Goal: Task Accomplishment & Management: Use online tool/utility

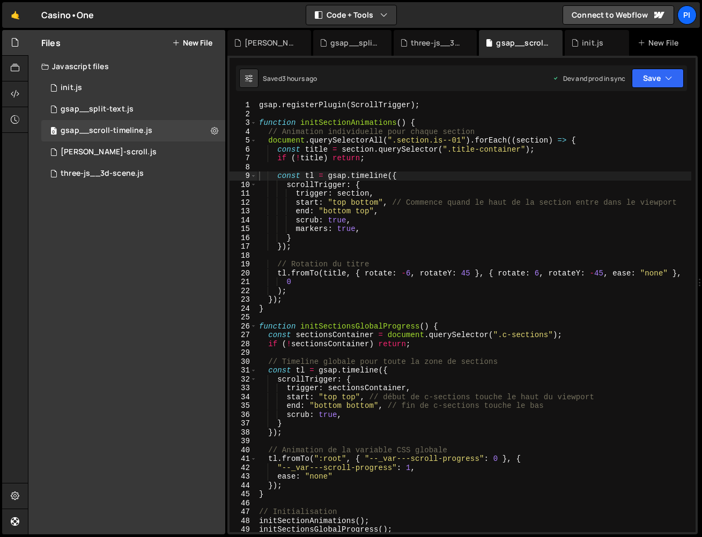
scroll to position [0, 1]
click at [189, 43] on button "New File" at bounding box center [192, 43] width 40 height 9
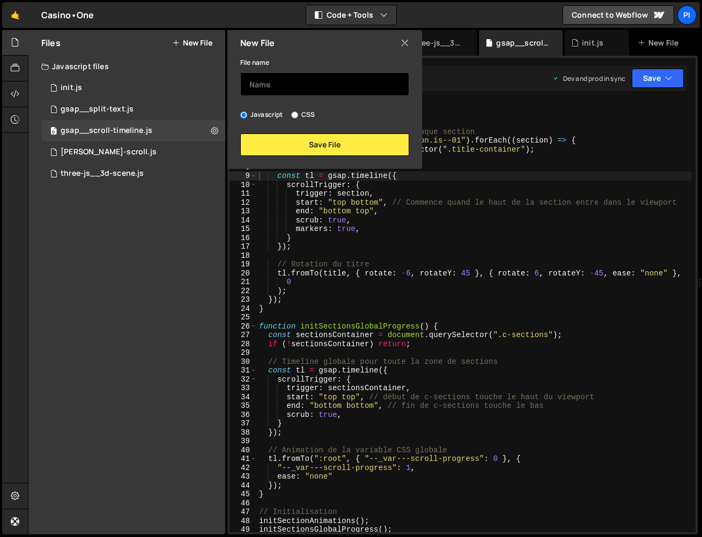
click at [273, 83] on input "text" at bounding box center [324, 84] width 169 height 24
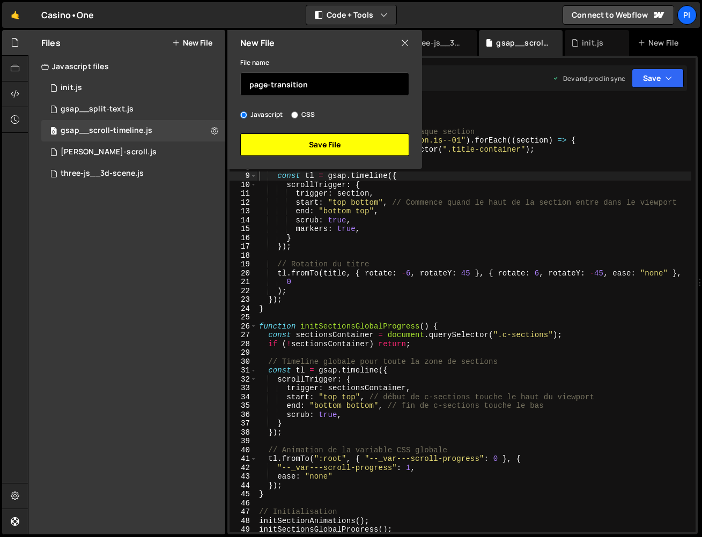
type input "page-transition"
click at [318, 142] on button "Save File" at bounding box center [324, 145] width 169 height 23
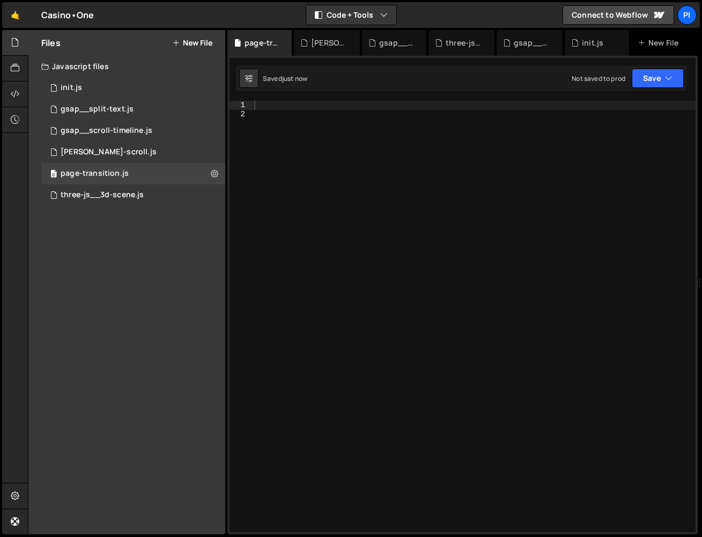
click at [342, 157] on div at bounding box center [474, 326] width 444 height 450
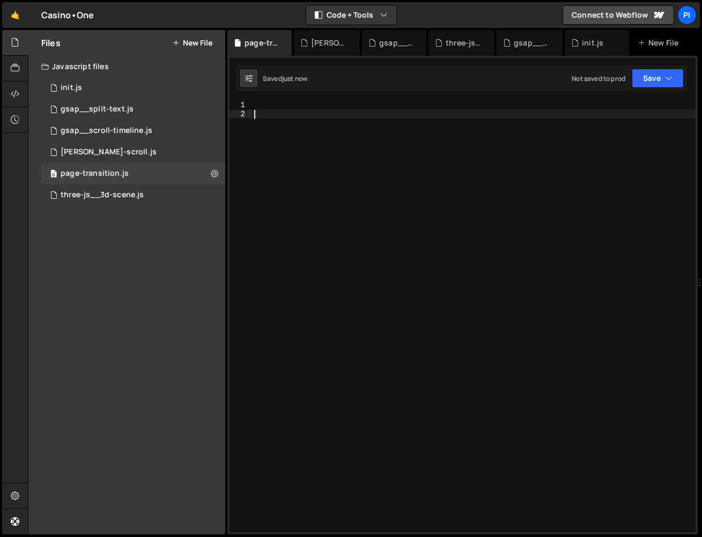
paste textarea "</script>"
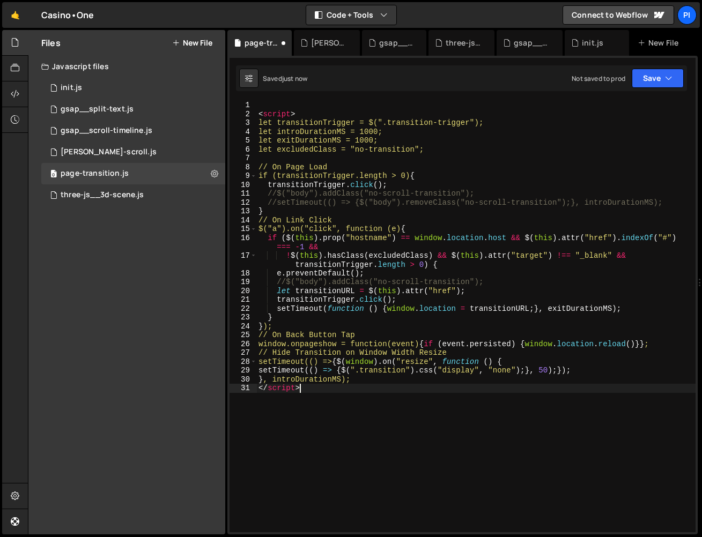
click at [424, 430] on div "< script > let transitionTrigger = $(".transition-trigger"); let introDurationM…" at bounding box center [475, 326] width 439 height 450
drag, startPoint x: 326, startPoint y: 387, endPoint x: 261, endPoint y: 387, distance: 64.9
click at [261, 387] on div "< script > let transitionTrigger = $(".transition-trigger"); let introDurationM…" at bounding box center [475, 326] width 439 height 450
type textarea "<"
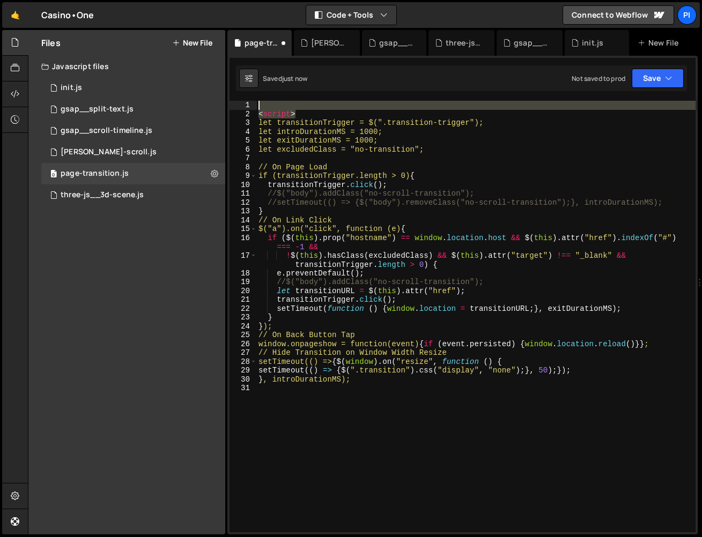
drag, startPoint x: 299, startPoint y: 114, endPoint x: 234, endPoint y: 56, distance: 87.0
click at [234, 56] on div "1 Type cmd + s to save your Javascript file. הההההההההההההההההההההההההההההההההה…" at bounding box center [462, 295] width 470 height 479
type textarea "<script>"
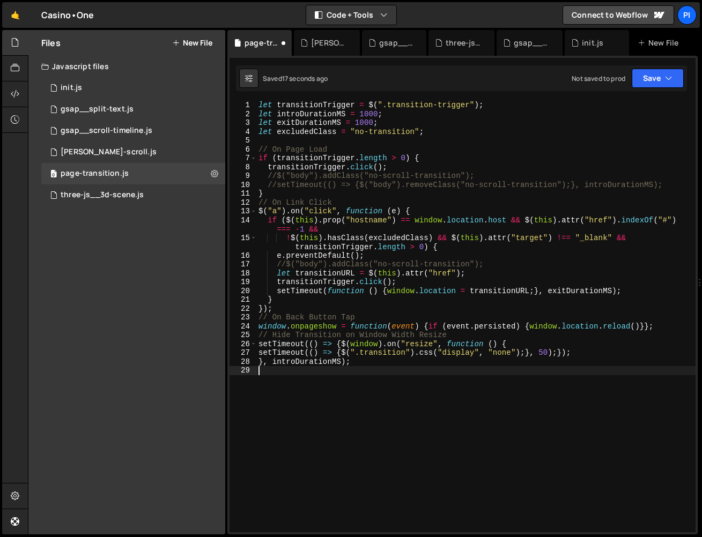
drag, startPoint x: 495, startPoint y: 437, endPoint x: 201, endPoint y: -16, distance: 540.1
click at [201, 0] on html "Projects [GEOGRAPHIC_DATA] Blog Pi Projects Your Teams Invite team member Accou…" at bounding box center [351, 268] width 702 height 537
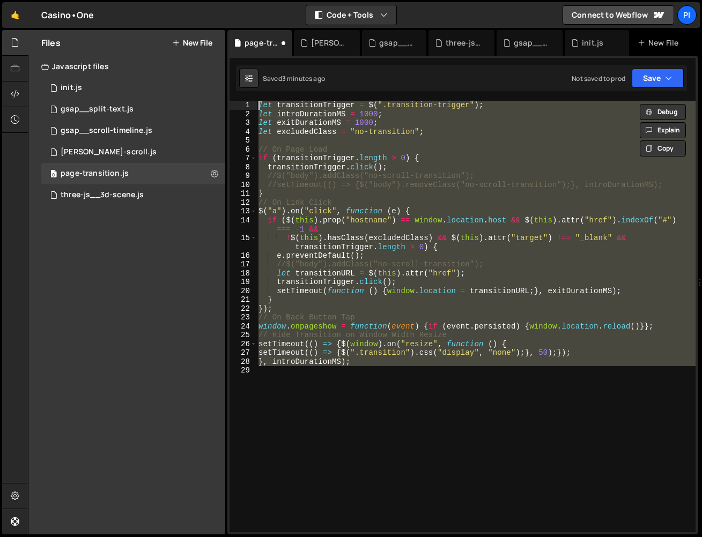
paste textarea "// })"
type textarea "// });"
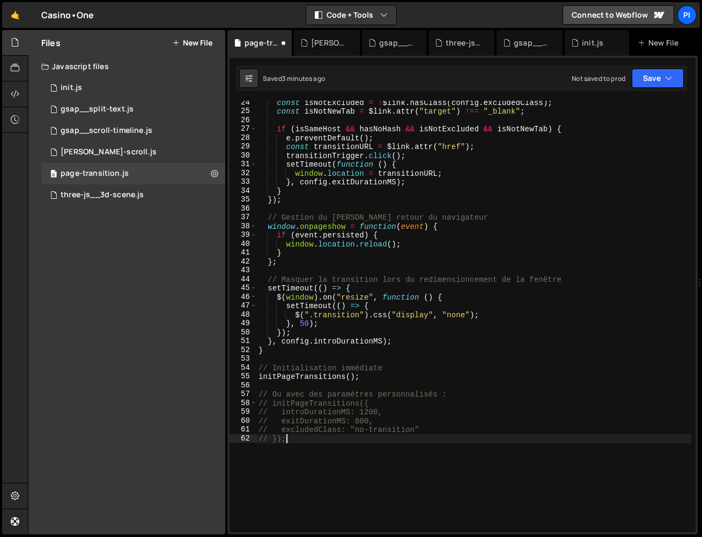
scroll to position [0, 0]
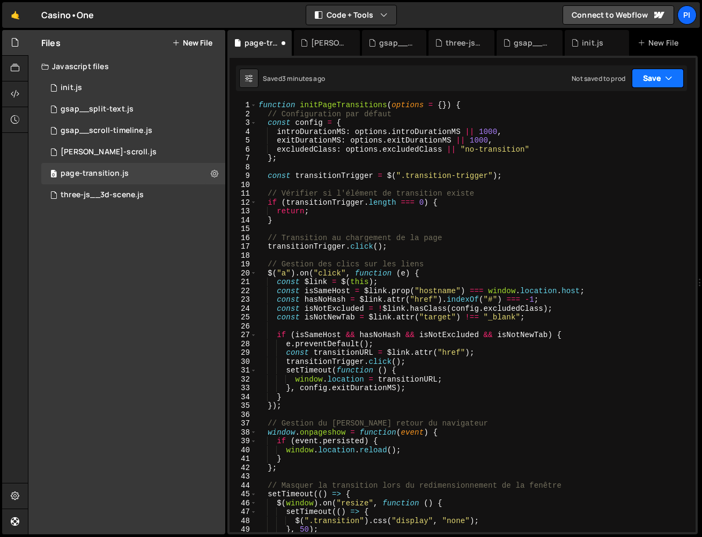
click at [645, 75] on button "Save" at bounding box center [658, 78] width 52 height 19
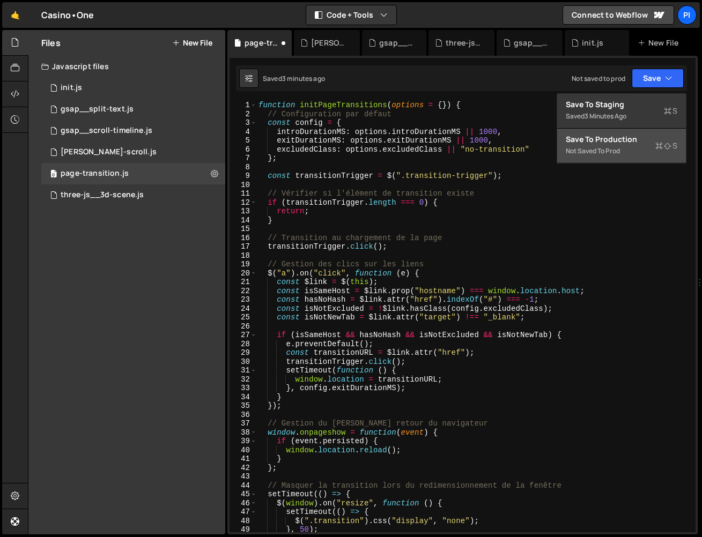
click at [630, 148] on button "Save to Production S Not saved to prod" at bounding box center [621, 146] width 129 height 35
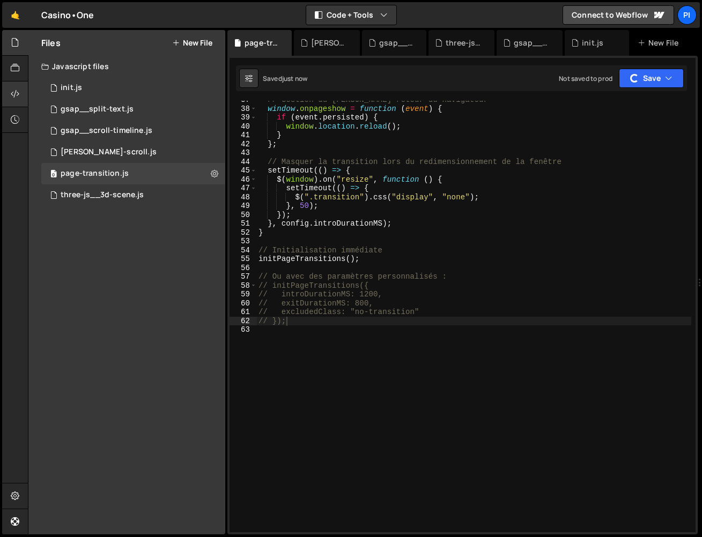
click at [21, 95] on div at bounding box center [15, 95] width 26 height 26
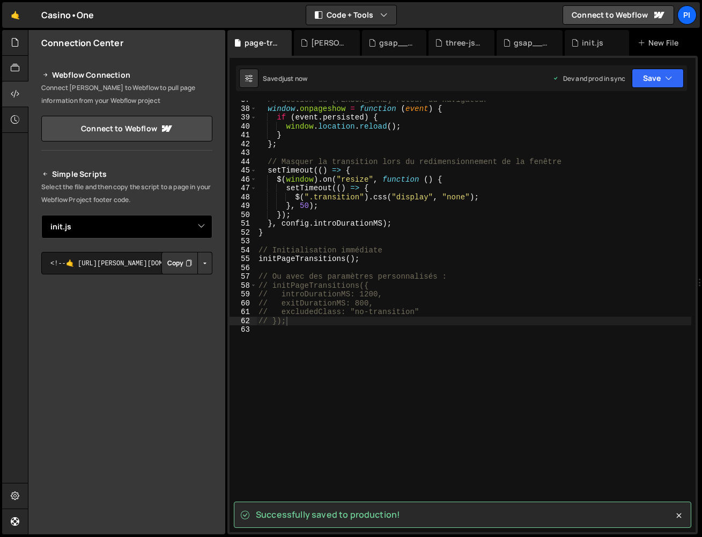
click at [183, 225] on select "Select File ascii-scene.js init.[PERSON_NAME]-scroll.js split-text.js 3d-scene.…" at bounding box center [126, 227] width 171 height 24
select select "48414"
click at [206, 266] on button "Button group with nested dropdown" at bounding box center [204, 263] width 15 height 23
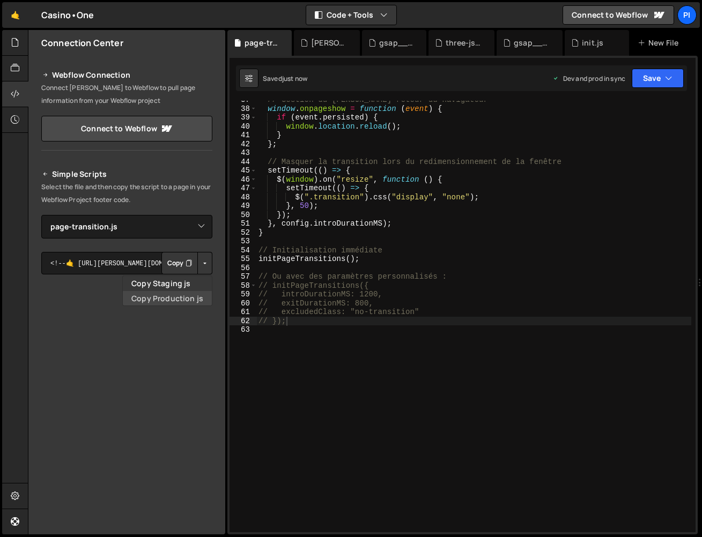
click at [202, 299] on link "Copy Production js" at bounding box center [167, 298] width 89 height 15
click at [19, 48] on icon at bounding box center [15, 42] width 9 height 12
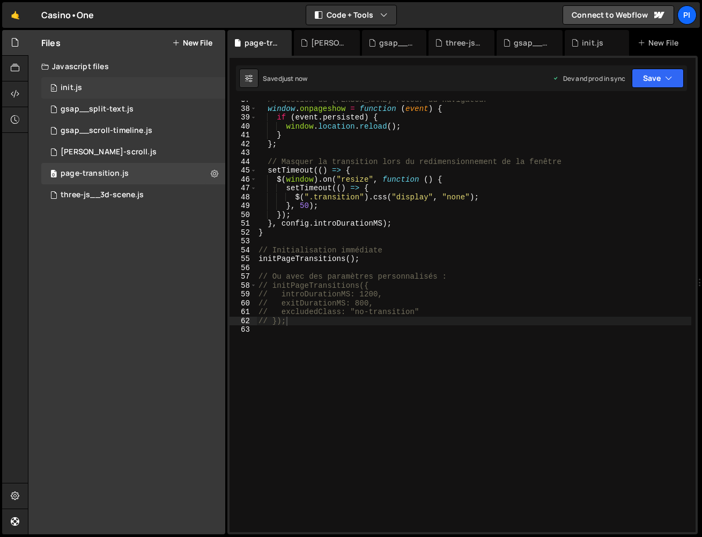
click at [101, 85] on div "0 init.js 0" at bounding box center [133, 87] width 184 height 21
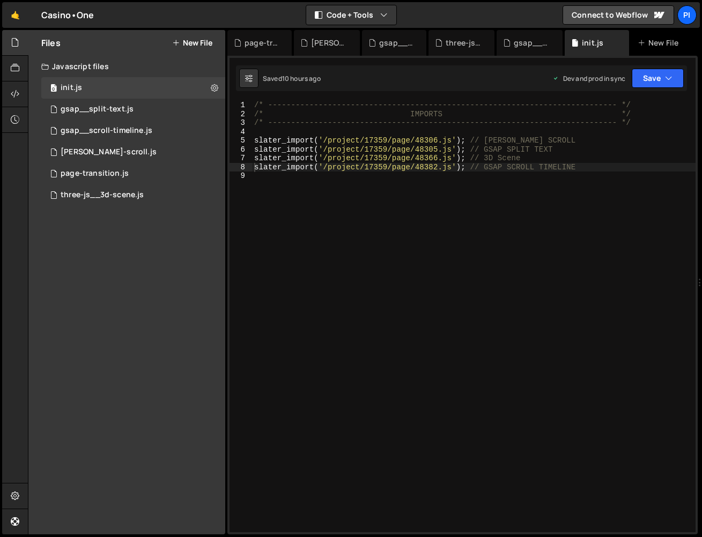
scroll to position [0, 0]
click at [588, 172] on div "/* ----------------------------------------------------------------------------…" at bounding box center [474, 326] width 444 height 450
paste textarea "<script src="[URL][DOMAIN_NAME][PERSON_NAME][PERSON_NAME]"></script>"
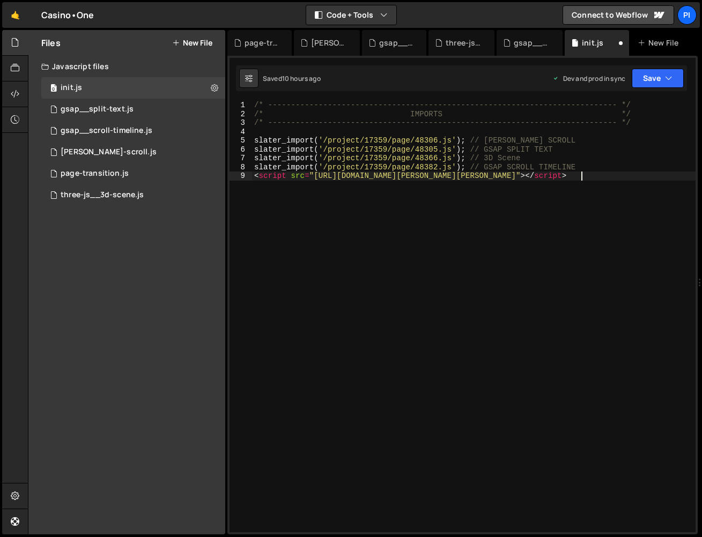
click at [584, 167] on div "/* ----------------------------------------------------------------------------…" at bounding box center [474, 326] width 444 height 450
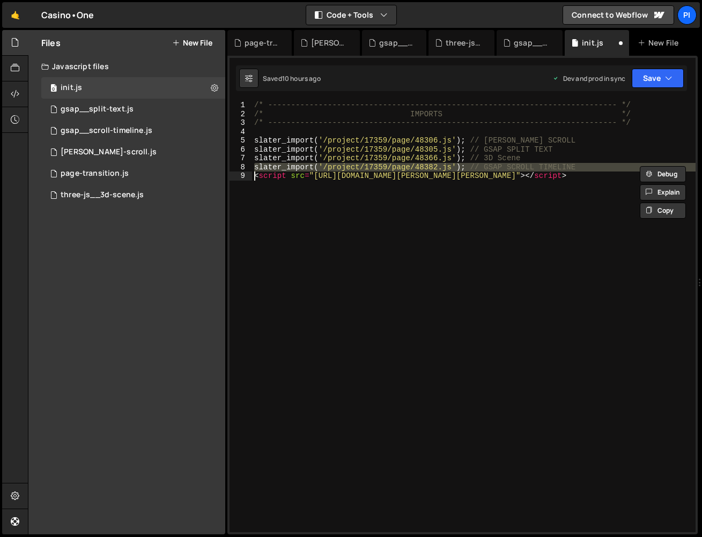
click at [584, 167] on div "/* ----------------------------------------------------------------------------…" at bounding box center [474, 326] width 444 height 450
click at [598, 166] on div "/* ----------------------------------------------------------------------------…" at bounding box center [474, 317] width 444 height 432
type textarea "slater_import('/project/17359/page/48382.js'); // GSAP SCROLL TIMELINE"
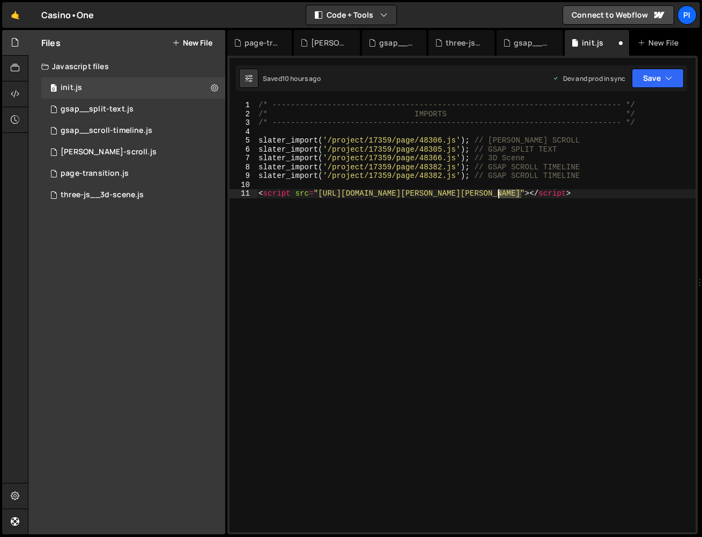
drag, startPoint x: 521, startPoint y: 195, endPoint x: 498, endPoint y: 196, distance: 23.1
click at [498, 196] on div "/* ----------------------------------------------------------------------------…" at bounding box center [475, 326] width 439 height 450
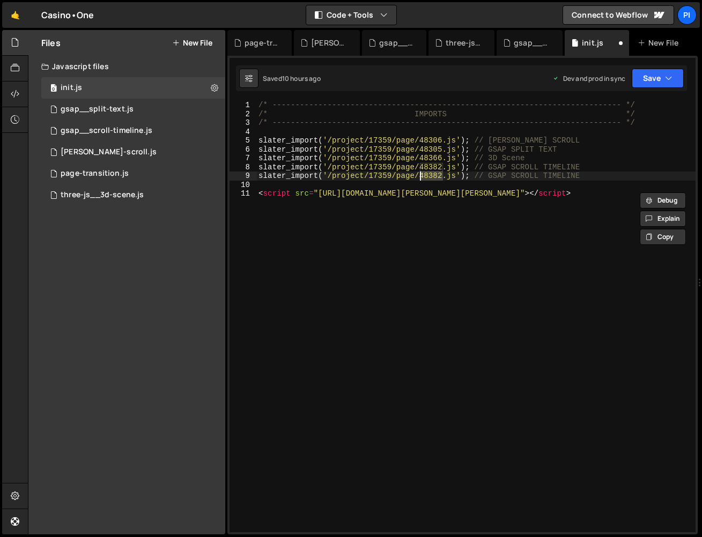
drag, startPoint x: 442, startPoint y: 175, endPoint x: 420, endPoint y: 176, distance: 22.0
click at [420, 176] on div "/* ----------------------------------------------------------------------------…" at bounding box center [475, 326] width 439 height 450
paste textarea "414"
drag, startPoint x: 586, startPoint y: 176, endPoint x: 490, endPoint y: 177, distance: 96.0
click at [490, 177] on div "/* ----------------------------------------------------------------------------…" at bounding box center [475, 326] width 439 height 450
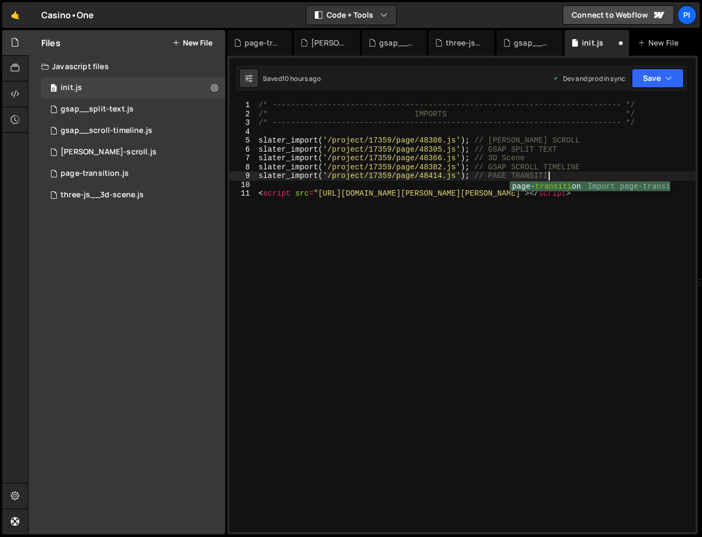
scroll to position [0, 20]
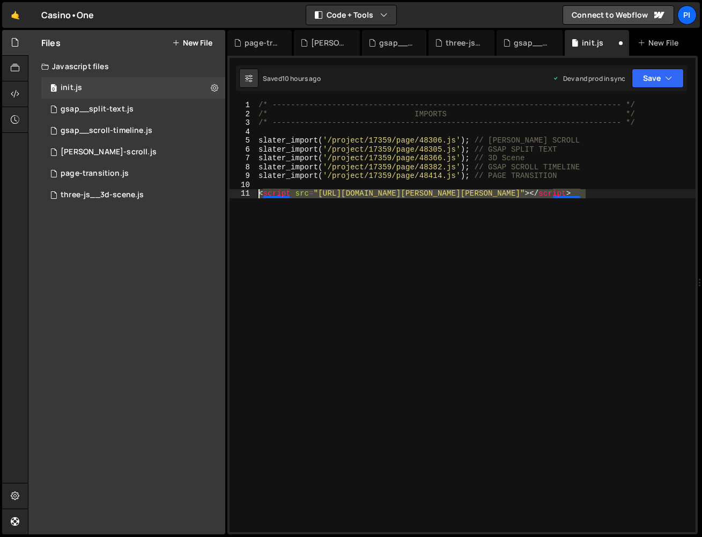
drag, startPoint x: 441, startPoint y: 209, endPoint x: 245, endPoint y: 188, distance: 197.5
click at [245, 188] on div "slater_import('/project/17359/page/48414.js'); // PAGE TRANSITION 1 2 3 4 5 6 7…" at bounding box center [463, 317] width 466 height 432
type textarea "<script src="[URL][DOMAIN_NAME][PERSON_NAME][PERSON_NAME]"></script>"
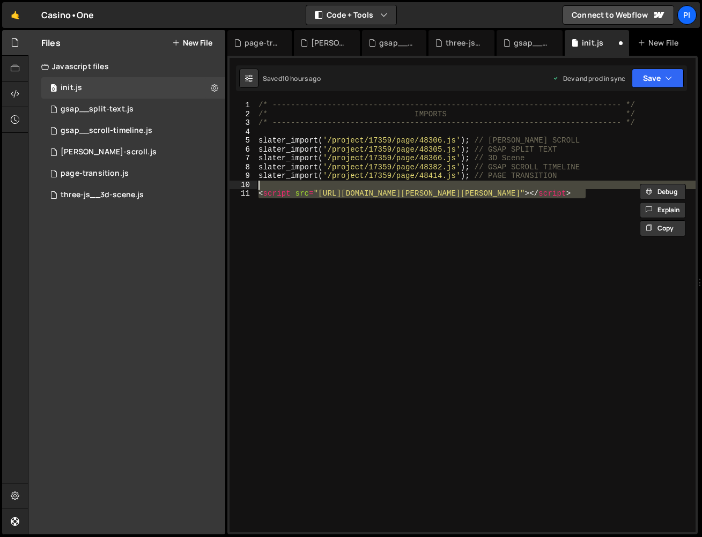
scroll to position [0, 0]
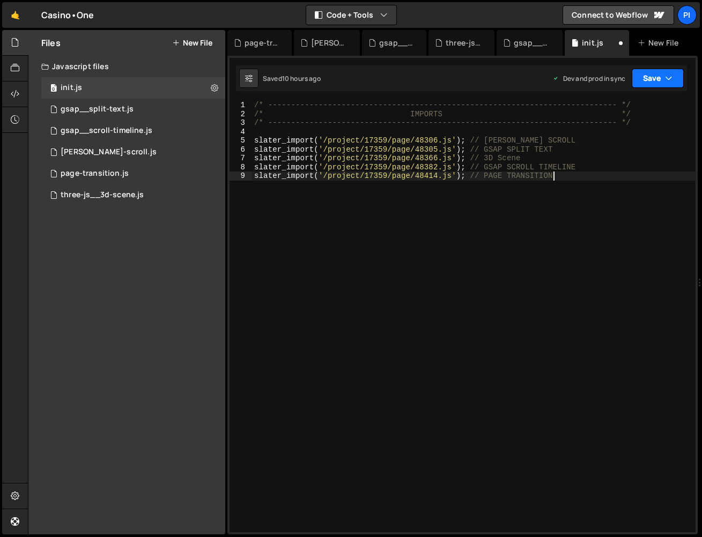
type textarea "slater_import('/project/17359/page/48414.js'); // PAGE TRANSITION"
click at [653, 84] on button "Save" at bounding box center [658, 78] width 52 height 19
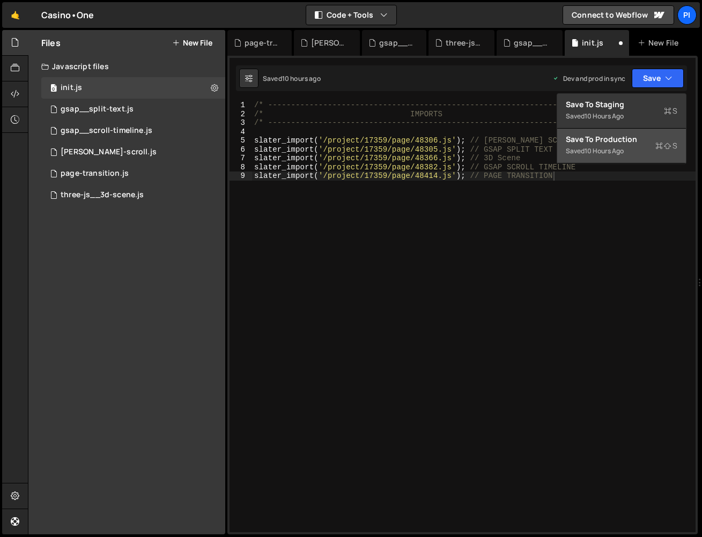
click at [640, 143] on div "Save to Production S" at bounding box center [622, 139] width 112 height 11
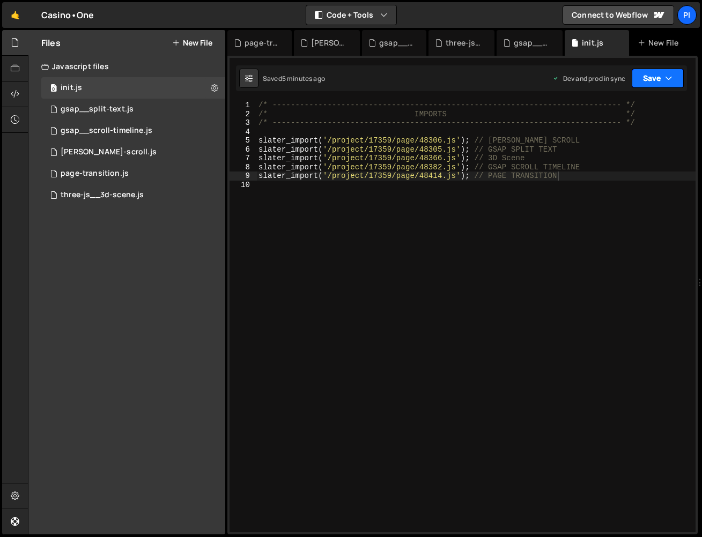
click at [670, 75] on icon "button" at bounding box center [669, 78] width 8 height 11
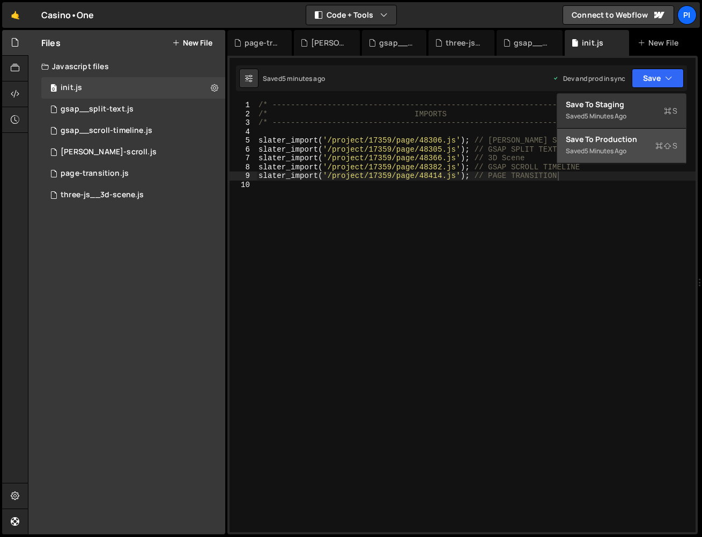
click at [629, 156] on button "Save to Production S Saved 5 minutes ago" at bounding box center [621, 146] width 129 height 35
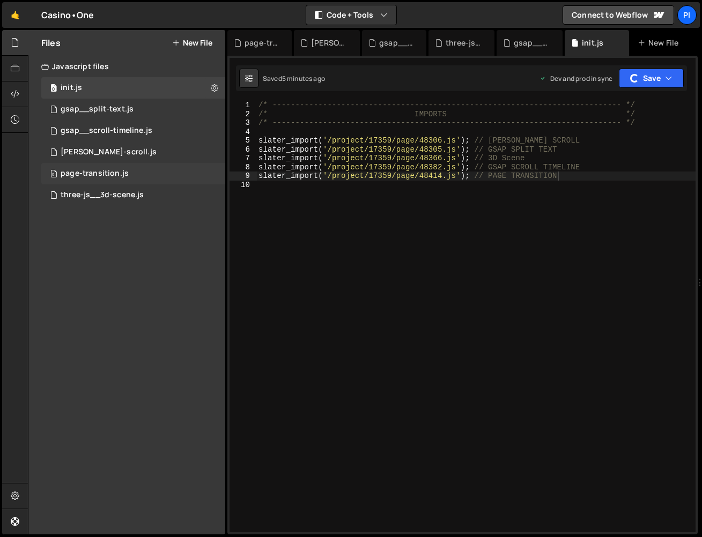
click at [128, 182] on div "0 page-transition.js 0" at bounding box center [133, 173] width 184 height 21
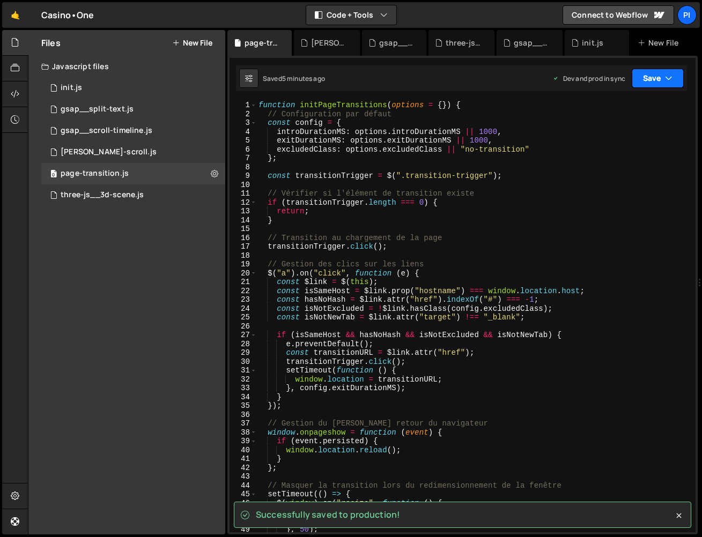
click at [638, 79] on button "Save" at bounding box center [658, 78] width 52 height 19
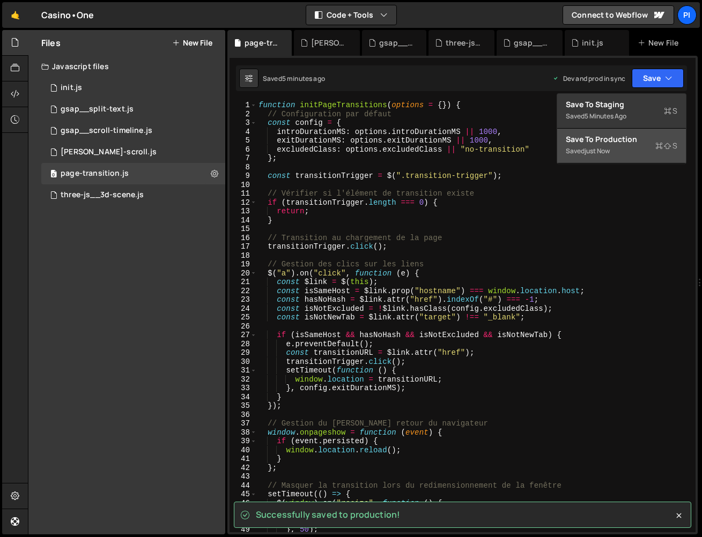
click at [632, 157] on button "Save to Production S Saved just now" at bounding box center [621, 146] width 129 height 35
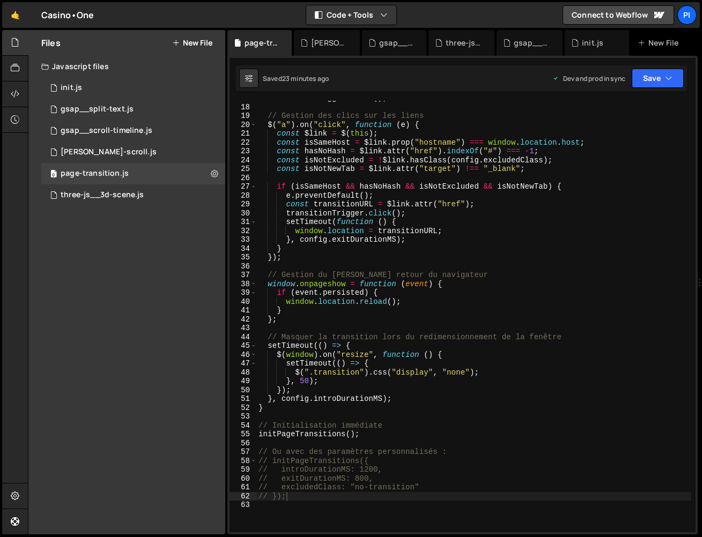
scroll to position [149, 0]
click at [199, 46] on button "New File" at bounding box center [192, 43] width 40 height 9
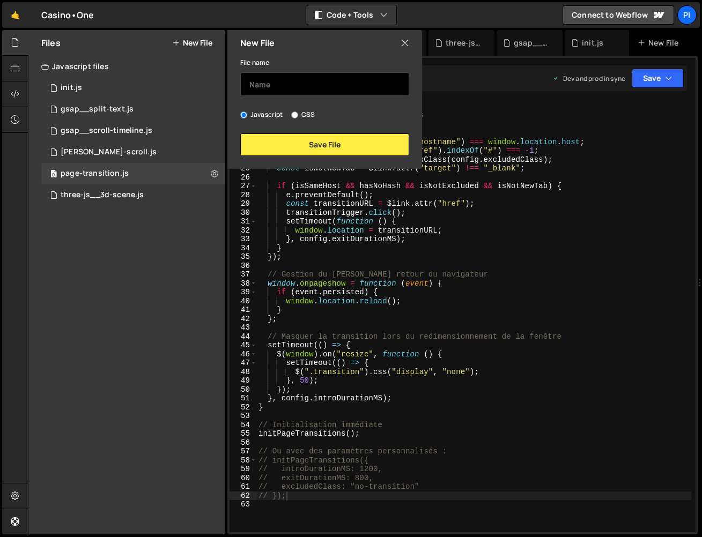
click at [274, 80] on input "text" at bounding box center [324, 84] width 169 height 24
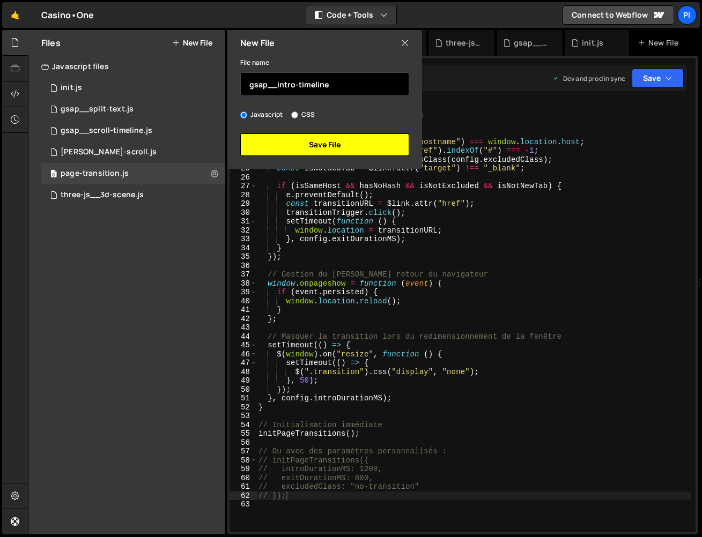
type input "gsap__intro-timeline"
click at [267, 139] on button "Save File" at bounding box center [324, 145] width 169 height 23
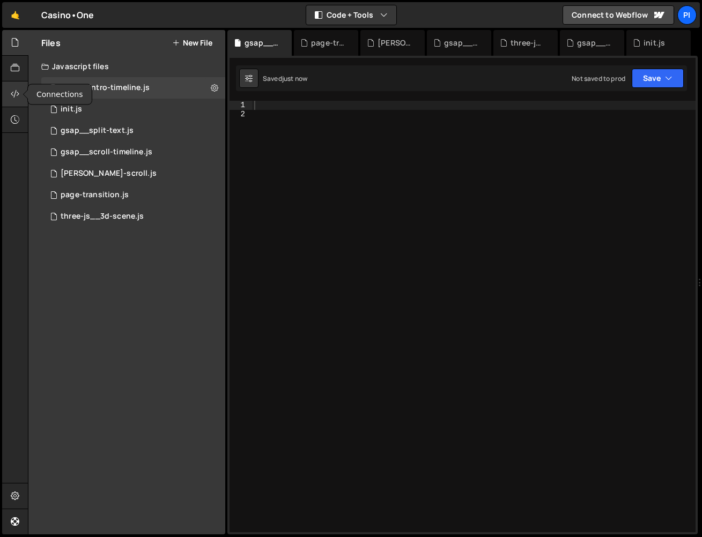
click at [3, 93] on div at bounding box center [15, 95] width 26 height 26
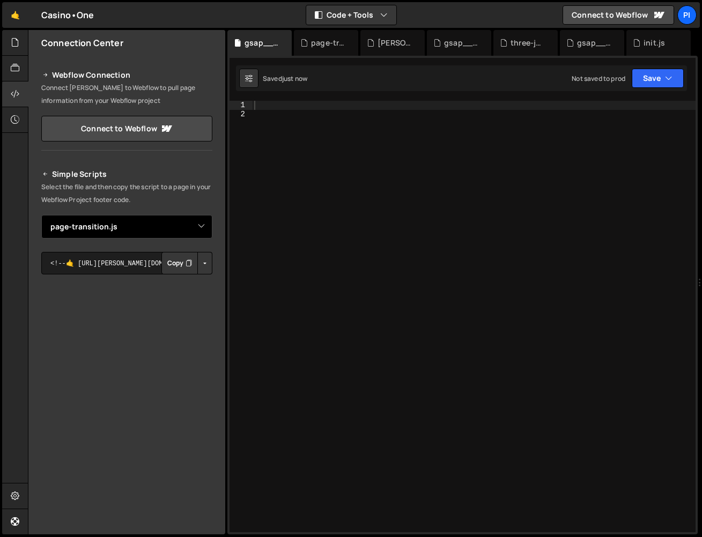
click at [211, 226] on select "Select File ascii-scene.js init.[PERSON_NAME]-scroll.js split-text.js 3d-scene.…" at bounding box center [126, 227] width 171 height 24
select select "48416"
click at [207, 266] on button "Button group with nested dropdown" at bounding box center [204, 263] width 15 height 23
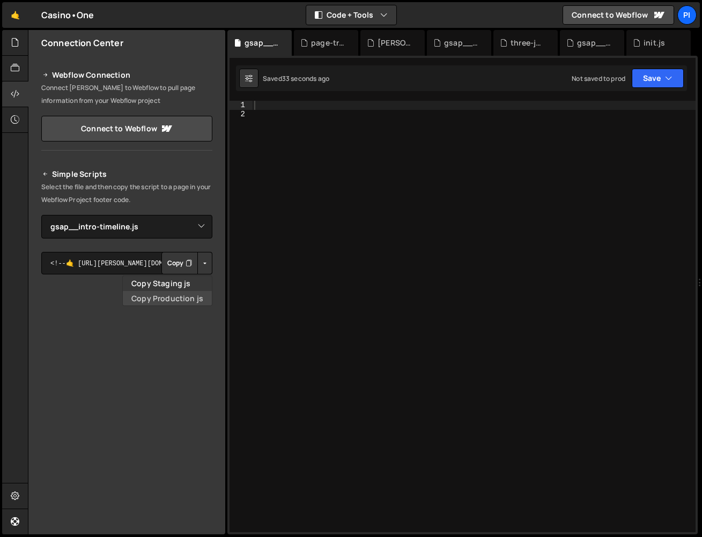
click at [205, 298] on link "Copy Production js" at bounding box center [167, 298] width 89 height 15
click at [16, 51] on div at bounding box center [15, 43] width 26 height 26
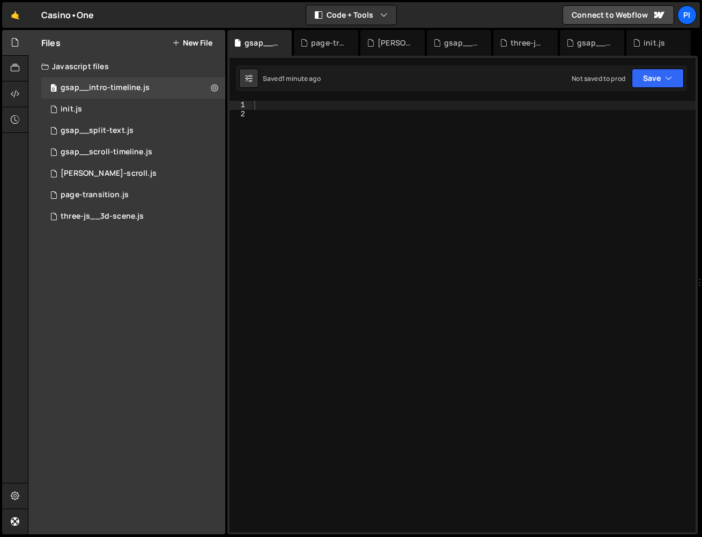
click at [323, 157] on div at bounding box center [474, 326] width 444 height 450
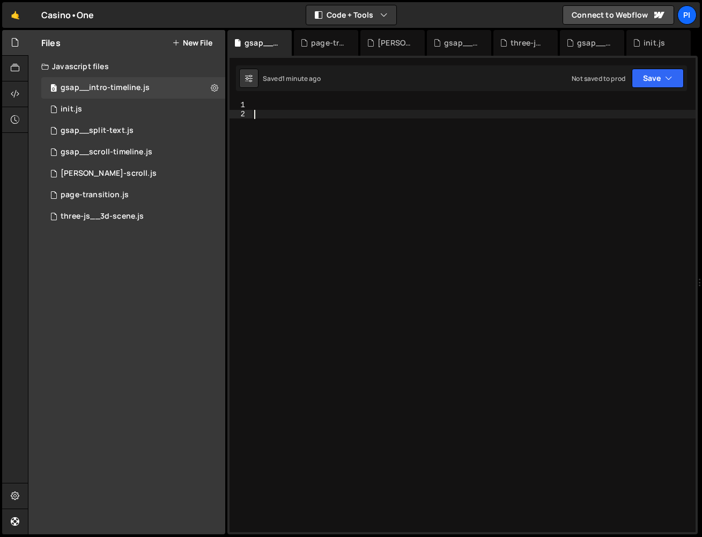
paste textarea "<script src="[URL][DOMAIN_NAME][PERSON_NAME][PERSON_NAME]"></script>"
type textarea "<script src="[URL][DOMAIN_NAME][PERSON_NAME][PERSON_NAME]"></script>"
click at [121, 107] on div "0 init.js 0" at bounding box center [133, 109] width 184 height 21
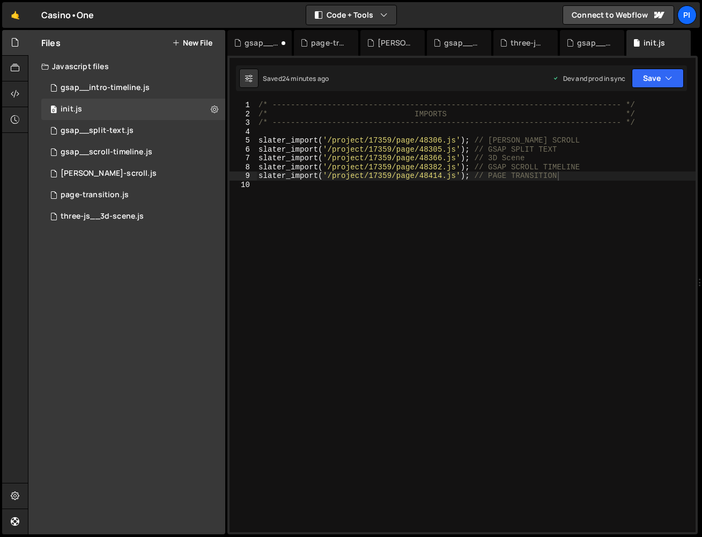
click at [573, 180] on div "/* ----------------------------------------------------------------------------…" at bounding box center [475, 326] width 439 height 450
paste textarea "<script src="[URL][DOMAIN_NAME][PERSON_NAME][PERSON_NAME]"></script>"
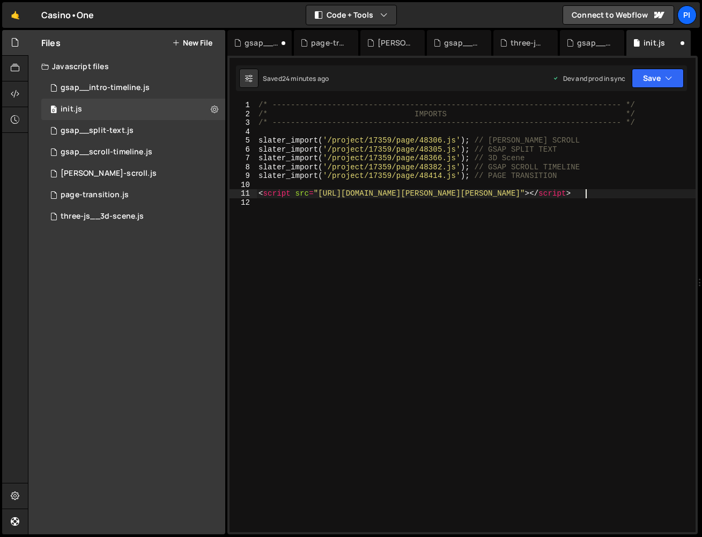
click at [548, 174] on div "/* ----------------------------------------------------------------------------…" at bounding box center [475, 326] width 439 height 450
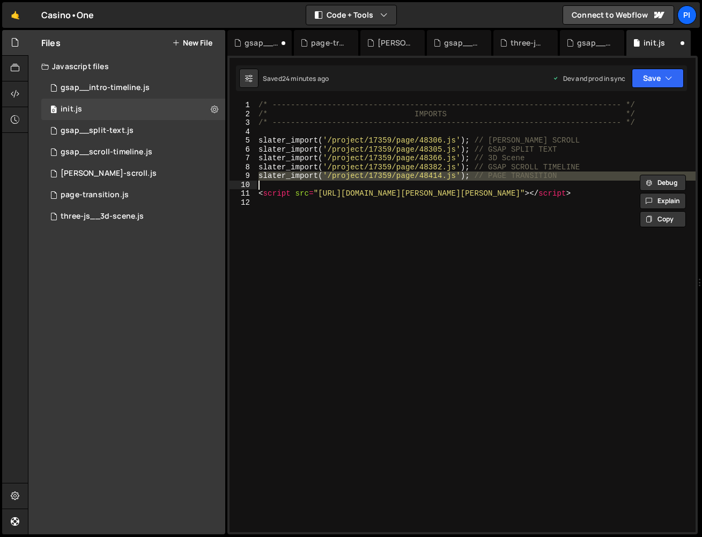
click at [548, 174] on div "/* ----------------------------------------------------------------------------…" at bounding box center [475, 326] width 439 height 450
click at [571, 174] on div "/* ----------------------------------------------------------------------------…" at bounding box center [475, 317] width 439 height 432
type textarea "slater_import('/project/17359/page/48414.js'); // PAGE TRANSITION"
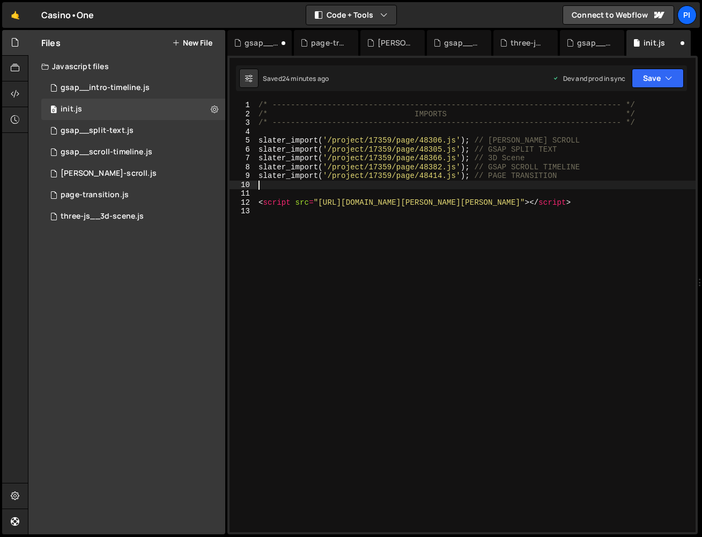
paste textarea "<script src="[URL][DOMAIN_NAME][PERSON_NAME][PERSON_NAME]"></script>"
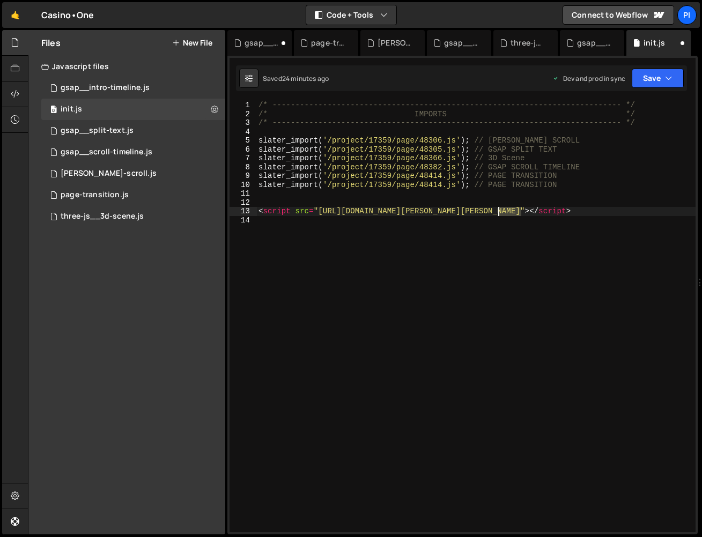
drag, startPoint x: 519, startPoint y: 213, endPoint x: 497, endPoint y: 213, distance: 22.0
click at [497, 213] on div "/* ----------------------------------------------------------------------------…" at bounding box center [475, 326] width 439 height 450
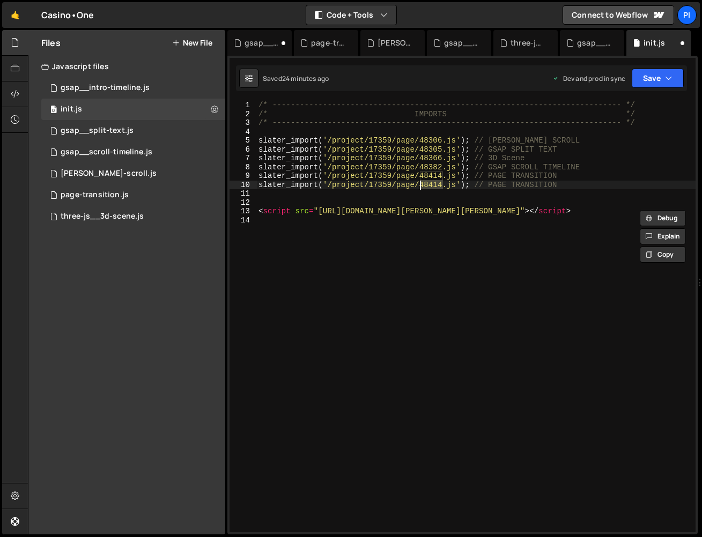
drag, startPoint x: 441, startPoint y: 183, endPoint x: 421, endPoint y: 184, distance: 19.9
click at [421, 184] on div "/* ----------------------------------------------------------------------------…" at bounding box center [475, 326] width 439 height 450
paste textarea "6"
drag, startPoint x: 566, startPoint y: 185, endPoint x: 489, endPoint y: 182, distance: 77.3
click at [489, 182] on div "/* ----------------------------------------------------------------------------…" at bounding box center [475, 326] width 439 height 450
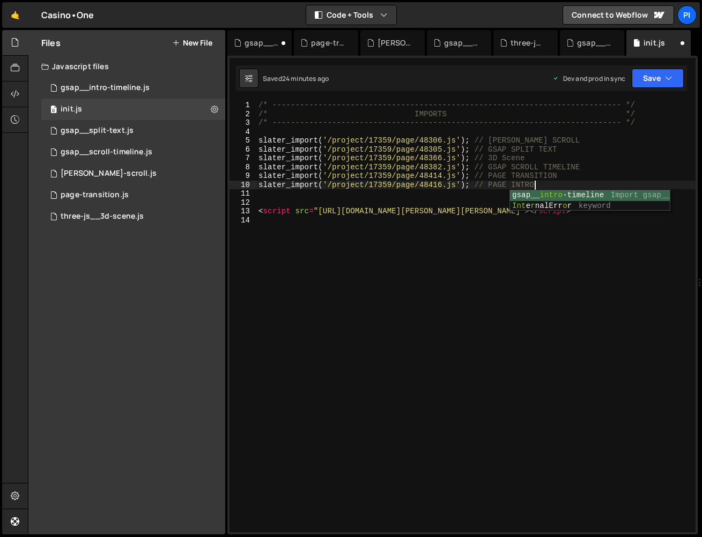
scroll to position [0, 19]
drag, startPoint x: 506, startPoint y: 183, endPoint x: 490, endPoint y: 183, distance: 16.1
click at [490, 183] on div "/* ----------------------------------------------------------------------------…" at bounding box center [475, 326] width 439 height 450
type textarea "slater_import('/project/17359/page/48416.js'); // GSAP HOME INTRO"
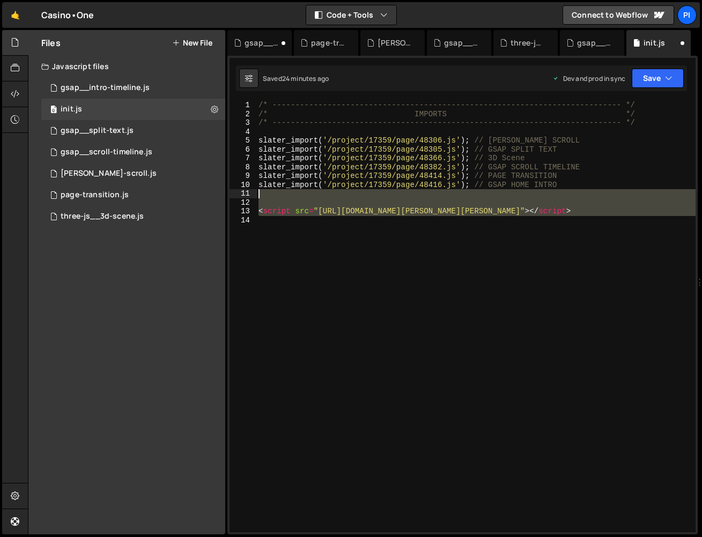
drag, startPoint x: 527, startPoint y: 237, endPoint x: 249, endPoint y: 192, distance: 281.9
click at [249, 192] on div "slater_import('/project/17359/page/48416.js'); // GSAP HOME INTRO 1 2 3 4 5 6 7…" at bounding box center [463, 317] width 466 height 432
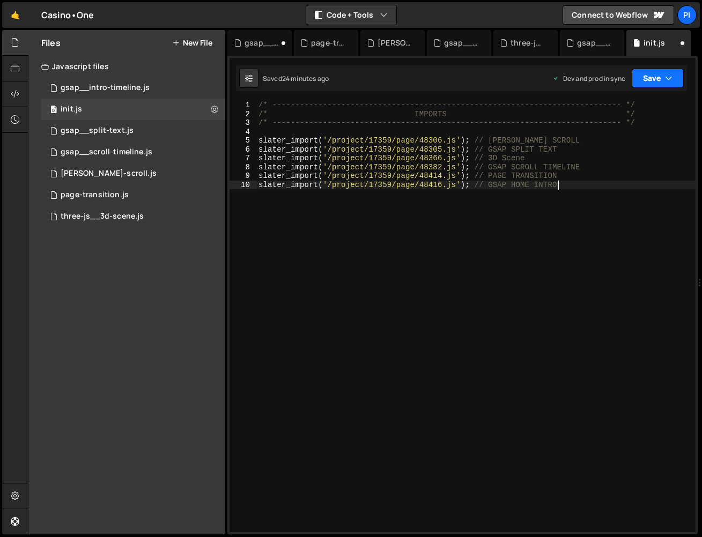
type textarea "slater_import('/project/17359/page/48416.js'); // GSAP HOME INTRO"
click at [636, 79] on button "Save" at bounding box center [658, 78] width 52 height 19
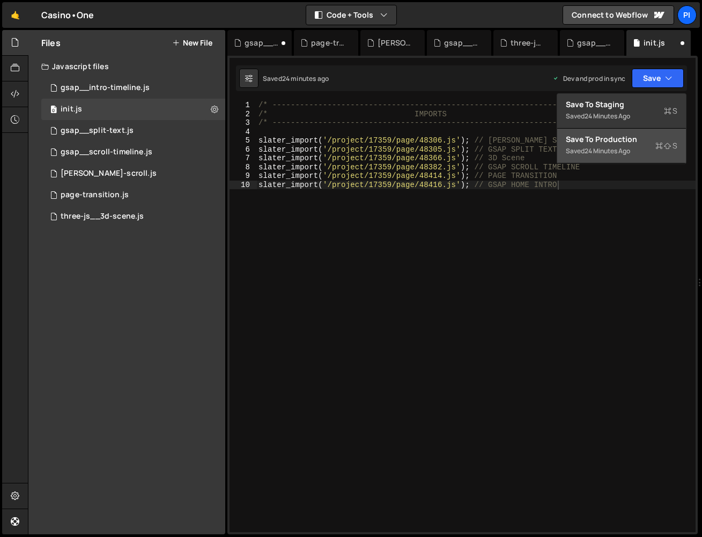
click at [601, 155] on div "Saved 24 minutes ago" at bounding box center [622, 151] width 112 height 13
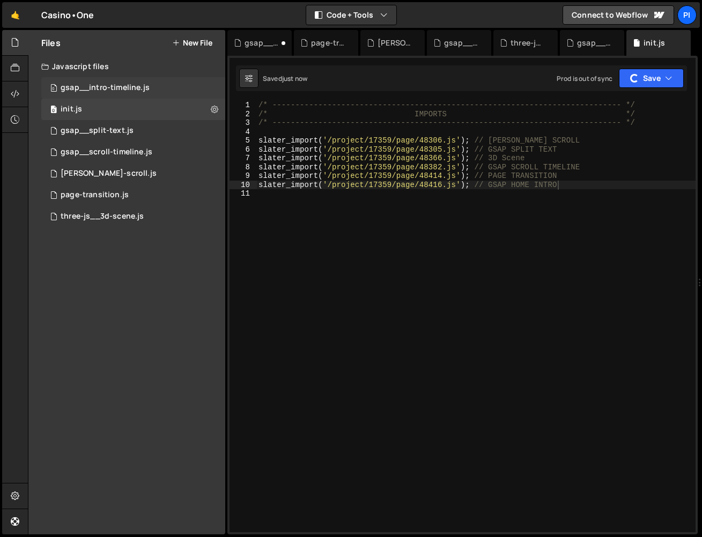
click at [126, 89] on div "gsap__intro-timeline.js" at bounding box center [105, 88] width 89 height 10
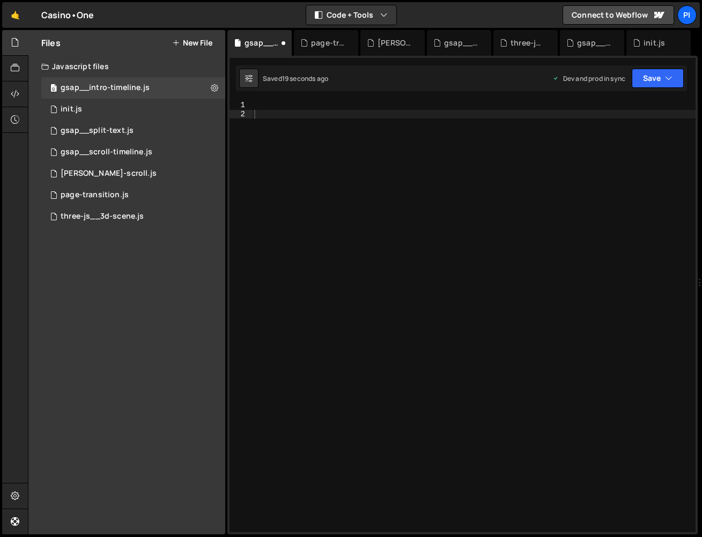
click at [329, 175] on div at bounding box center [474, 326] width 444 height 450
paste textarea "///////////////////////INTRO ANIMATION////////////////////////////////"
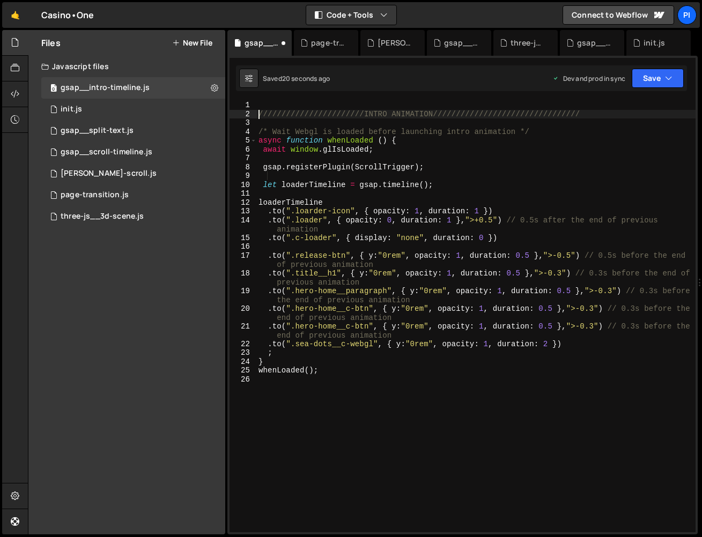
click at [260, 115] on div "///////////////////////INTRO ANIMATION//////////////////////////////// /* Wait …" at bounding box center [475, 326] width 439 height 450
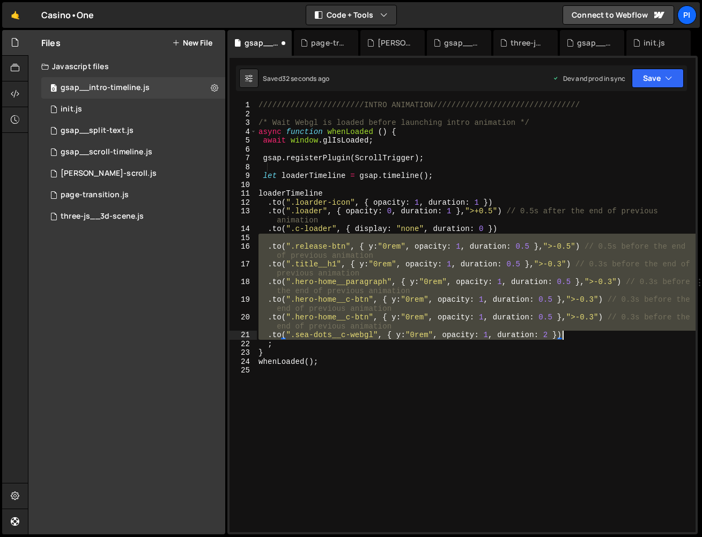
drag, startPoint x: 266, startPoint y: 242, endPoint x: 599, endPoint y: 340, distance: 347.1
click at [599, 340] on div "///////////////////////INTRO ANIMATION//////////////////////////////// /* Wait …" at bounding box center [475, 326] width 439 height 450
type textarea ".to(".hero-home__c-btn", { y:"0rem", opacity: 1, duration: 0.5 },">-0.3") // 0.…"
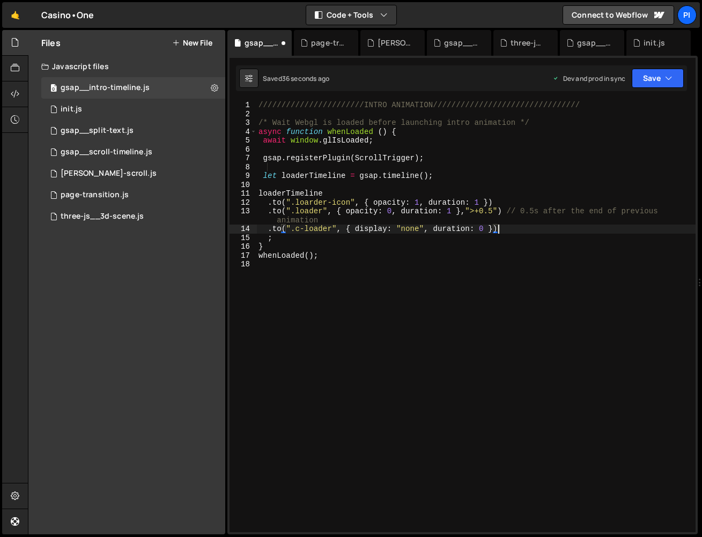
click at [658, 89] on div "Saved 36 seconds ago Dev and prod in sync Upgrade to Edit Save Save to Staging …" at bounding box center [461, 78] width 451 height 26
click at [658, 84] on button "Save" at bounding box center [658, 78] width 52 height 19
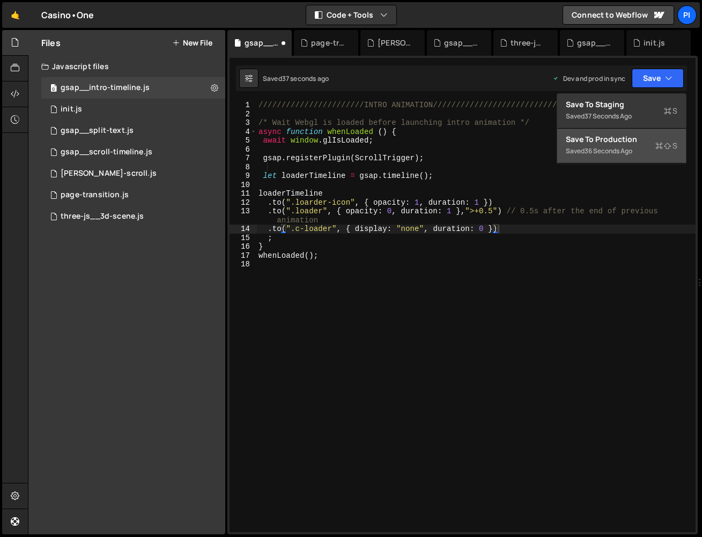
click at [643, 139] on div "Save to Production S" at bounding box center [622, 139] width 112 height 11
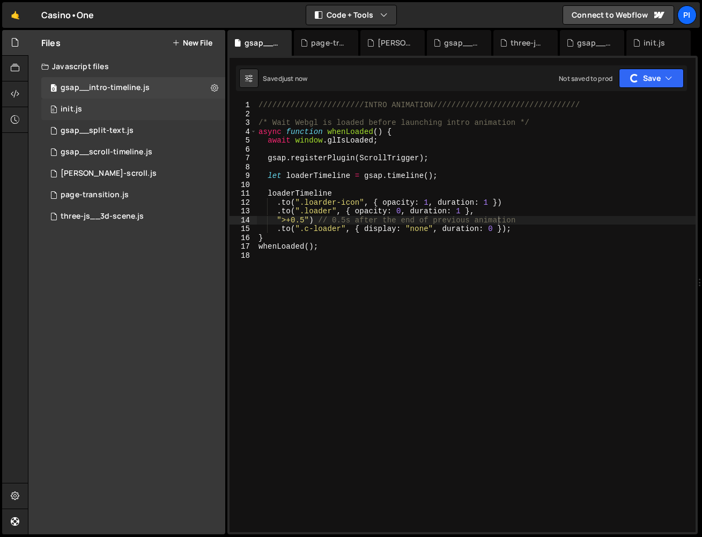
click at [77, 110] on div "init.js" at bounding box center [71, 110] width 21 height 10
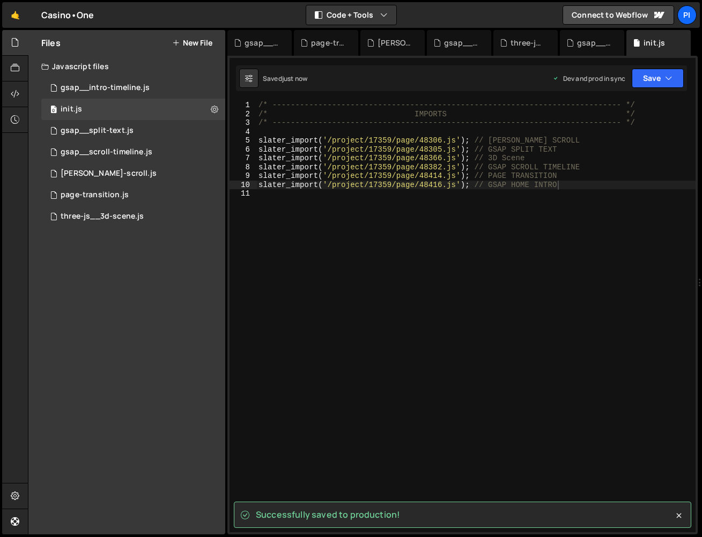
click at [631, 78] on div "Dev and prod in sync Upgrade to Edit Save Save to Staging S Saved just now Save…" at bounding box center [618, 78] width 131 height 19
click at [638, 84] on button "Save" at bounding box center [658, 78] width 52 height 19
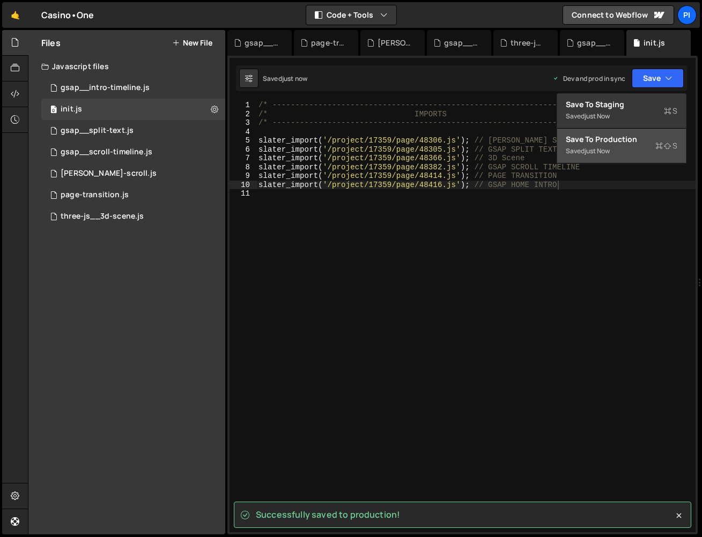
click at [617, 161] on button "Save to Production S Saved just now" at bounding box center [621, 146] width 129 height 35
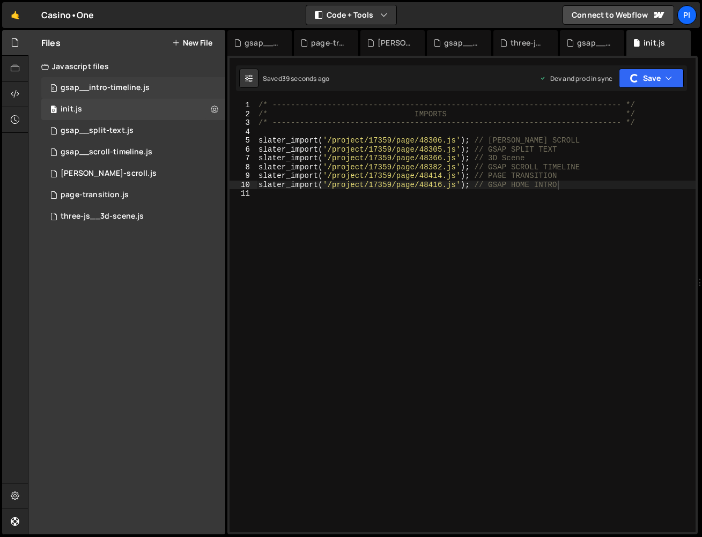
click at [94, 79] on div "0 gsap__intro-timeline.js 0" at bounding box center [133, 87] width 184 height 21
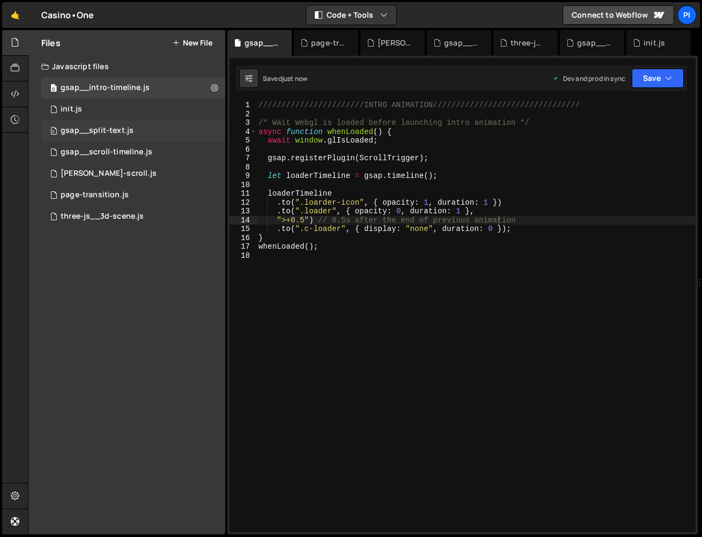
click at [95, 132] on div "gsap__split-text.js" at bounding box center [97, 131] width 73 height 10
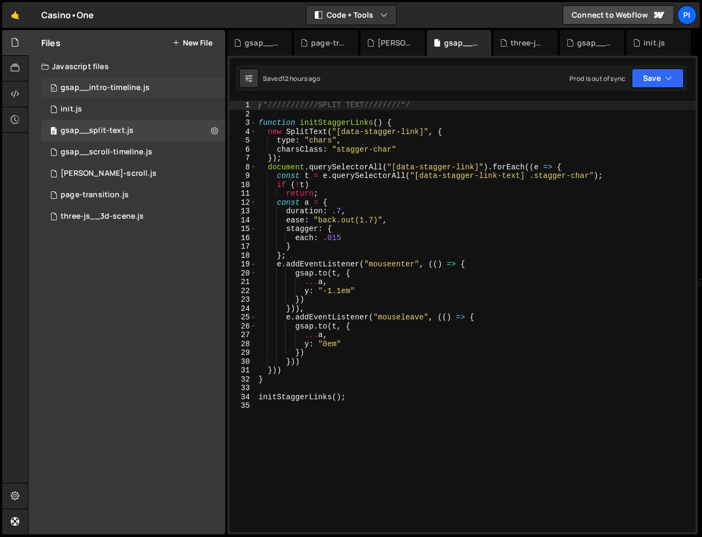
click at [104, 92] on div "gsap__intro-timeline.js" at bounding box center [105, 88] width 89 height 10
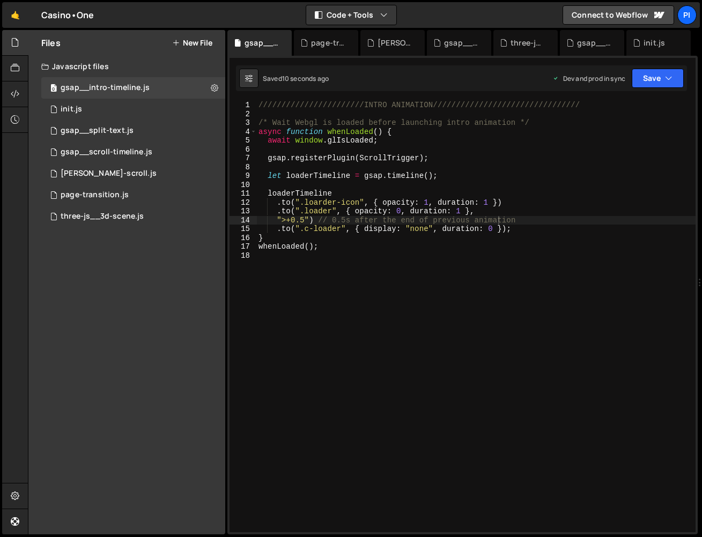
type textarea "}"
click at [281, 238] on div "///////////////////////INTRO ANIMATION//////////////////////////////// /* Wait …" at bounding box center [475, 326] width 439 height 450
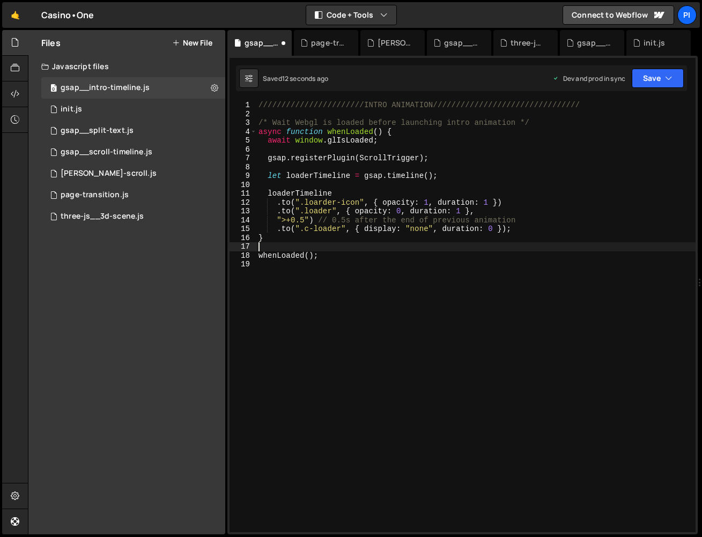
click at [652, 63] on div "1 Type cmd + s to save your Javascript file. הההההההההההההההההההההההההההההההההה…" at bounding box center [462, 295] width 470 height 479
click at [650, 72] on button "Save" at bounding box center [658, 78] width 52 height 19
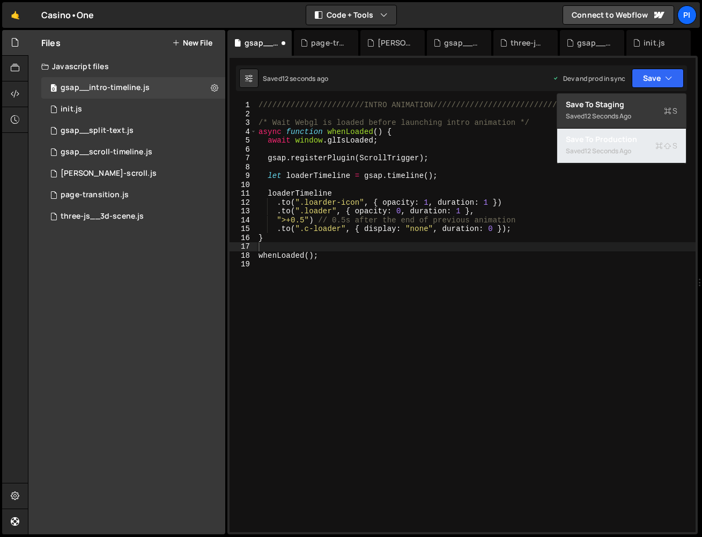
click at [621, 151] on div "12 seconds ago" at bounding box center [608, 150] width 47 height 9
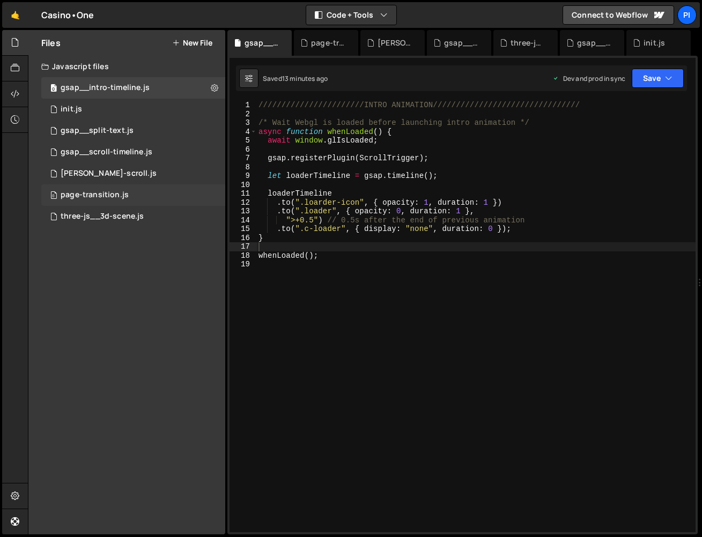
click at [129, 202] on div "0 page-transition.js 0" at bounding box center [133, 195] width 184 height 21
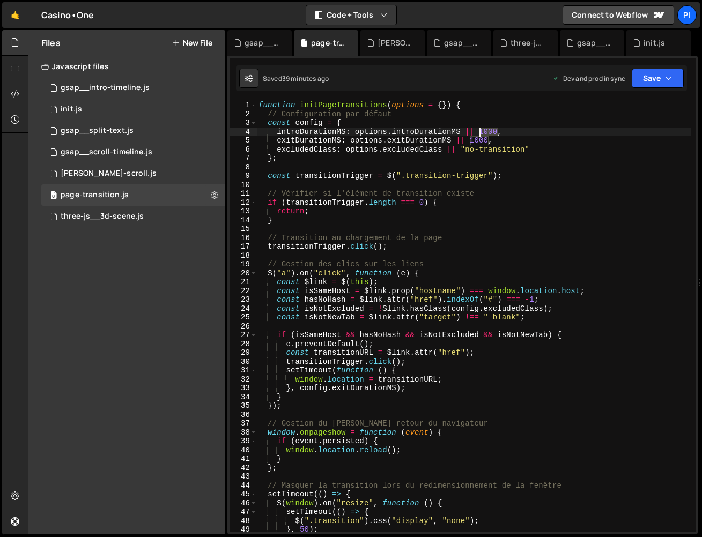
drag, startPoint x: 499, startPoint y: 131, endPoint x: 481, endPoint y: 132, distance: 18.2
click at [481, 132] on div "function initPageTransitions ( options = { }) { // Configuration par défaut con…" at bounding box center [473, 326] width 435 height 450
click at [488, 141] on div "function initPageTransitions ( options = { }) { // Configuration par défaut con…" at bounding box center [473, 326] width 435 height 450
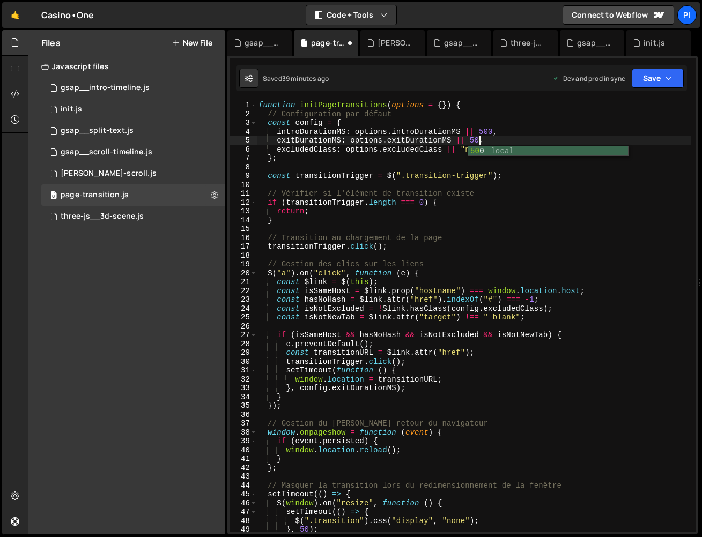
scroll to position [0, 16]
click at [527, 153] on div "function initPageTransitions ( options = { }) { // Configuration par défaut con…" at bounding box center [473, 326] width 435 height 450
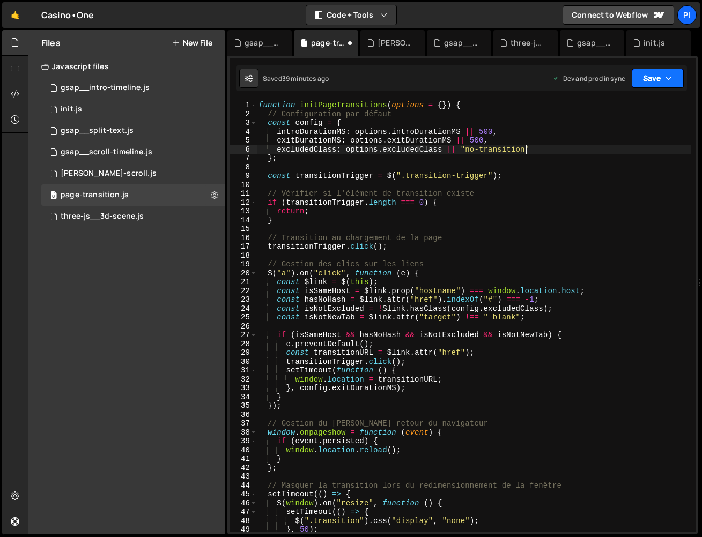
type textarea "excludedClass: options.excludedClass || "no-transition""
click at [653, 77] on button "Save" at bounding box center [658, 78] width 52 height 19
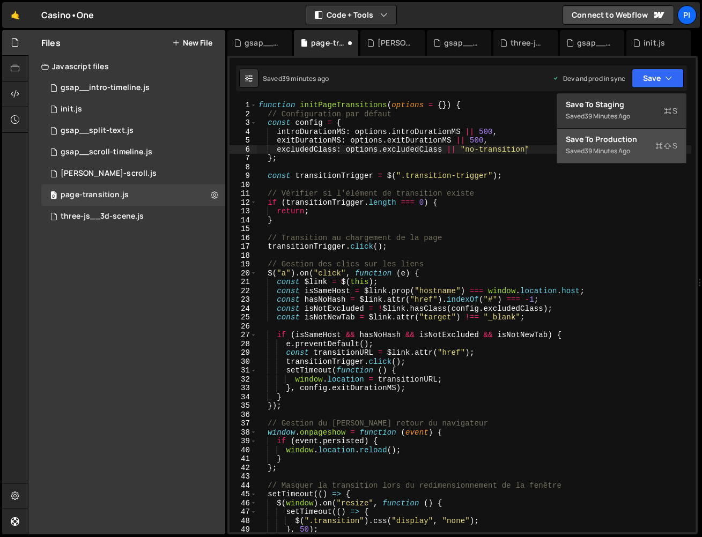
click at [635, 148] on button "Save to Production S Saved 39 minutes ago" at bounding box center [621, 146] width 129 height 35
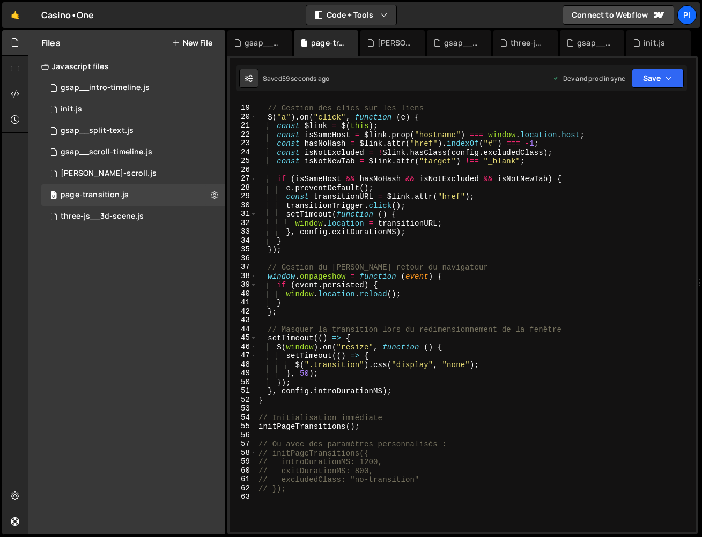
scroll to position [0, 0]
click at [327, 512] on div "// Gestion des clics sur les liens $ ( "a" ) . on ( "click" , function ( e ) { …" at bounding box center [473, 320] width 435 height 450
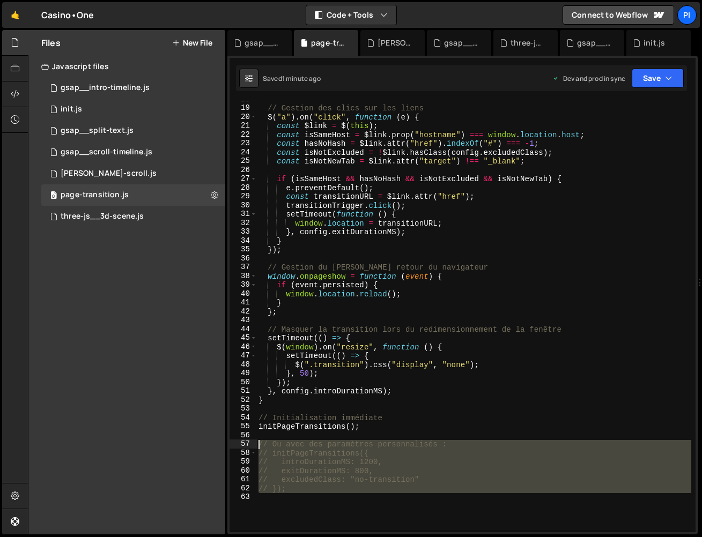
drag, startPoint x: 327, startPoint y: 506, endPoint x: 255, endPoint y: 438, distance: 99.0
click at [255, 438] on div "18 19 20 21 22 23 24 25 26 27 28 29 30 31 32 33 34 35 36 37 38 39 40 41 42 43 4…" at bounding box center [463, 317] width 466 height 432
type textarea "// Ou avec des paramètres personnalisés :"
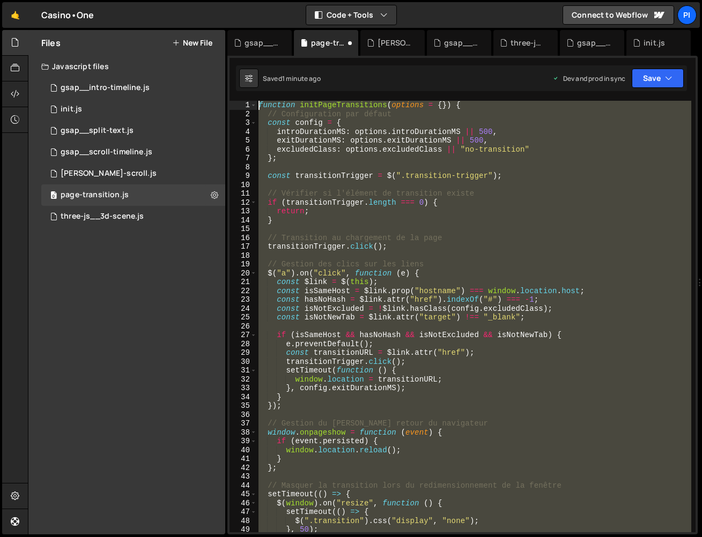
drag, startPoint x: 417, startPoint y: 445, endPoint x: 216, endPoint y: -26, distance: 512.1
click at [216, 0] on html "Projects [GEOGRAPHIC_DATA] Blog Pi Projects Your Teams Invite team member Accou…" at bounding box center [351, 268] width 702 height 537
click at [409, 314] on div "function initPageTransitions ( options = { }) { // Configuration par défaut con…" at bounding box center [473, 317] width 435 height 432
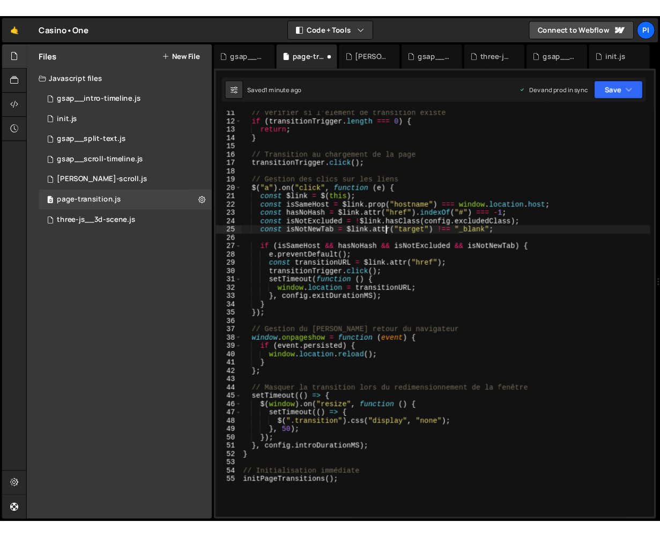
scroll to position [99, 0]
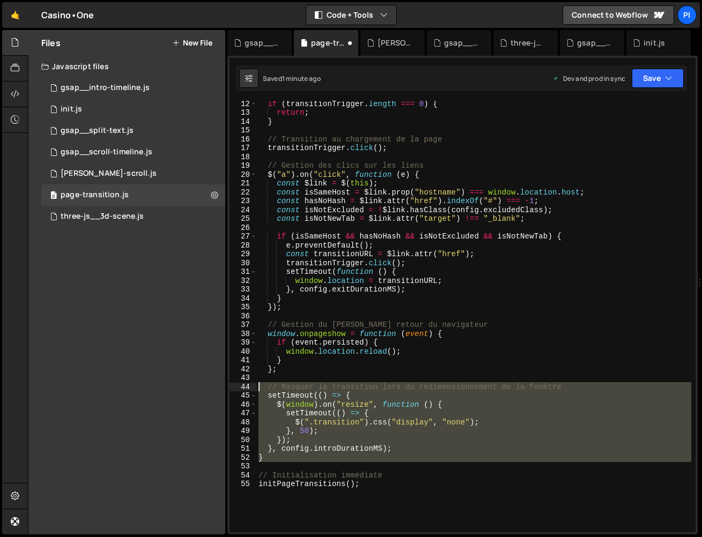
drag, startPoint x: 360, startPoint y: 470, endPoint x: 258, endPoint y: 391, distance: 129.2
click at [258, 391] on div "if ( transitionTrigger . length === 0 ) { return ; } // Transition au chargemen…" at bounding box center [473, 324] width 435 height 450
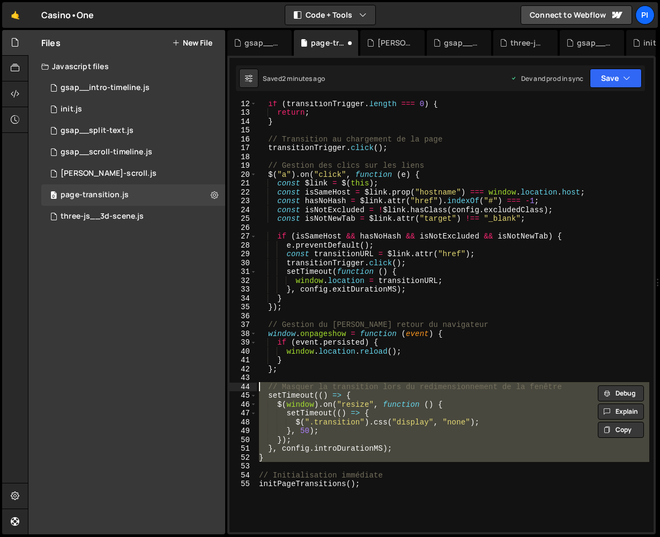
click at [349, 479] on div "if ( transitionTrigger . length === 0 ) { return ; } // Transition au chargemen…" at bounding box center [453, 324] width 393 height 450
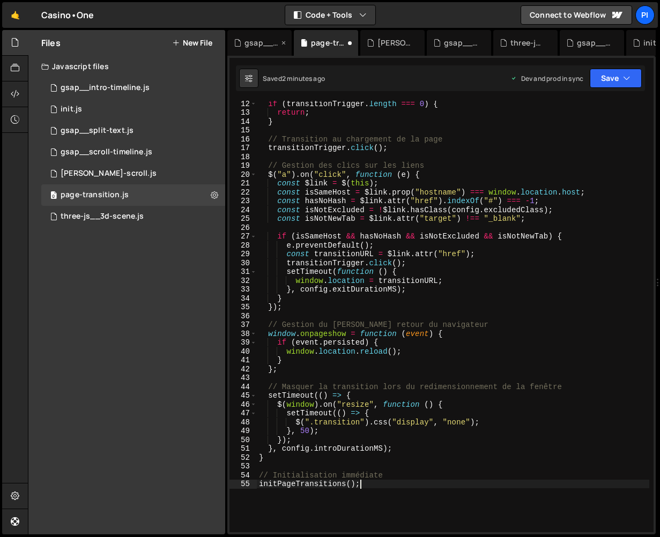
scroll to position [0, 0]
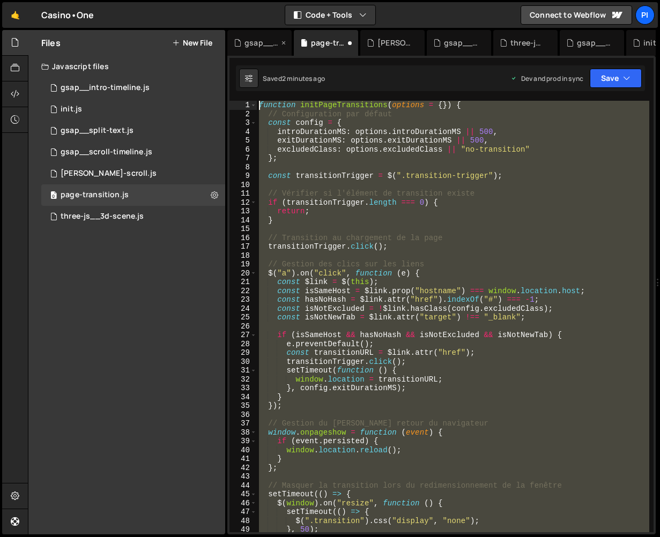
drag, startPoint x: 389, startPoint y: 496, endPoint x: 228, endPoint y: 32, distance: 490.8
click at [228, 32] on div "Debug Explain Copy gsap__intro-timeline.js page-transition.[PERSON_NAME]-scroll…" at bounding box center [441, 282] width 429 height 505
paste textarea "initPageTransitions();"
type textarea "initPageTransitions();"
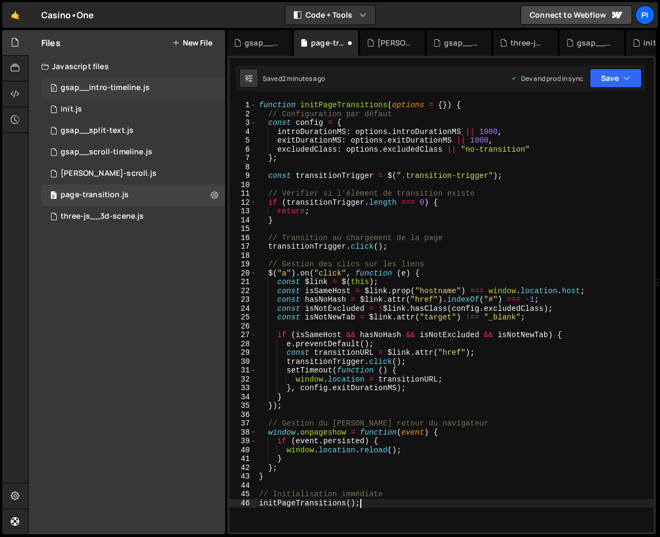
click at [79, 88] on div "gsap__intro-timeline.js" at bounding box center [105, 88] width 89 height 10
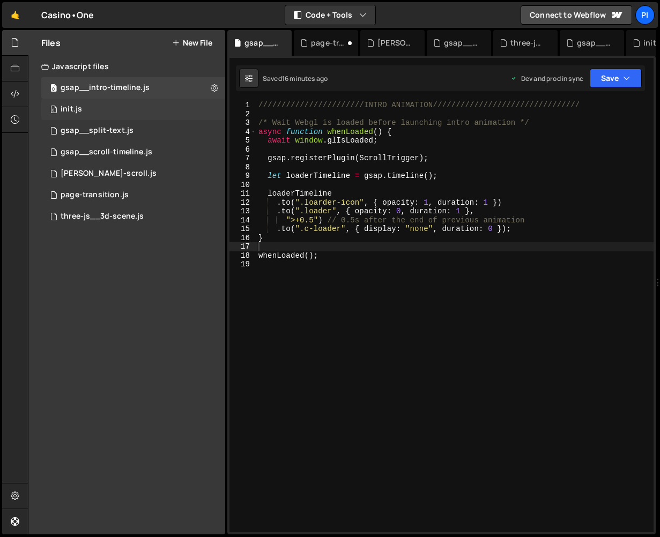
click at [124, 104] on div "0 init.js 0" at bounding box center [133, 109] width 184 height 21
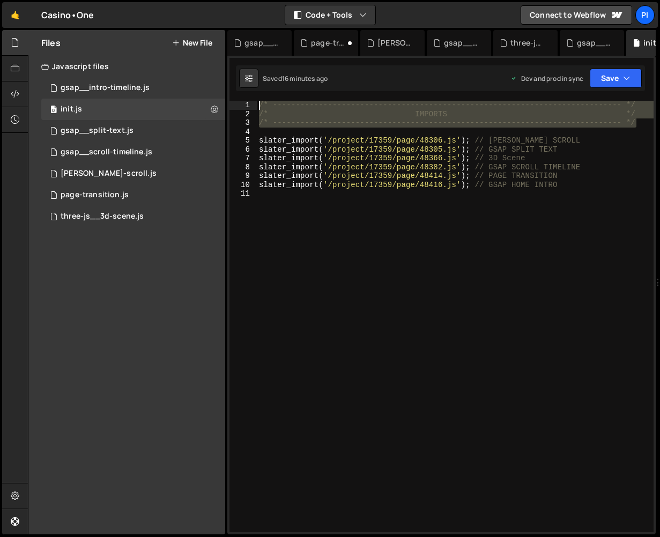
drag, startPoint x: 636, startPoint y: 126, endPoint x: 247, endPoint y: 93, distance: 390.8
click at [247, 93] on div "1 Type cmd + s to save your Javascript file. הההההההההההההההההההההההההההההההההה…" at bounding box center [441, 295] width 429 height 479
type textarea "/* ----------------------------------------------------------------------------…"
click at [113, 188] on div "0 page-transition.js 0" at bounding box center [133, 195] width 184 height 21
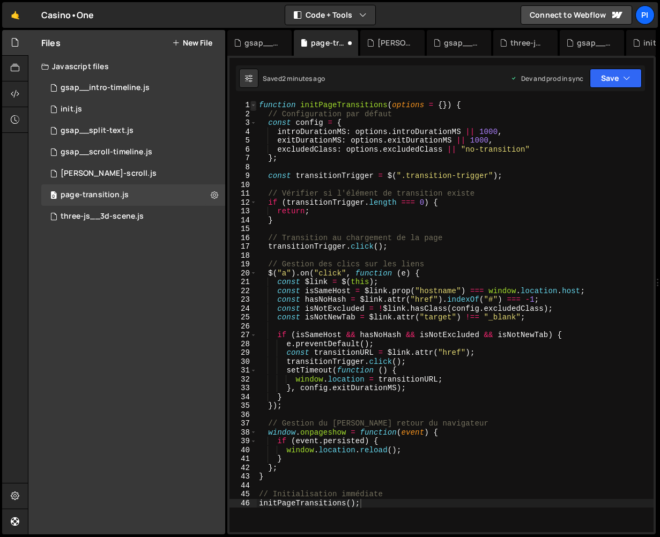
click at [256, 104] on span at bounding box center [254, 105] width 6 height 9
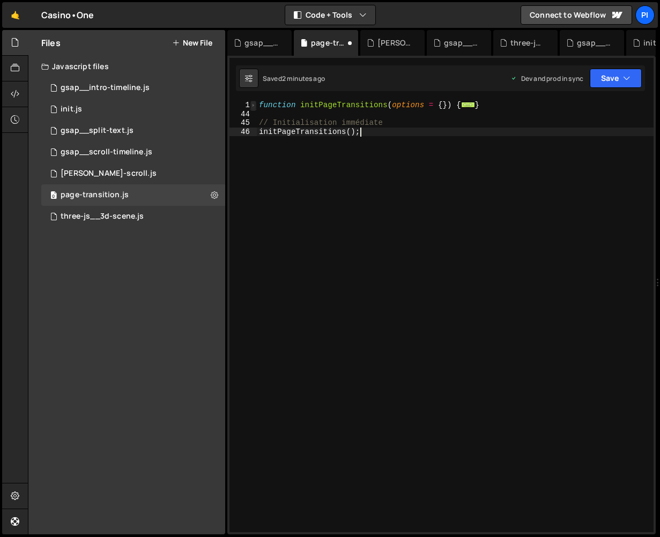
click at [254, 104] on span at bounding box center [254, 105] width 6 height 9
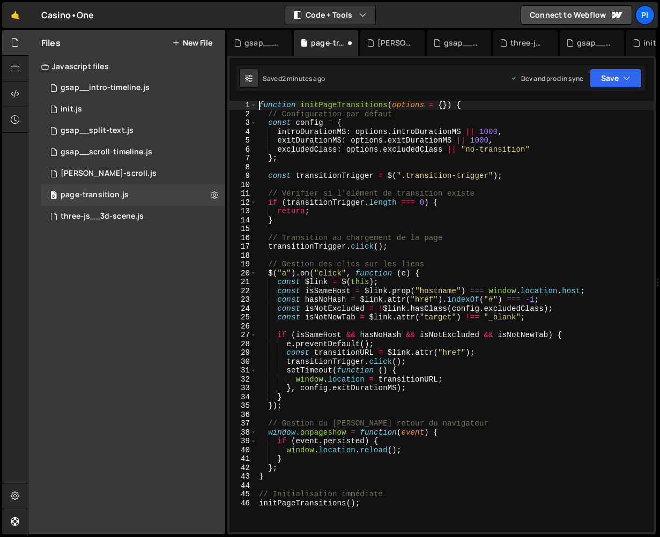
click at [259, 105] on div "function initPageTransitions ( options = { }) { // Configuration par défaut con…" at bounding box center [455, 326] width 397 height 450
type textarea "function initPageTransitions(options = {}) {"
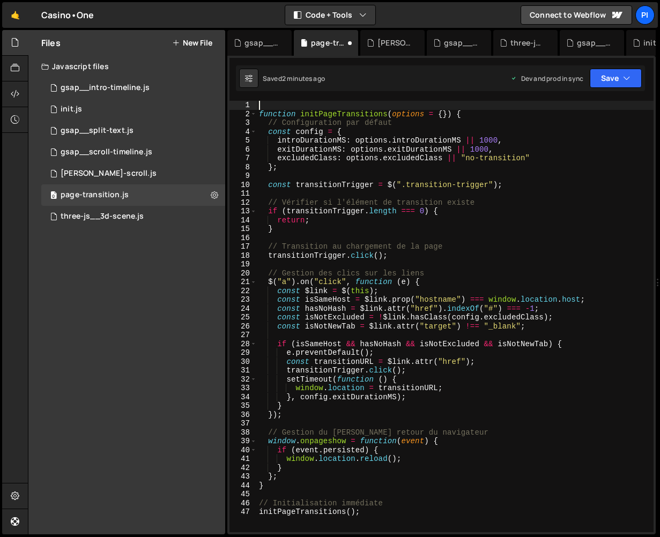
paste textarea "/* ----------------------------------------------------------------------------…"
type textarea "/* ----------------------------------------------------------------------------…"
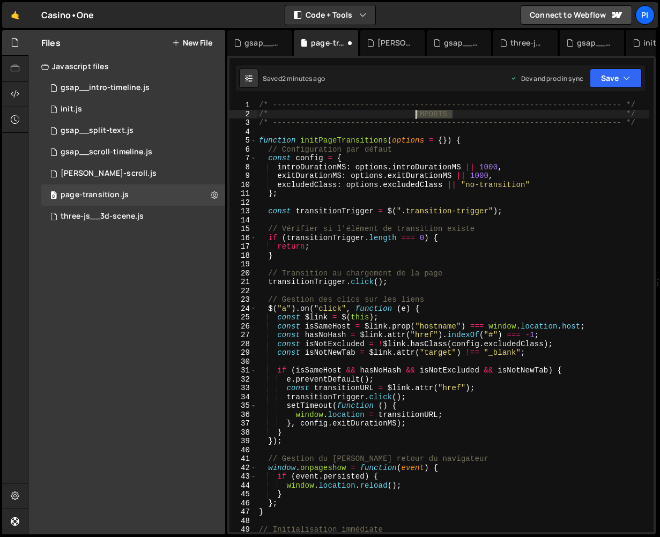
drag, startPoint x: 454, startPoint y: 115, endPoint x: 416, endPoint y: 115, distance: 37.6
click at [416, 115] on div "/* ----------------------------------------------------------------------------…" at bounding box center [453, 326] width 393 height 450
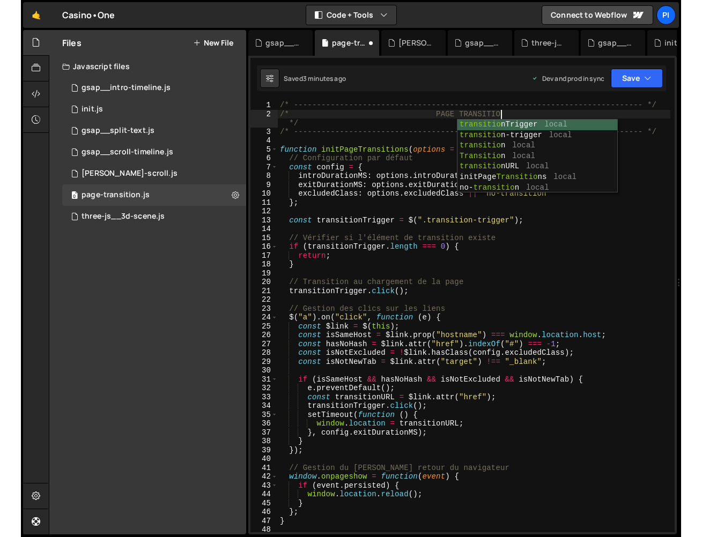
scroll to position [0, 16]
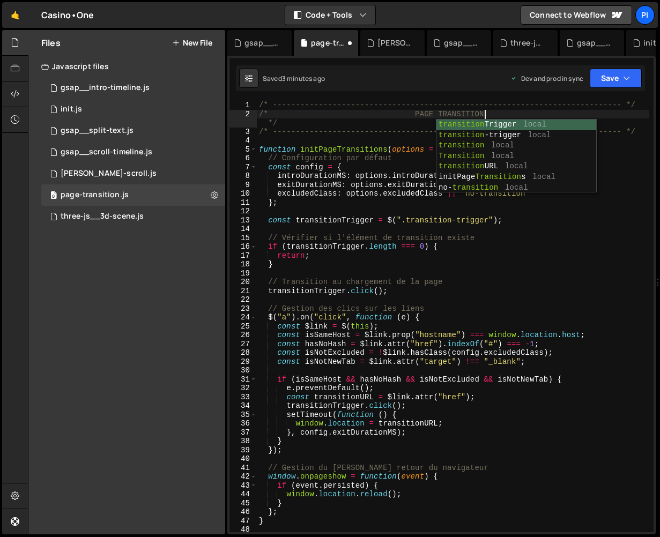
click at [395, 115] on div "/* ----------------------------------------------------------------------------…" at bounding box center [453, 326] width 393 height 450
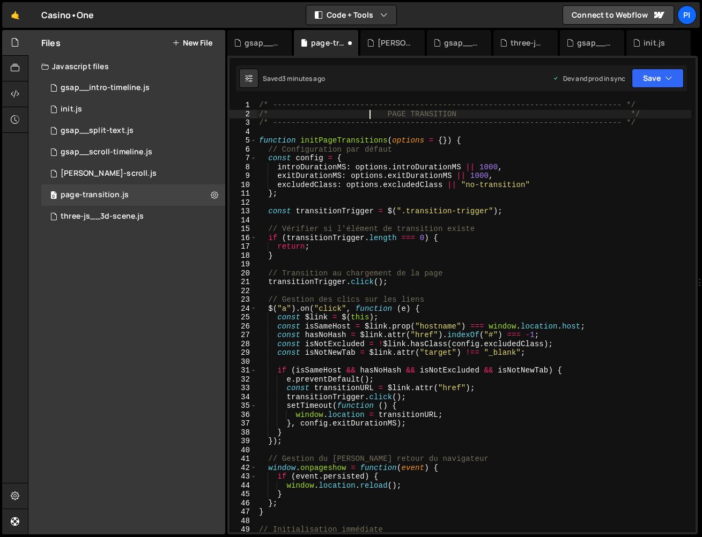
click at [531, 109] on div "/* ----------------------------------------------------------------------------…" at bounding box center [474, 326] width 434 height 450
click at [531, 115] on div "/* ----------------------------------------------------------------------------…" at bounding box center [474, 326] width 434 height 450
click at [577, 174] on div "/* ----------------------------------------------------------------------------…" at bounding box center [474, 326] width 434 height 450
type textarea "exitDurationMS: options.exitDurationMS || 1000,"
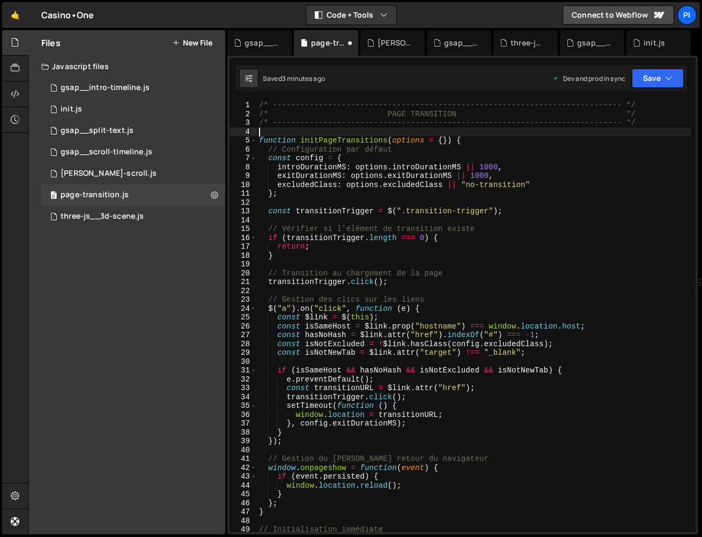
click at [660, 131] on div "/* ----------------------------------------------------------------------------…" at bounding box center [474, 326] width 434 height 450
click at [644, 76] on button "Save" at bounding box center [658, 78] width 52 height 19
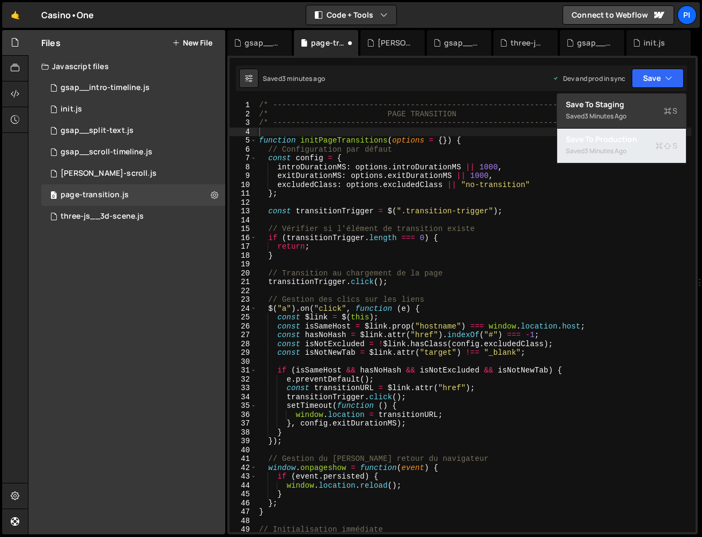
click at [622, 145] on div "Saved 3 minutes ago" at bounding box center [622, 151] width 112 height 13
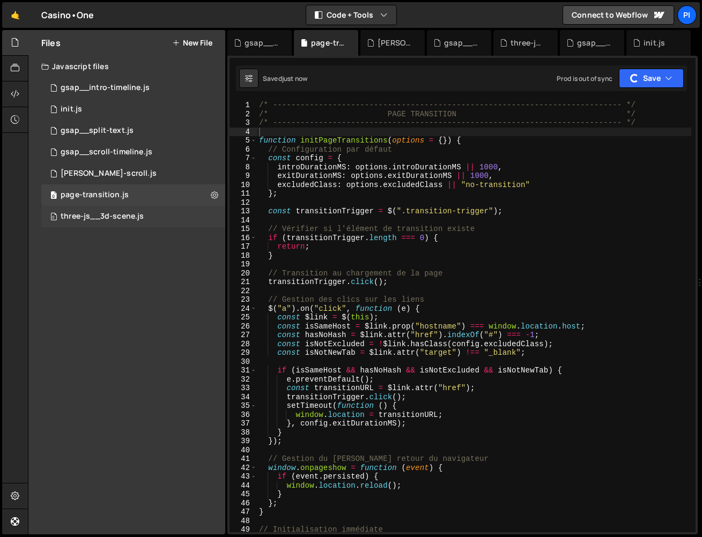
click at [100, 212] on div "three-js__3d-scene.js" at bounding box center [102, 217] width 83 height 10
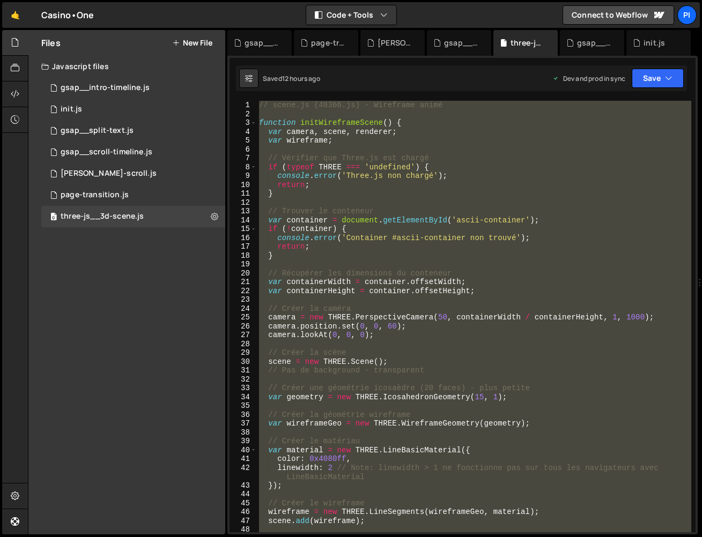
type textarea "initWireframeScene();"
click at [274, 112] on div "// scene.js (48366.js) - Wireframe animé function initWireframeScene ( ) { var …" at bounding box center [474, 317] width 434 height 432
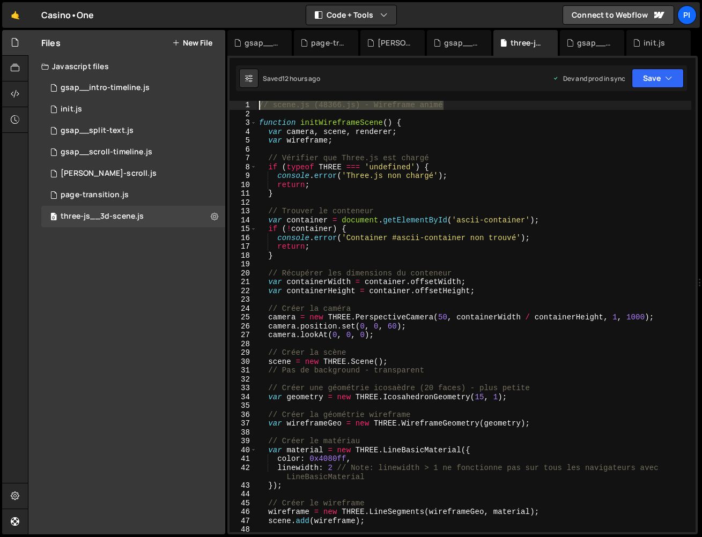
drag, startPoint x: 462, startPoint y: 106, endPoint x: 238, endPoint y: 83, distance: 224.9
click at [238, 83] on div "Debug Explain Copy gsap__intro-timeline.js page-transition.[PERSON_NAME]-scroll…" at bounding box center [462, 282] width 470 height 505
paste textarea "* ---------------------------------------------------------------------------- …"
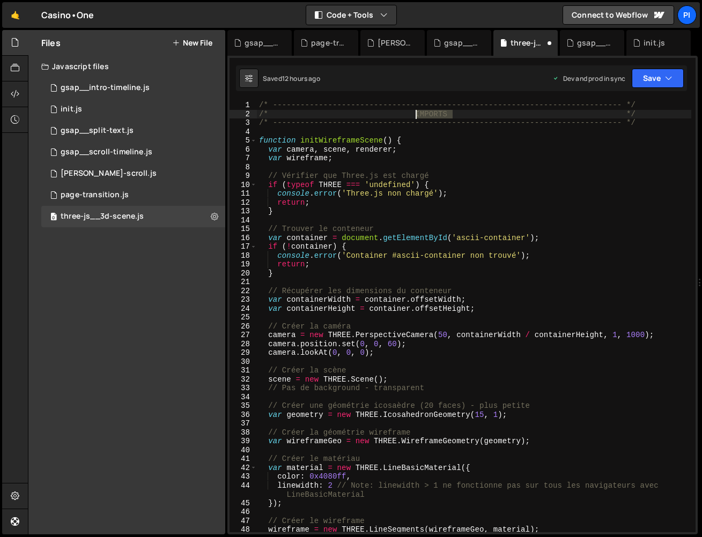
drag, startPoint x: 452, startPoint y: 112, endPoint x: 416, endPoint y: 110, distance: 36.0
click at [416, 110] on div "/* ----------------------------------------------------------------------------…" at bounding box center [474, 326] width 434 height 450
click at [456, 113] on div "/* ----------------------------------------------------------------------------…" at bounding box center [474, 326] width 434 height 450
drag, startPoint x: 447, startPoint y: 115, endPoint x: 417, endPoint y: 114, distance: 30.1
click at [417, 114] on div "/* ----------------------------------------------------------------------------…" at bounding box center [474, 326] width 434 height 450
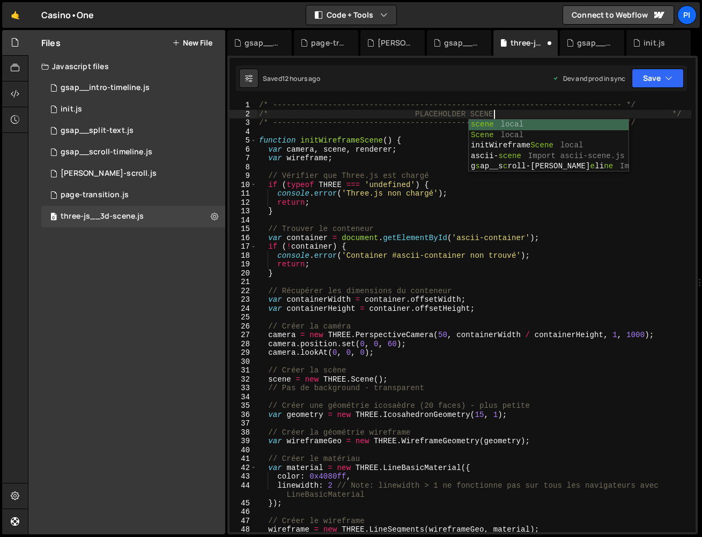
scroll to position [0, 16]
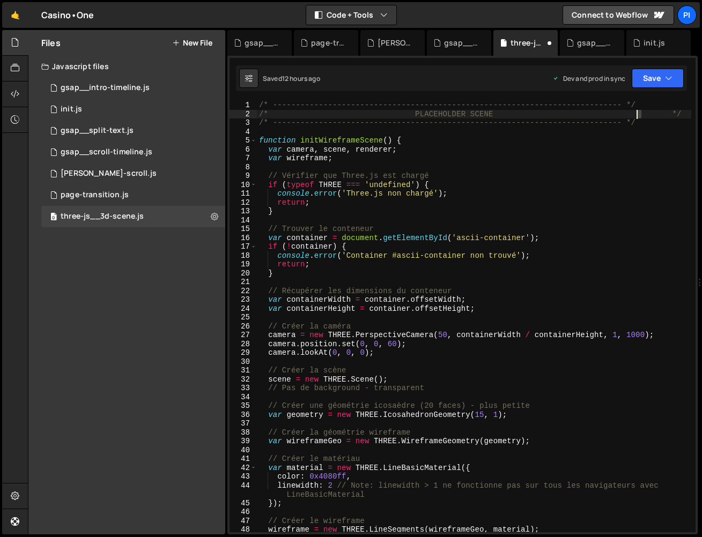
drag, startPoint x: 642, startPoint y: 114, endPoint x: 609, endPoint y: 114, distance: 32.7
click at [609, 114] on div "/* ----------------------------------------------------------------------------…" at bounding box center [474, 326] width 434 height 450
click at [652, 76] on button "Save" at bounding box center [658, 78] width 52 height 19
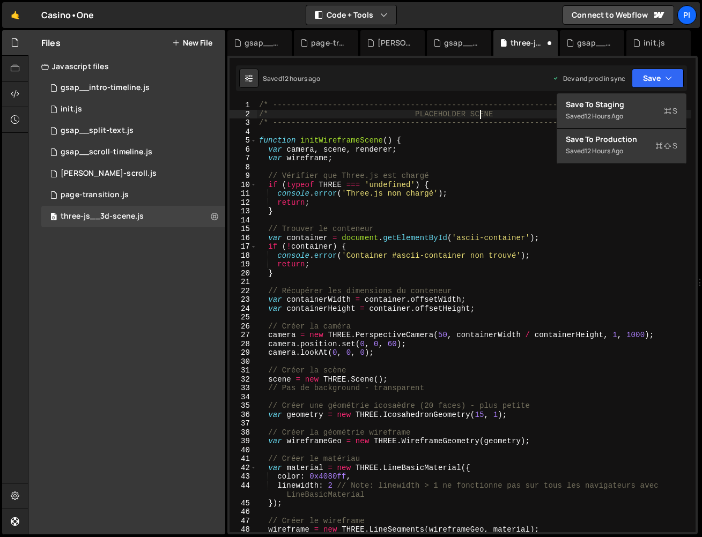
click at [481, 117] on div "/* ----------------------------------------------------------------------------…" at bounding box center [474, 326] width 434 height 450
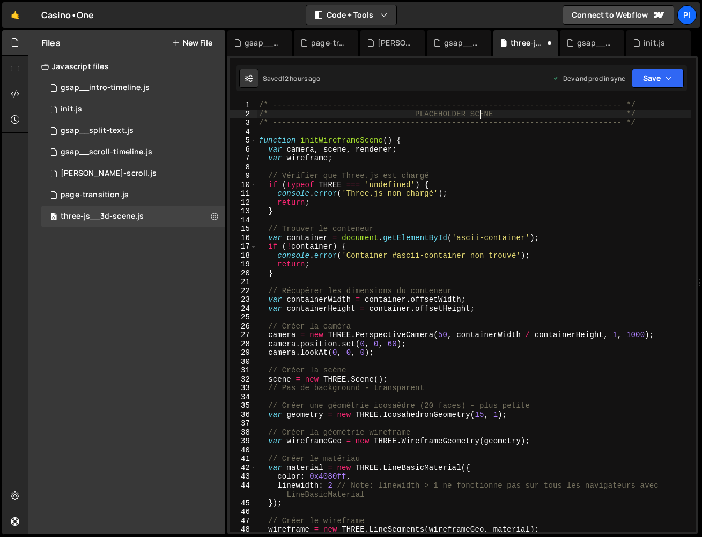
click at [470, 115] on div "/* ----------------------------------------------------------------------------…" at bounding box center [474, 326] width 434 height 450
click at [394, 110] on div "/* ----------------------------------------------------------------------------…" at bounding box center [474, 326] width 434 height 450
type textarea "/* PLACEHOLDER 3D SCENE */"
click at [654, 85] on button "Save" at bounding box center [658, 78] width 52 height 19
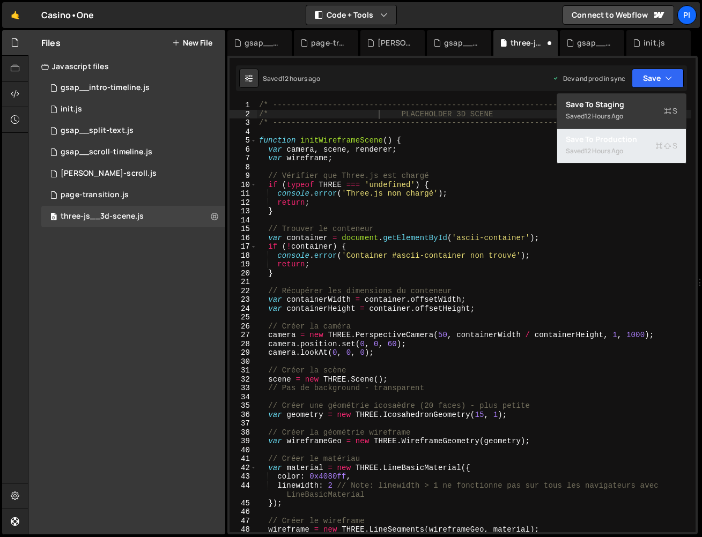
click at [637, 142] on div "Save to Production S" at bounding box center [622, 139] width 112 height 11
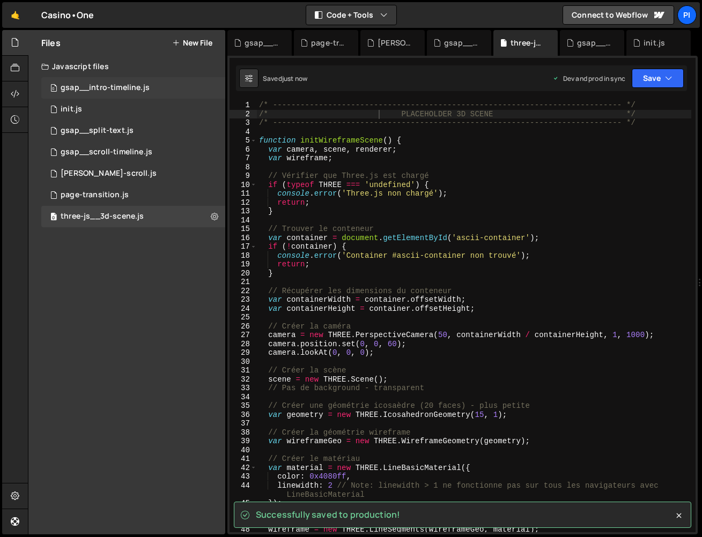
click at [128, 78] on div "0 gsap__intro-timeline.js 0" at bounding box center [133, 87] width 184 height 21
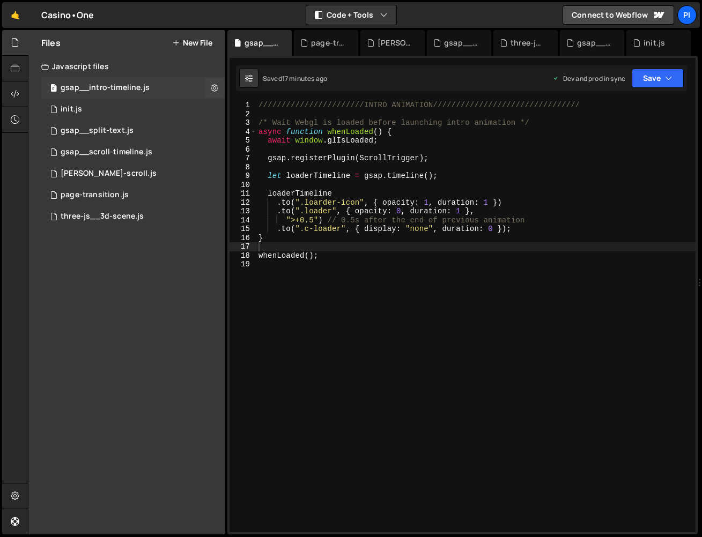
click at [128, 85] on div "gsap__intro-timeline.js" at bounding box center [105, 88] width 89 height 10
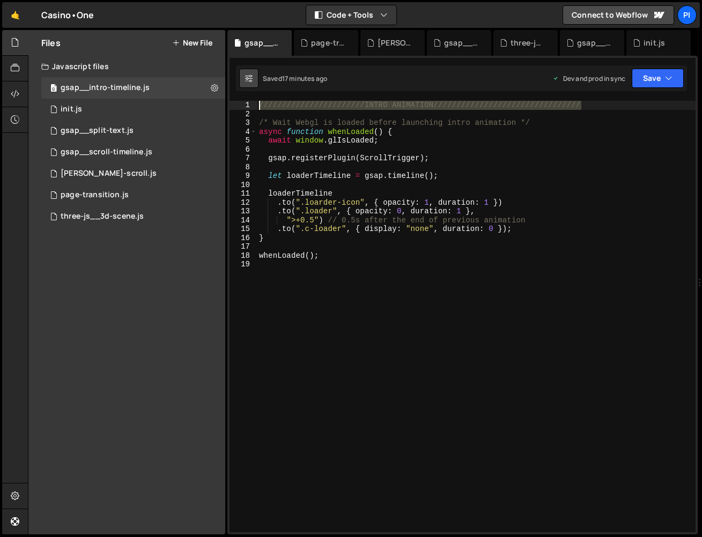
drag, startPoint x: 603, startPoint y: 103, endPoint x: 247, endPoint y: 85, distance: 356.6
click at [247, 85] on div "Debug Explain Copy gsap__intro-timeline.js page-transition.[PERSON_NAME]-scroll…" at bounding box center [462, 282] width 470 height 505
paste textarea "* ---------------------------------------------------------------------------- *"
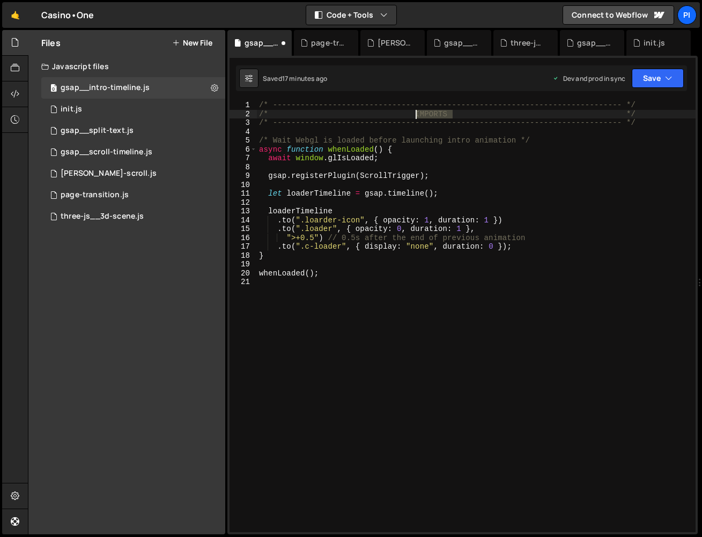
drag, startPoint x: 440, startPoint y: 113, endPoint x: 416, endPoint y: 113, distance: 24.1
click at [416, 113] on div "/* ----------------------------------------------------------------------------…" at bounding box center [476, 326] width 439 height 450
click at [448, 112] on div "/* ----------------------------------------------------------------------------…" at bounding box center [476, 317] width 439 height 432
drag, startPoint x: 449, startPoint y: 114, endPoint x: 415, endPoint y: 113, distance: 34.4
click at [415, 113] on div "/* ----------------------------------------------------------------------------…" at bounding box center [476, 326] width 439 height 450
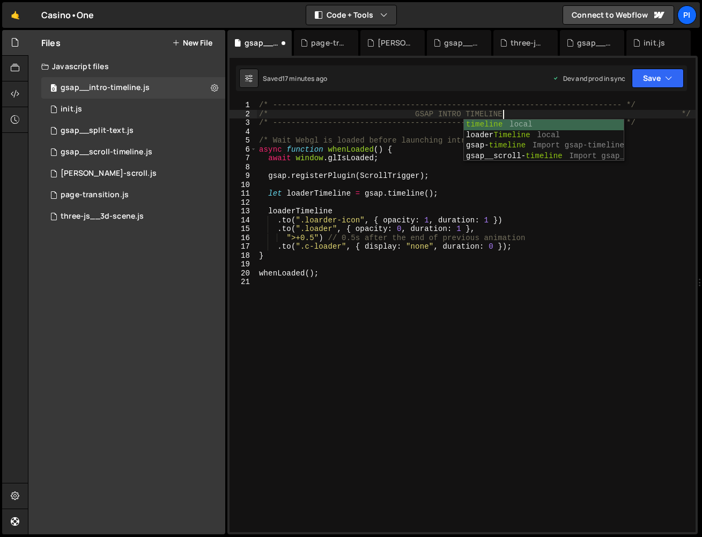
scroll to position [0, 17]
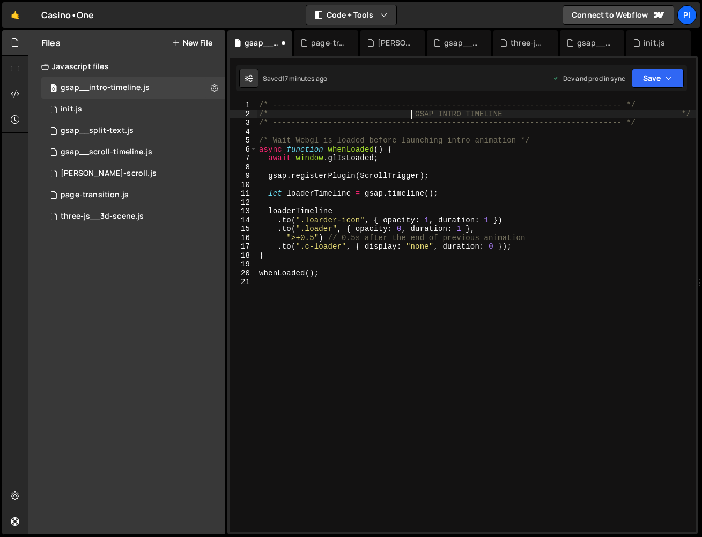
click at [412, 115] on div "/* ----------------------------------------------------------------------------…" at bounding box center [476, 326] width 439 height 450
click at [543, 114] on div "/* ----------------------------------------------------------------------------…" at bounding box center [476, 326] width 439 height 450
click at [354, 114] on div "/* ----------------------------------------------------------------------------…" at bounding box center [476, 326] width 439 height 450
click at [447, 195] on div "/* ----------------------------------------------------------------------------…" at bounding box center [476, 326] width 439 height 450
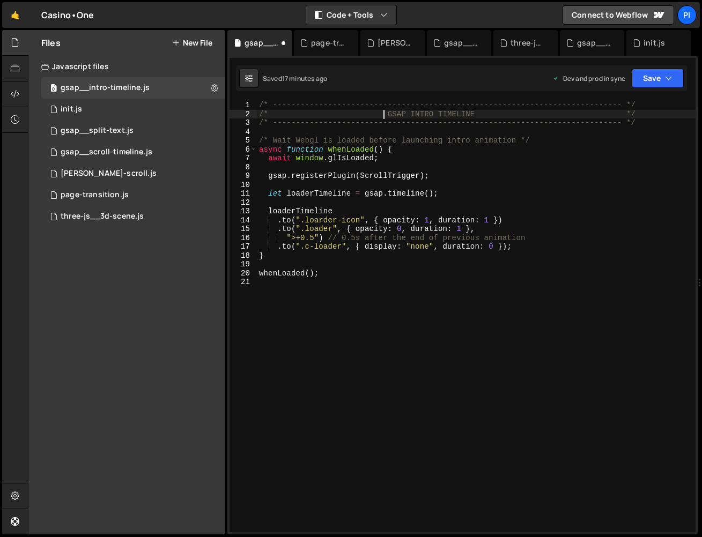
click at [382, 116] on div "/* ----------------------------------------------------------------------------…" at bounding box center [476, 326] width 439 height 450
click at [552, 125] on div "/* ----------------------------------------------------------------------------…" at bounding box center [476, 326] width 439 height 450
click at [552, 113] on div "/* ----------------------------------------------------------------------------…" at bounding box center [476, 326] width 439 height 450
type textarea "/* GSAP INTRO TIMELINE */"
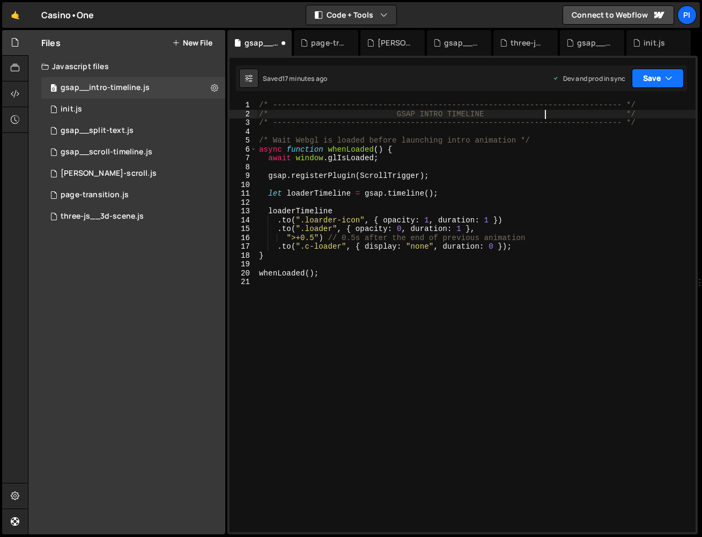
click at [655, 83] on button "Save" at bounding box center [658, 78] width 52 height 19
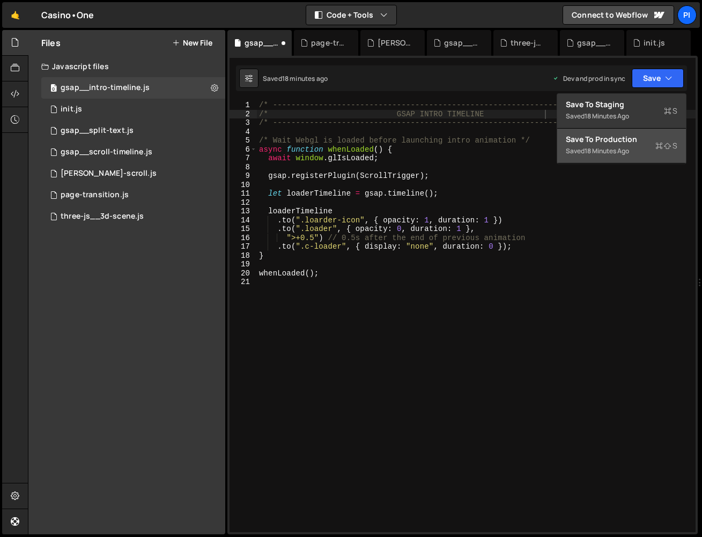
click at [636, 152] on button "Save to Production S Saved 18 minutes ago" at bounding box center [621, 146] width 129 height 35
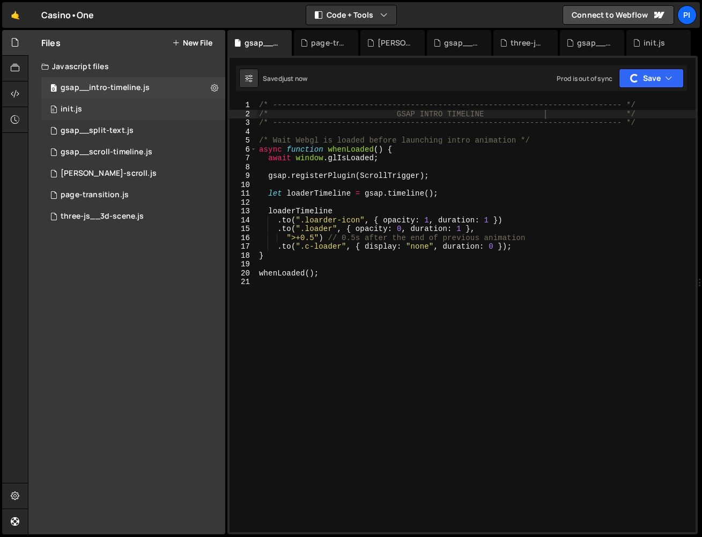
click at [146, 110] on div "0 init.js 0" at bounding box center [133, 109] width 184 height 21
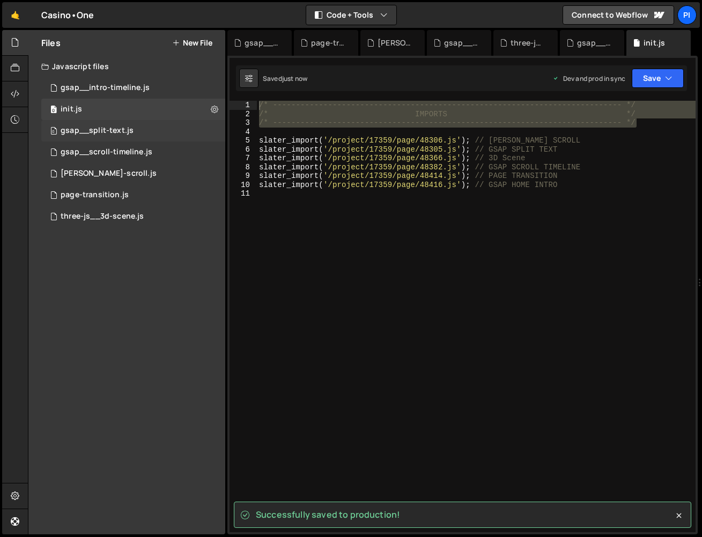
click at [143, 127] on div "0 gsap__split-text.js 0" at bounding box center [133, 130] width 184 height 21
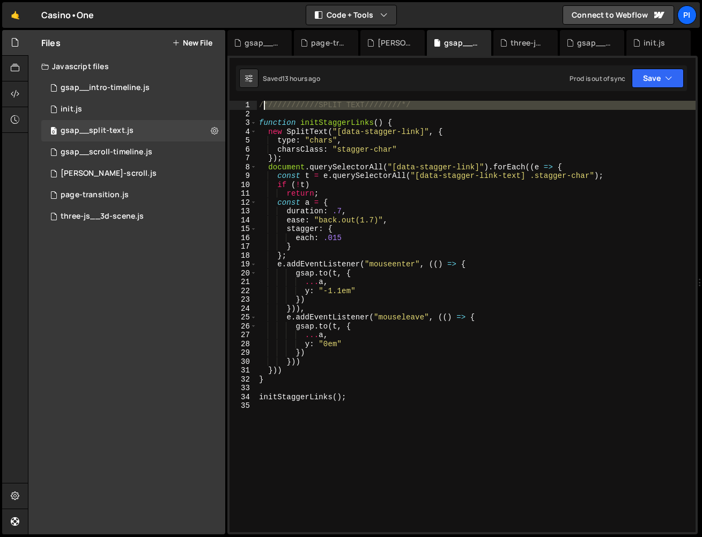
drag, startPoint x: 434, startPoint y: 111, endPoint x: 254, endPoint y: 102, distance: 179.9
click at [255, 102] on div "1 2 3 4 5 6 7 8 9 10 11 12 13 14 15 16 17 18 19 20 21 22 23 24 25 26 27 28 29 3…" at bounding box center [463, 317] width 466 height 432
paste textarea "---------------------------------------------------------------------------- */"
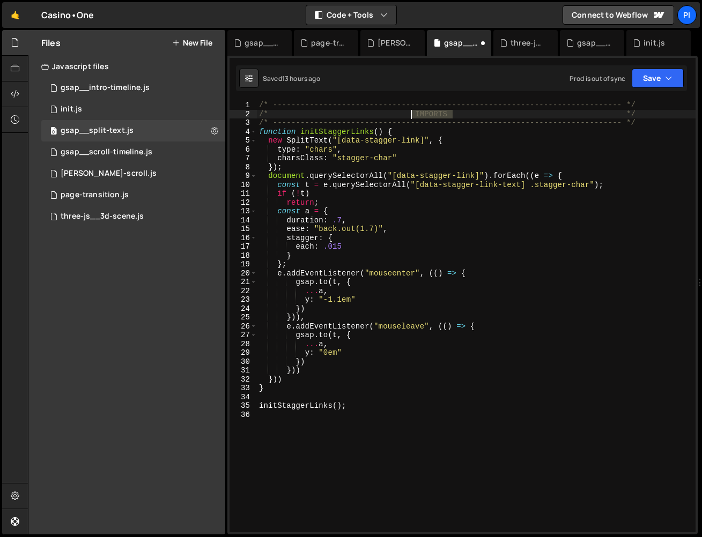
drag, startPoint x: 452, startPoint y: 112, endPoint x: 411, endPoint y: 112, distance: 41.3
click at [411, 112] on div "/* ----------------------------------------------------------------------------…" at bounding box center [476, 326] width 439 height 450
click at [602, 112] on div "/* ----------------------------------------------------------------------------…" at bounding box center [476, 326] width 439 height 450
type textarea "/* GSAP SPLIT TEXT */"
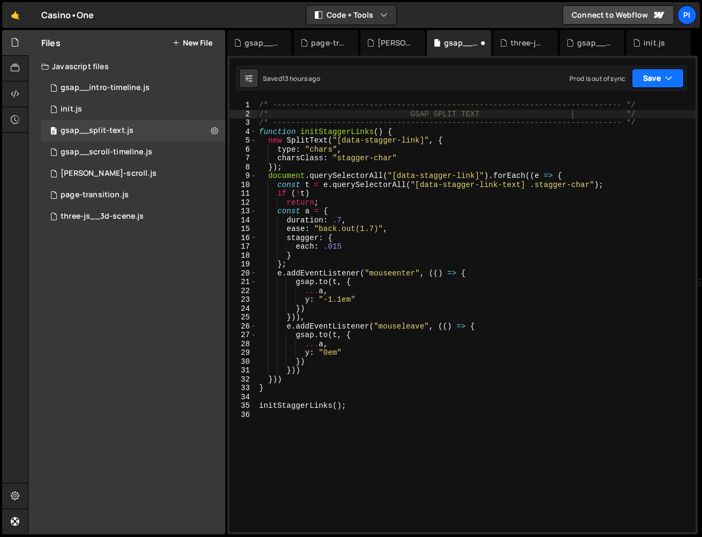
click at [676, 78] on button "Save" at bounding box center [658, 78] width 52 height 19
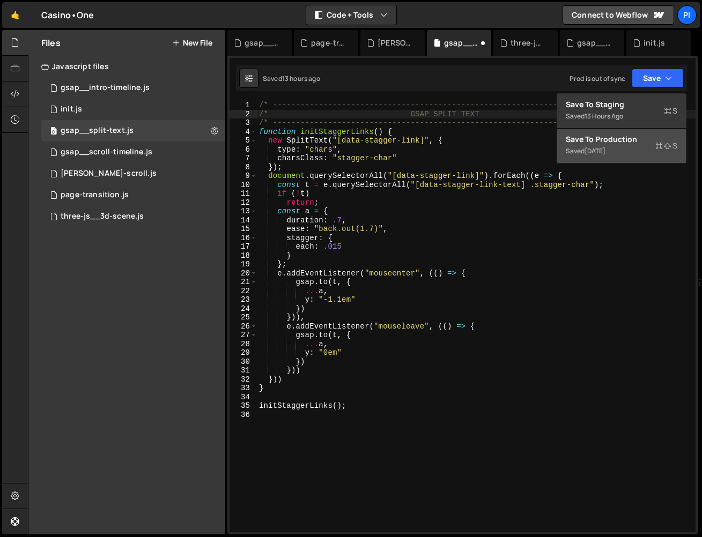
click at [633, 144] on div "Save to Production S" at bounding box center [622, 139] width 112 height 11
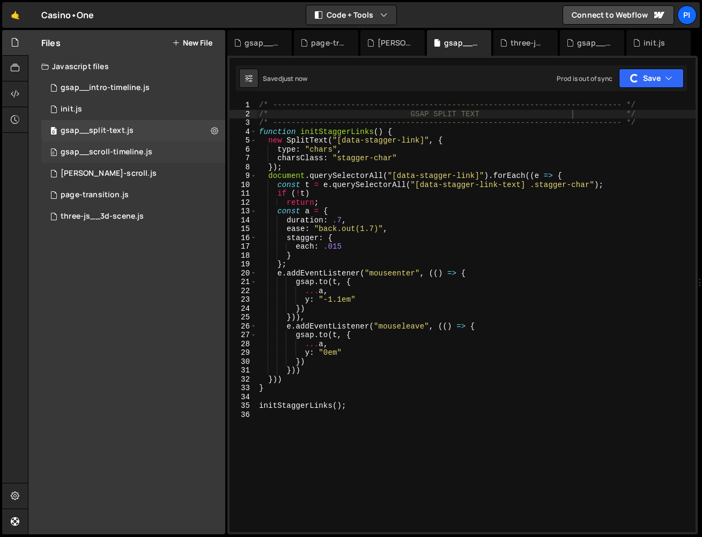
click at [147, 153] on div "gsap__scroll-timeline.js" at bounding box center [107, 153] width 92 height 10
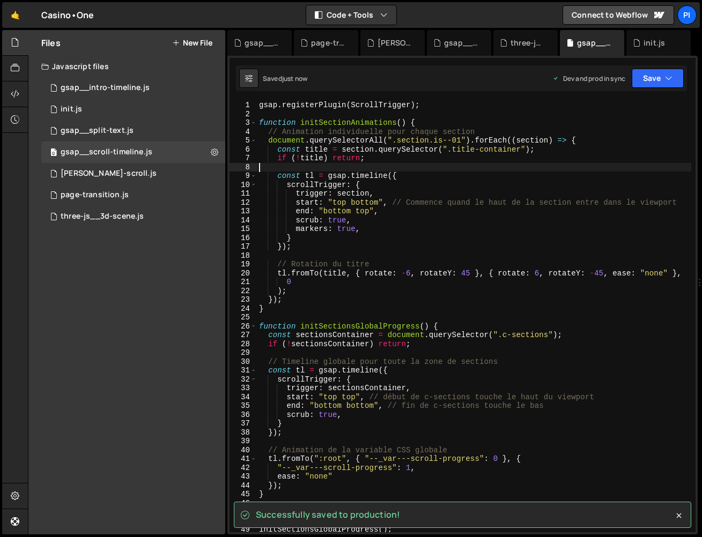
scroll to position [0, 0]
click at [326, 165] on div "gsap . registerPlugin ( ScrollTrigger ) ; function initSectionAnimations ( ) { …" at bounding box center [474, 326] width 434 height 450
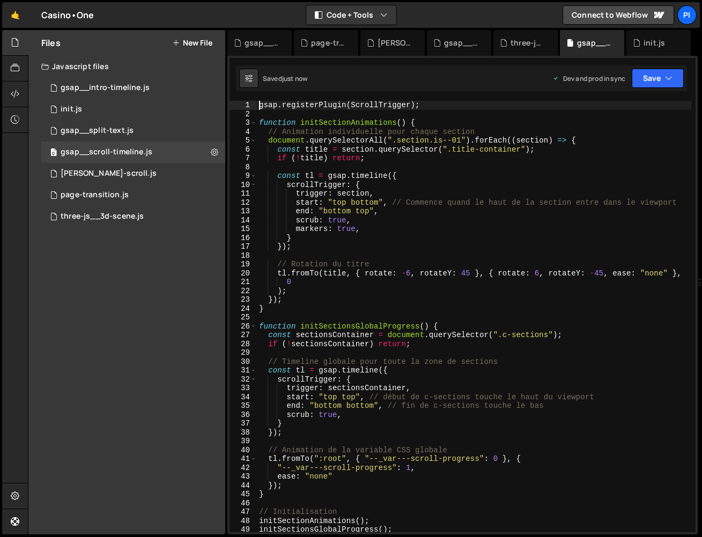
click at [259, 105] on div "gsap . registerPlugin ( ScrollTrigger ) ; function initSectionAnimations ( ) { …" at bounding box center [474, 326] width 434 height 450
type textarea "gsap.registerPlugin(ScrollTrigger);"
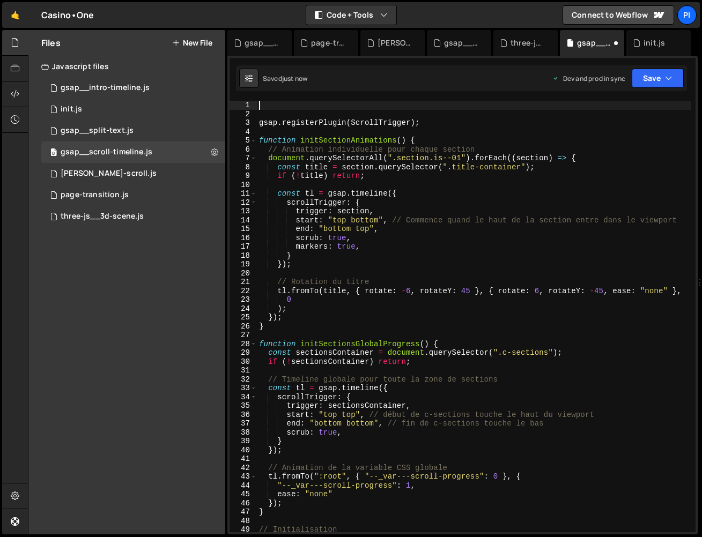
paste textarea "/* ----------------------------------------------------------------------------…"
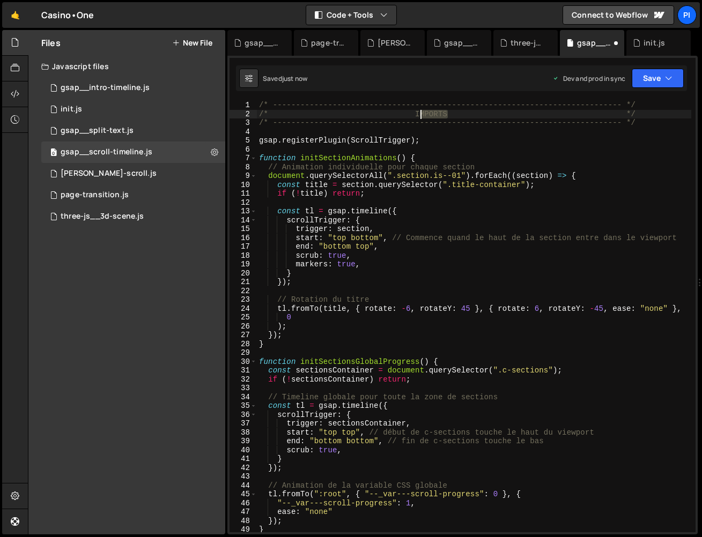
drag, startPoint x: 449, startPoint y: 115, endPoint x: 417, endPoint y: 114, distance: 32.2
click at [417, 114] on div "/* ----------------------------------------------------------------------------…" at bounding box center [474, 326] width 434 height 450
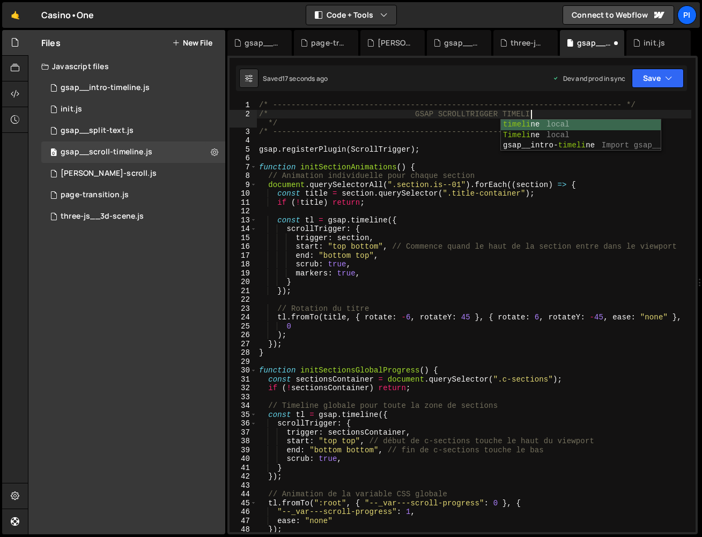
scroll to position [0, 19]
click at [338, 114] on div "/* ----------------------------------------------------------------------------…" at bounding box center [474, 326] width 434 height 450
drag, startPoint x: 365, startPoint y: 112, endPoint x: 329, endPoint y: 108, distance: 36.1
click at [329, 108] on div "/* ----------------------------------------------------------------------------…" at bounding box center [474, 326] width 434 height 450
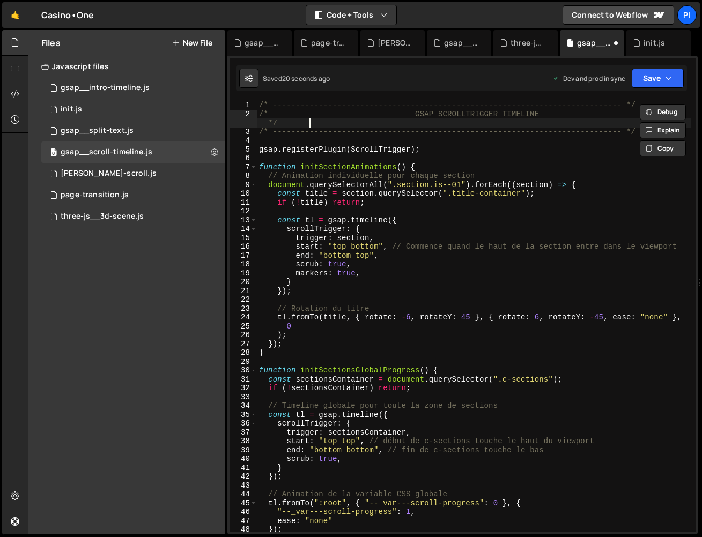
click at [355, 123] on div "/* ----------------------------------------------------------------------------…" at bounding box center [474, 326] width 434 height 450
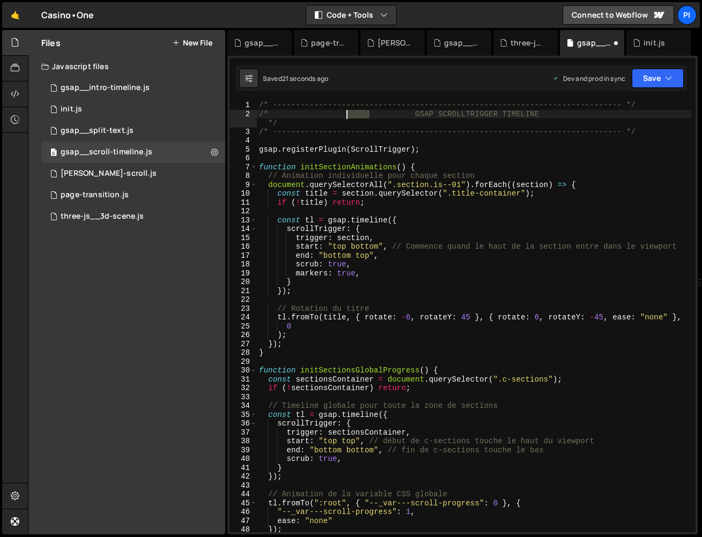
drag, startPoint x: 368, startPoint y: 114, endPoint x: 332, endPoint y: 114, distance: 36.5
click at [334, 114] on div "/* ----------------------------------------------------------------------------…" at bounding box center [474, 326] width 434 height 450
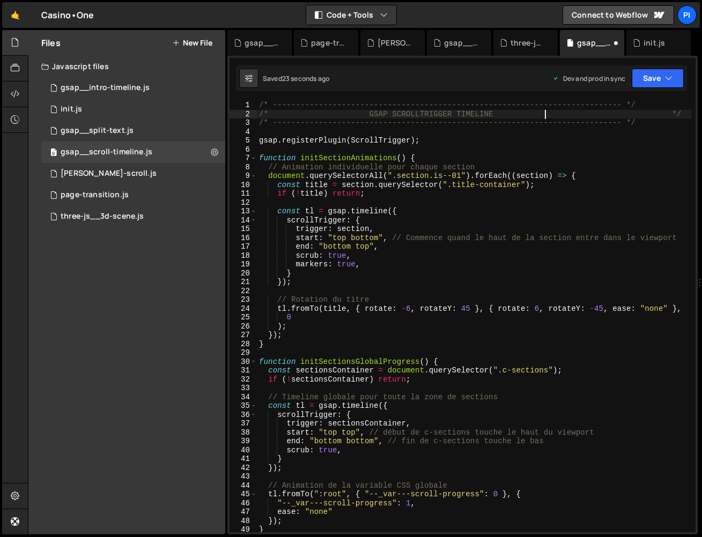
drag, startPoint x: 544, startPoint y: 113, endPoint x: 525, endPoint y: 113, distance: 19.3
click at [525, 113] on div "/* ----------------------------------------------------------------------------…" at bounding box center [474, 326] width 434 height 450
click at [360, 112] on div "/* ----------------------------------------------------------------------------…" at bounding box center [474, 326] width 434 height 450
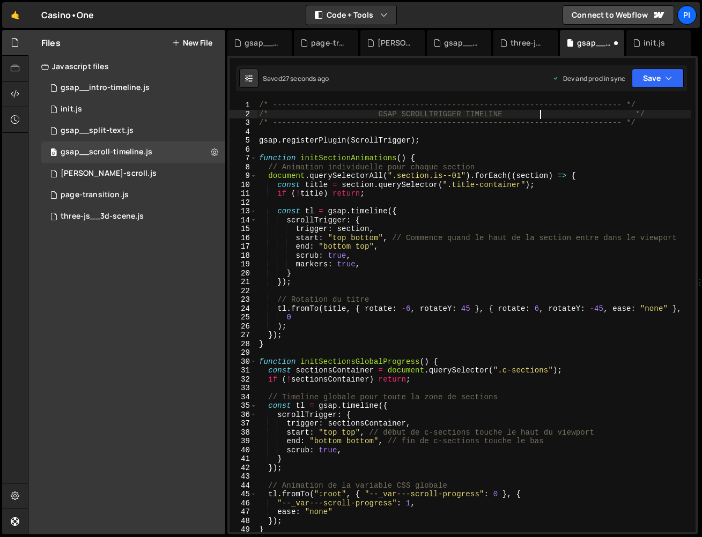
click at [539, 114] on div "/* ----------------------------------------------------------------------------…" at bounding box center [474, 326] width 434 height 450
type textarea "/* GSAP SCROLLTRIGGER TIMELINE */"
click at [666, 79] on icon "button" at bounding box center [669, 78] width 8 height 11
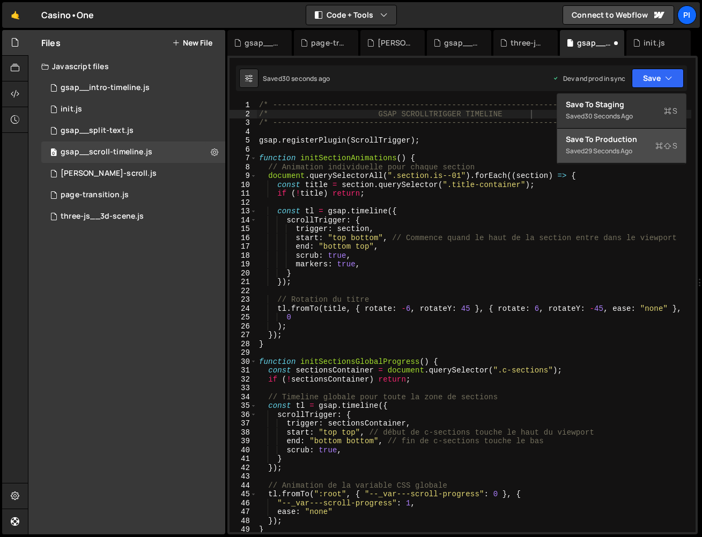
click at [632, 160] on button "Save to Production S Saved 29 seconds ago" at bounding box center [621, 146] width 129 height 35
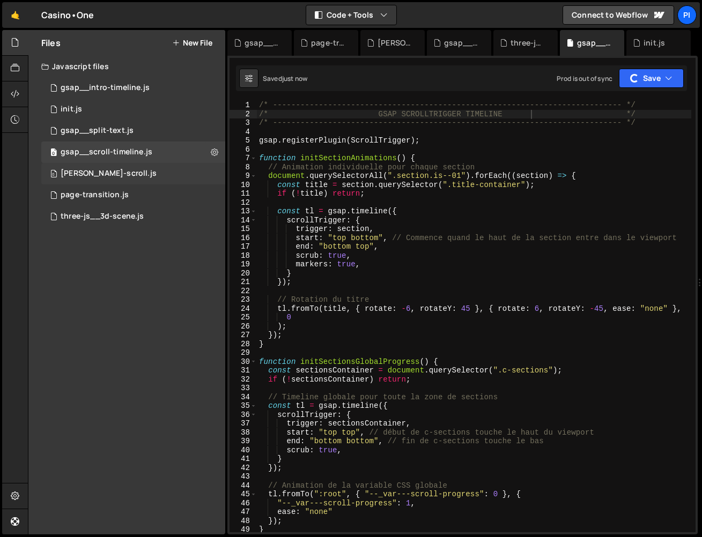
click at [93, 175] on div "[PERSON_NAME]-scroll.js" at bounding box center [109, 174] width 96 height 10
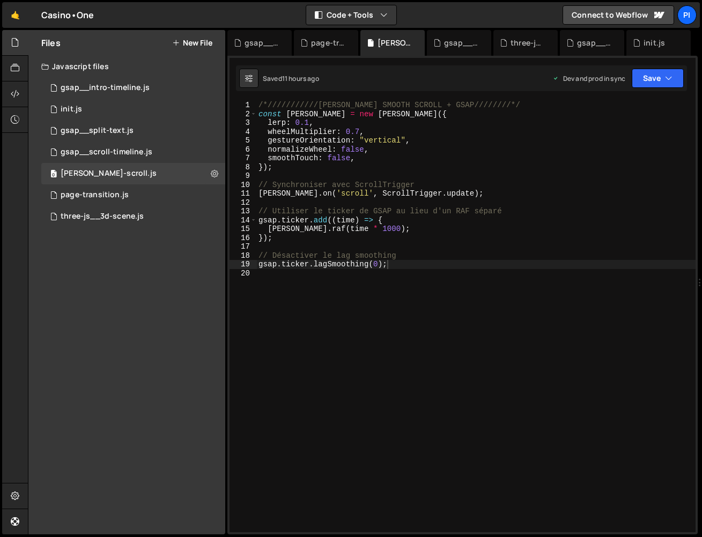
type textarea "/*///////////[PERSON_NAME] SMOOTH SCROLL + GSAP////////*/"
click at [499, 105] on div "/*///////////[PERSON_NAME] SMOOTH SCROLL + GSAP////////*/ const [PERSON_NAME] =…" at bounding box center [475, 326] width 439 height 450
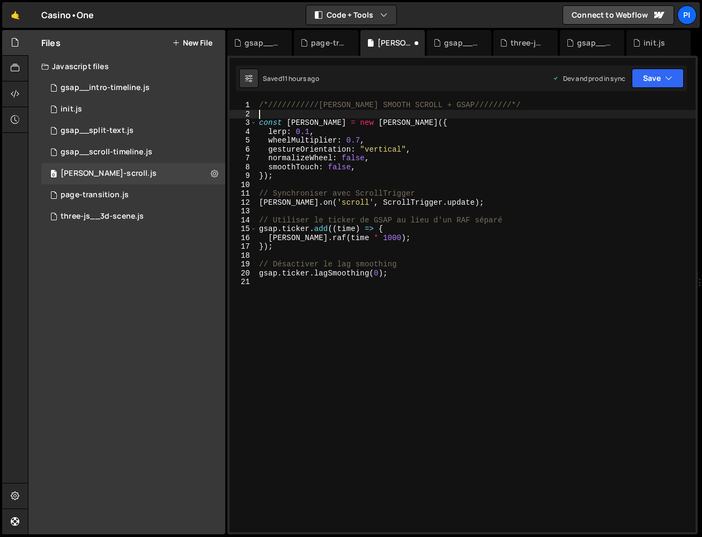
paste textarea "/* ----------------------------------------------------------------------------…"
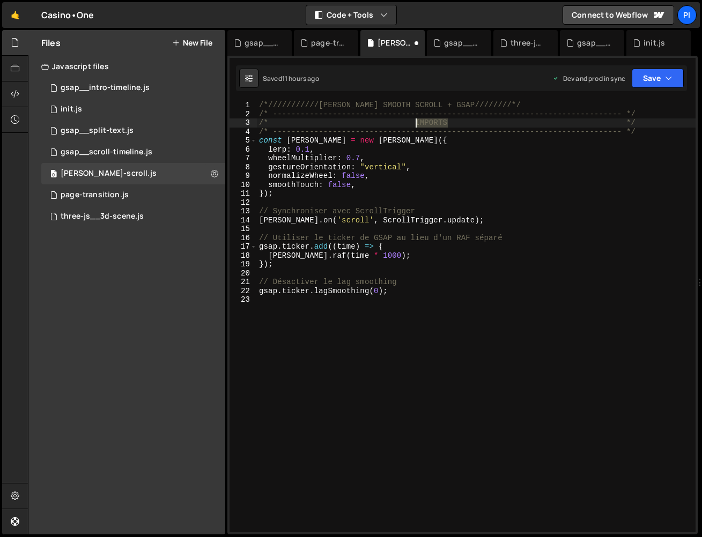
drag, startPoint x: 448, startPoint y: 122, endPoint x: 470, endPoint y: 59, distance: 67.0
click at [468, 61] on div "1 Type cmd + s to save your Javascript file. הההההההההההההההההההההההההההההההההה…" at bounding box center [462, 295] width 470 height 479
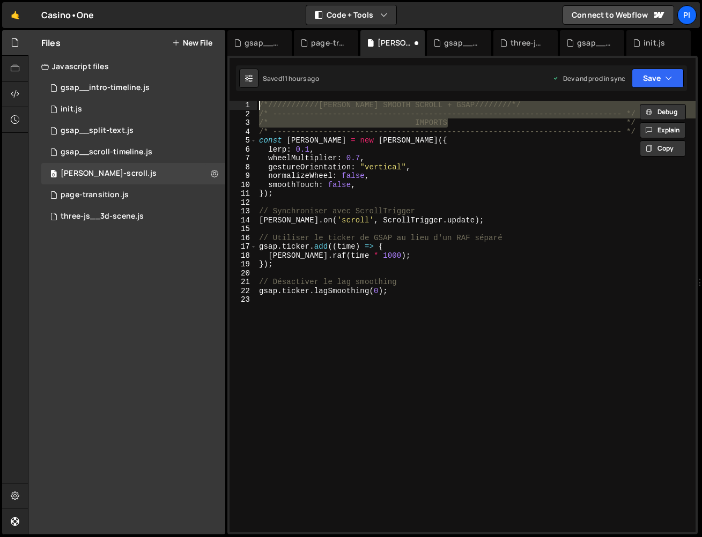
click at [443, 120] on div "/*///////////[PERSON_NAME] SMOOTH SCROLL + GSAP////////*/ /* ------------------…" at bounding box center [476, 317] width 439 height 432
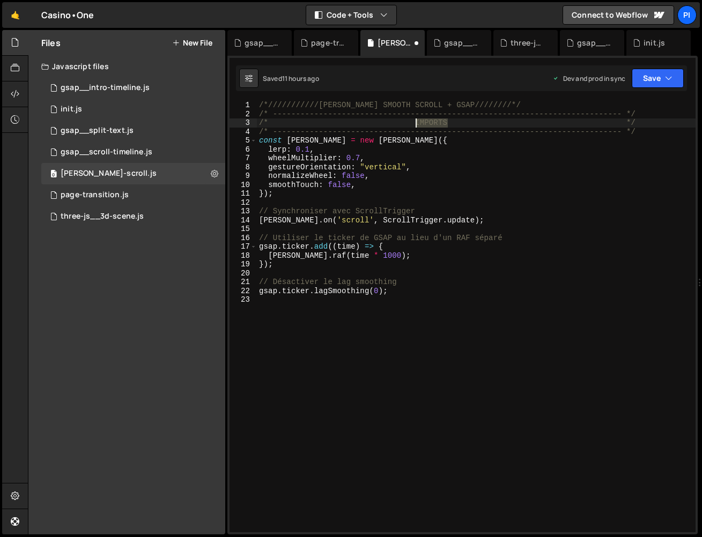
drag, startPoint x: 450, startPoint y: 123, endPoint x: 416, endPoint y: 123, distance: 33.3
click at [416, 123] on div "/*///////////[PERSON_NAME] SMOOTH SCROLL + GSAP////////*/ /* ------------------…" at bounding box center [476, 326] width 439 height 450
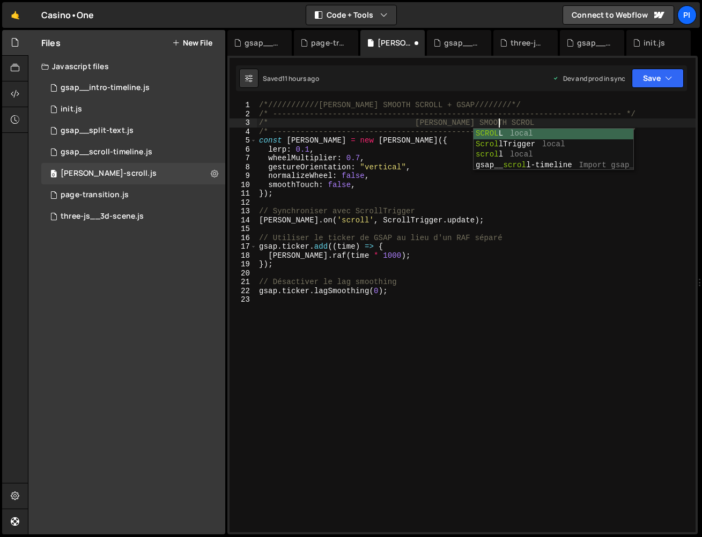
scroll to position [0, 17]
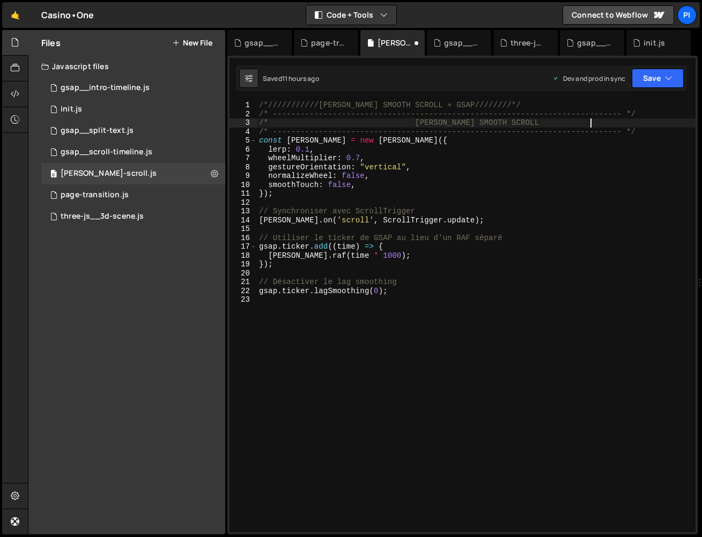
click at [590, 121] on div "/*///////////[PERSON_NAME] SMOOTH SCROLL + GSAP////////*/ /* ------------------…" at bounding box center [476, 326] width 439 height 450
click at [406, 121] on div "/*///////////[PERSON_NAME] SMOOTH SCROLL + GSAP////////*/ /* ------------------…" at bounding box center [476, 326] width 439 height 450
click at [555, 123] on div "/*///////////[PERSON_NAME] SMOOTH SCROLL + GSAP////////*/ /* ------------------…" at bounding box center [476, 326] width 439 height 450
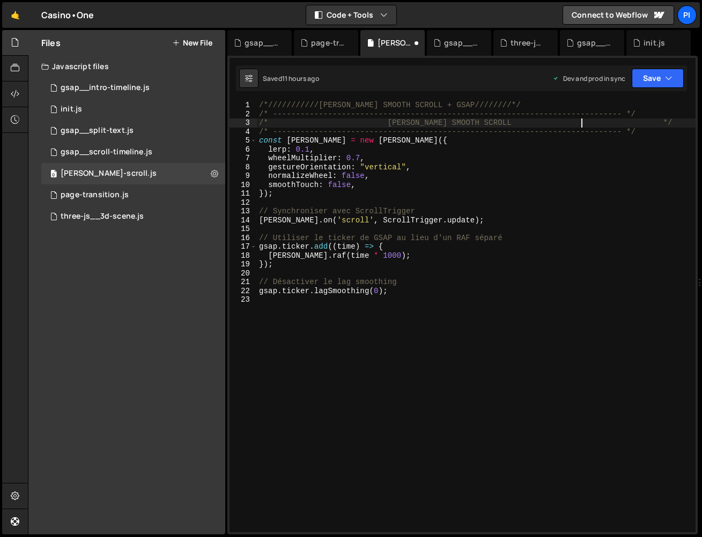
click at [377, 128] on div "/*///////////[PERSON_NAME] SMOOTH SCROLL + GSAP////////*/ /* ------------------…" at bounding box center [476, 326] width 439 height 450
click at [381, 120] on div "/*///////////[PERSON_NAME] SMOOTH SCROLL + GSAP////////*/ /* ------------------…" at bounding box center [476, 326] width 439 height 450
click at [545, 121] on div "/*///////////[PERSON_NAME] SMOOTH SCROLL + GSAP////////*/ /* ------------------…" at bounding box center [476, 326] width 439 height 450
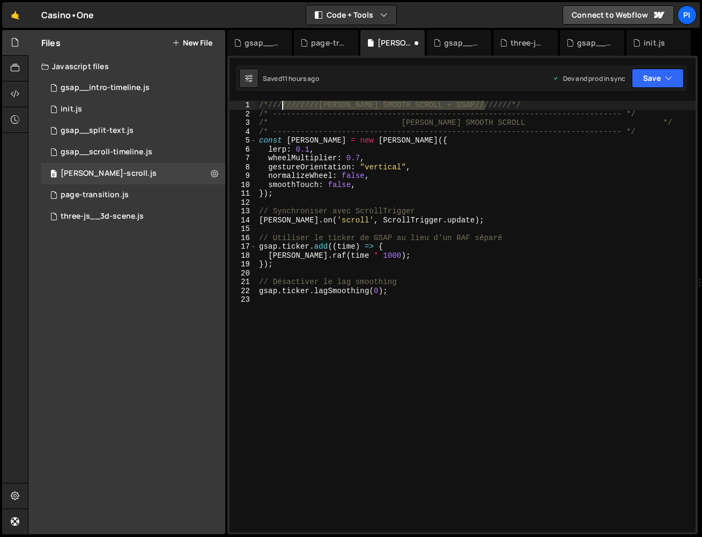
drag, startPoint x: 505, startPoint y: 103, endPoint x: 268, endPoint y: 102, distance: 237.1
click at [268, 102] on div "/*///////////[PERSON_NAME] SMOOTH SCROLL + GSAP////////*/ /* ------------------…" at bounding box center [476, 326] width 439 height 450
type textarea "/"
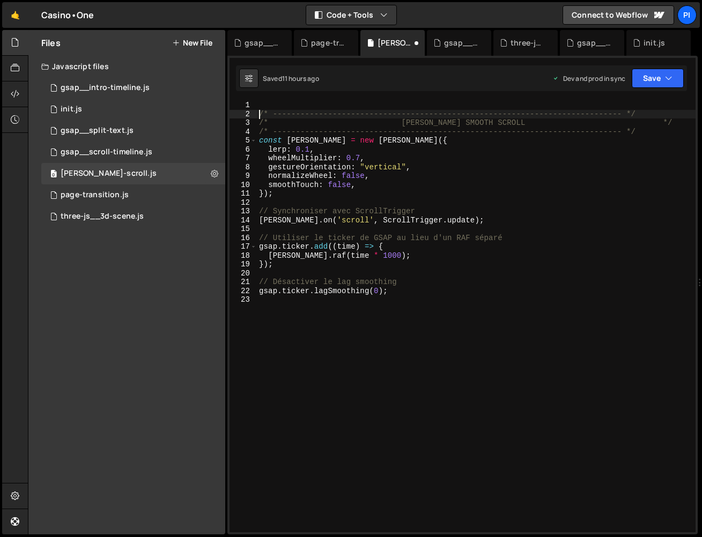
click at [259, 112] on div "/* ----------------------------------------------------------------------------…" at bounding box center [476, 326] width 439 height 450
type textarea "/* ----------------------------------------------------------------------------…"
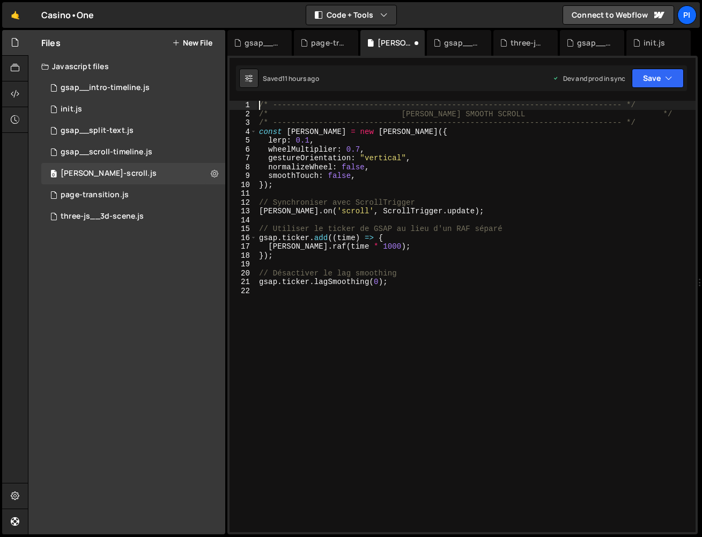
click at [637, 121] on div "/* ----------------------------------------------------------------------------…" at bounding box center [476, 326] width 439 height 450
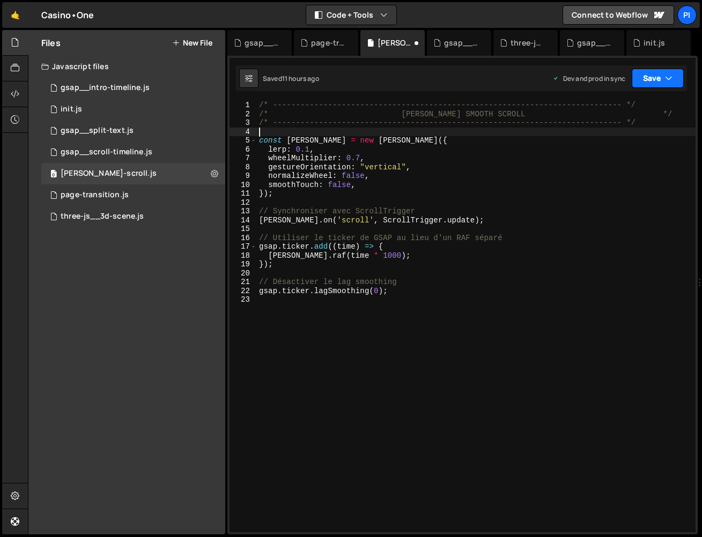
click at [665, 84] on button "Save" at bounding box center [658, 78] width 52 height 19
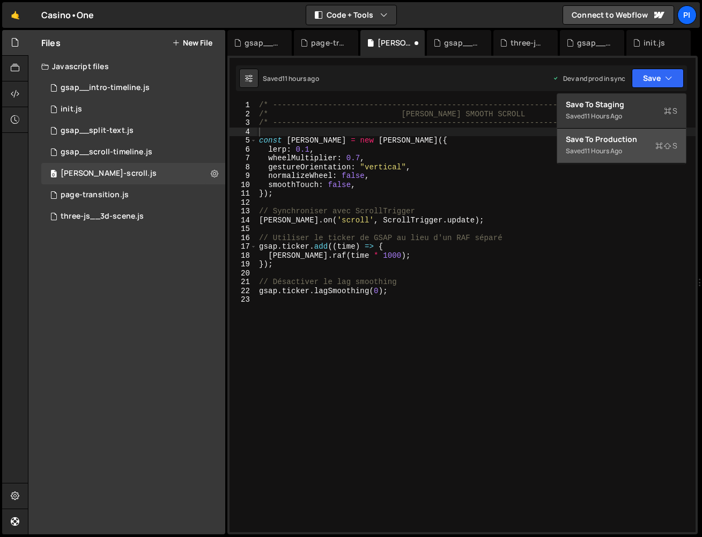
click at [644, 151] on button "Save to Production S Saved 11 hours ago" at bounding box center [621, 146] width 129 height 35
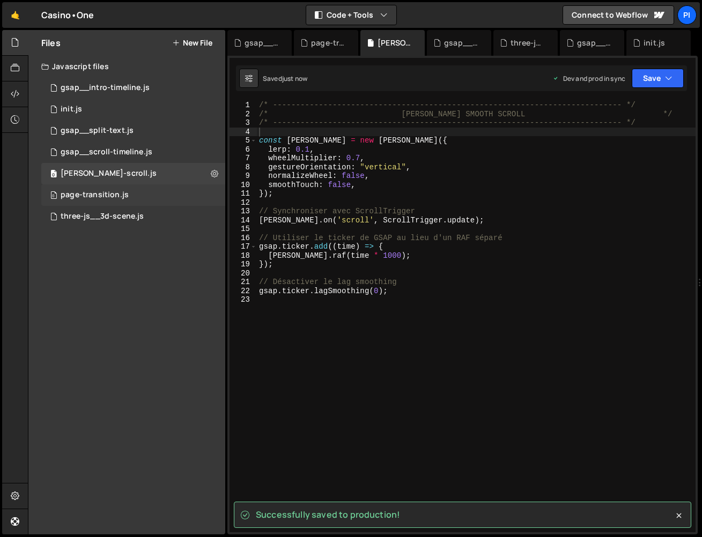
click at [121, 193] on div "page-transition.js" at bounding box center [95, 195] width 68 height 10
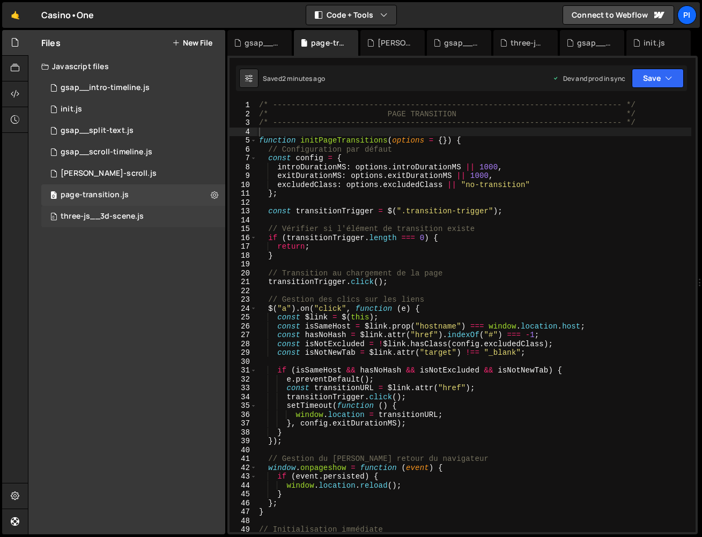
click at [122, 211] on div "0 three-js__3d-scene.js 0" at bounding box center [133, 216] width 184 height 21
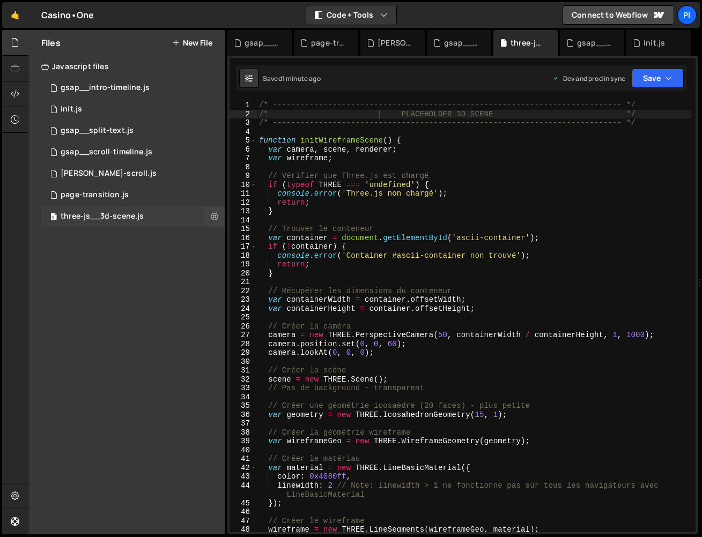
scroll to position [7351, 0]
click at [382, 115] on div "/* ----------------------------------------------------------------------------…" at bounding box center [474, 326] width 434 height 450
click at [425, 159] on div "/* ----------------------------------------------------------------------------…" at bounding box center [474, 326] width 434 height 450
type textarea "var wireframe;"
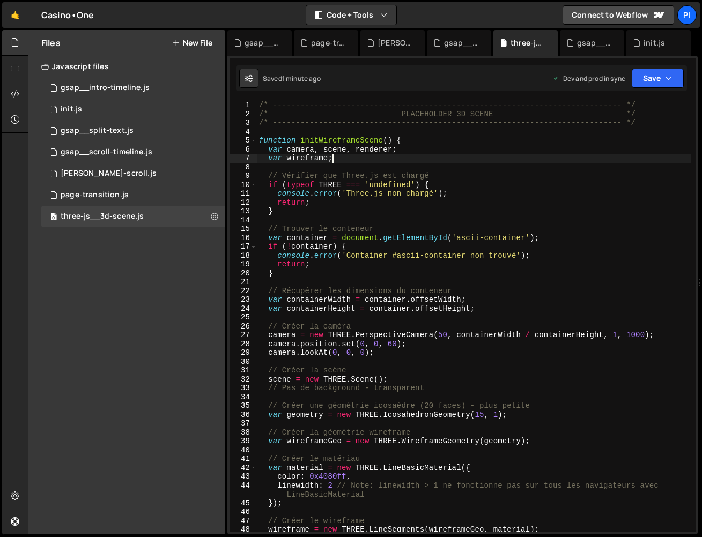
scroll to position [0, 4]
click at [120, 189] on div "0 page-transition.js 0" at bounding box center [133, 195] width 184 height 21
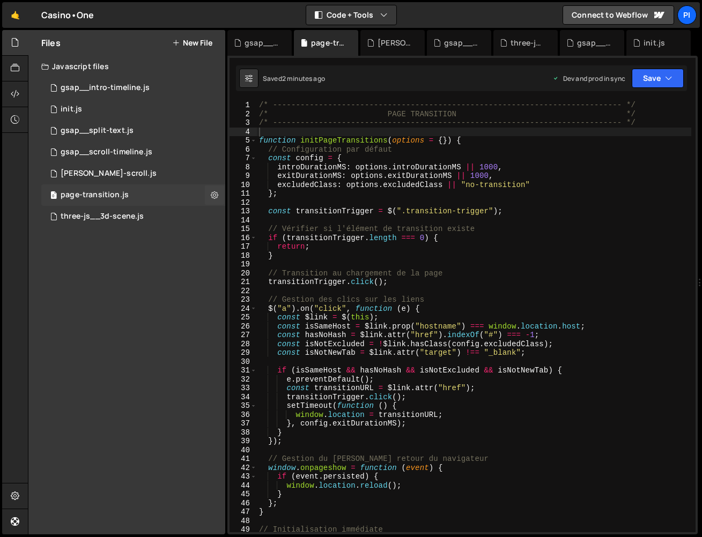
scroll to position [0, 0]
click at [123, 180] on div "0 [PERSON_NAME]-scroll.js 0" at bounding box center [133, 173] width 184 height 21
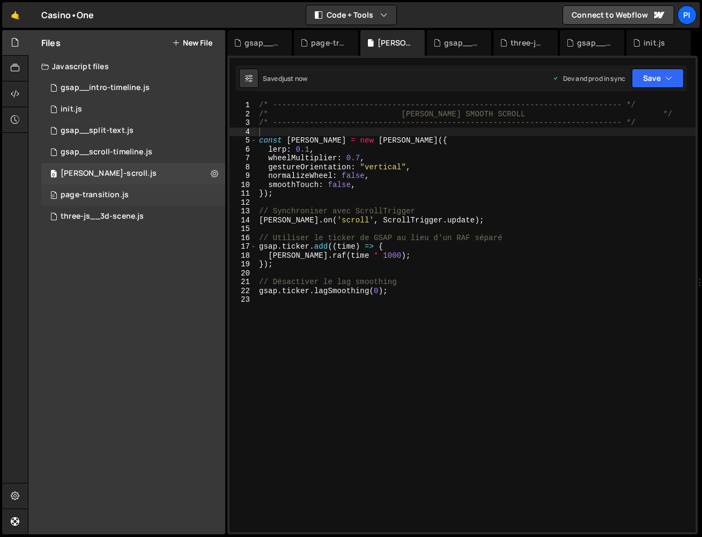
click at [123, 195] on div "page-transition.js" at bounding box center [95, 195] width 68 height 10
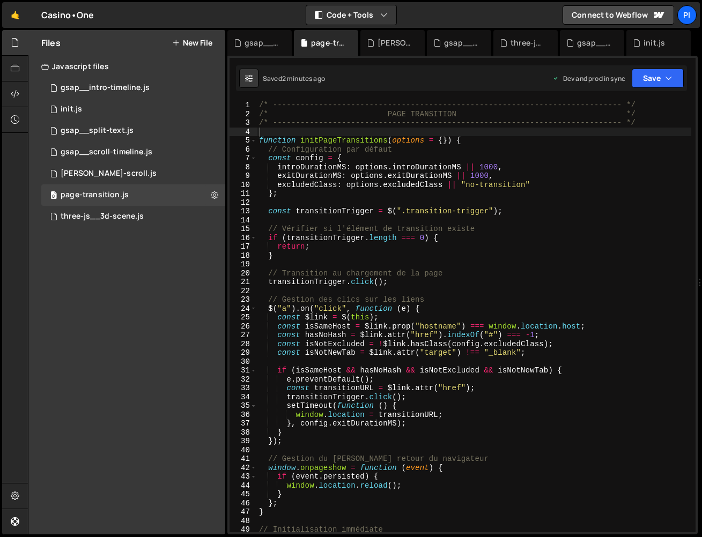
click at [370, 112] on div "/* ----------------------------------------------------------------------------…" at bounding box center [474, 326] width 434 height 450
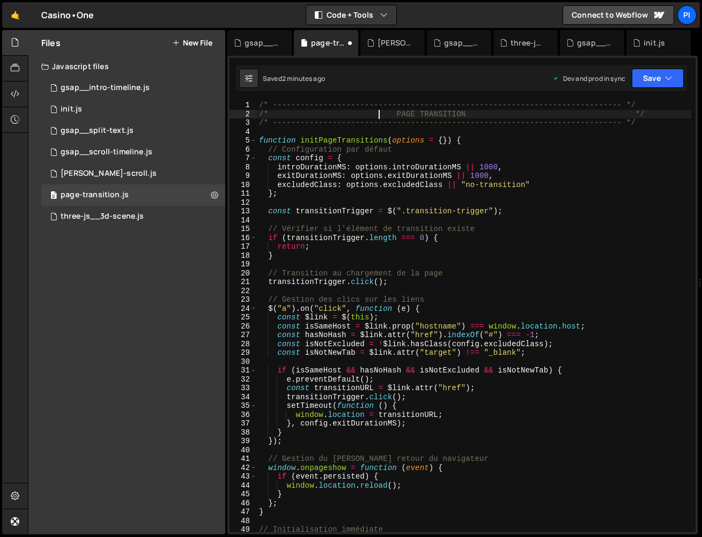
scroll to position [0, 8]
click at [504, 113] on div "/* ----------------------------------------------------------------------------…" at bounding box center [474, 326] width 434 height 450
click at [391, 116] on div "/* ----------------------------------------------------------------------------…" at bounding box center [474, 326] width 434 height 450
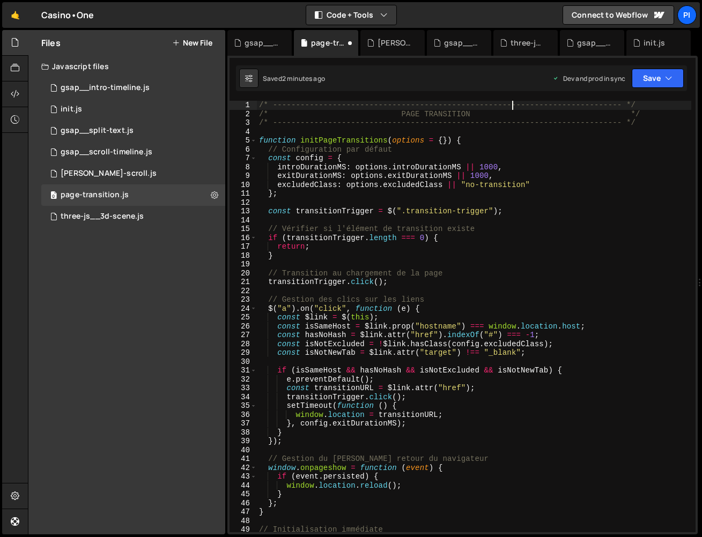
click at [513, 108] on div "/* ----------------------------------------------------------------------------…" at bounding box center [474, 326] width 434 height 450
click at [511, 115] on div "/* ----------------------------------------------------------------------------…" at bounding box center [474, 326] width 434 height 450
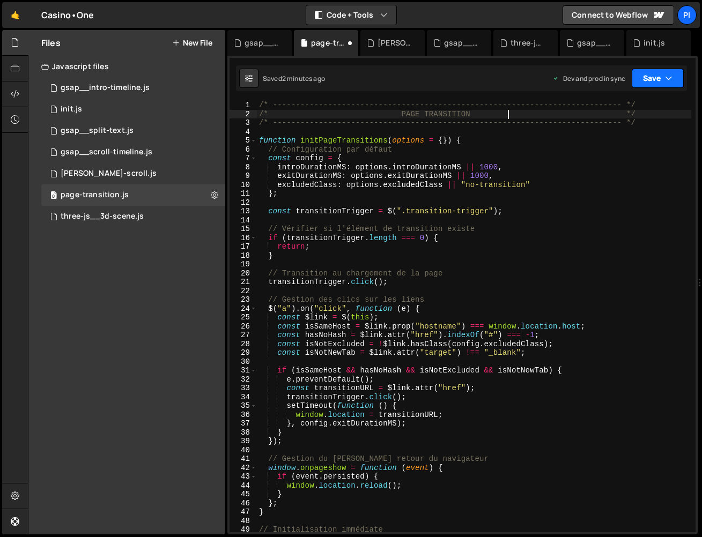
type textarea "/* PAGE TRANSITION */"
click at [642, 80] on button "Save" at bounding box center [658, 78] width 52 height 19
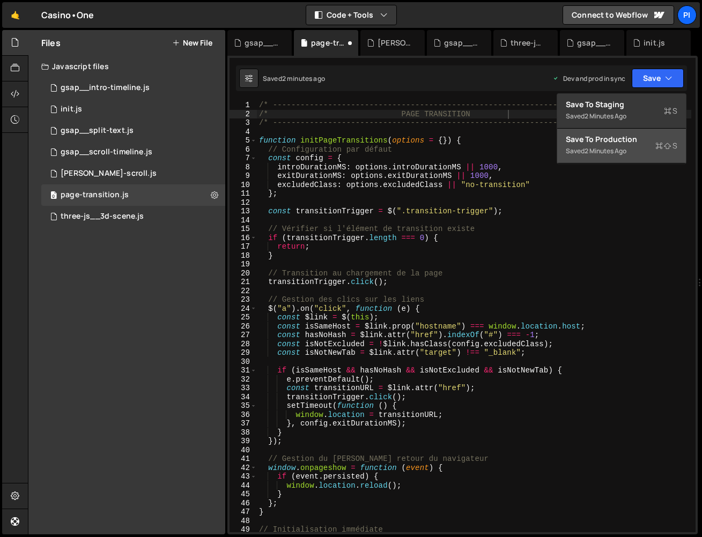
click at [623, 151] on div "2 minutes ago" at bounding box center [606, 150] width 42 height 9
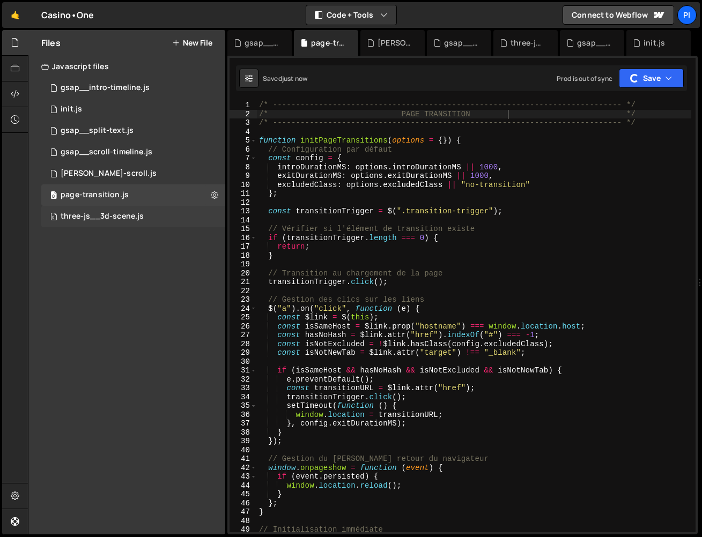
click at [154, 217] on div "0 three-js__3d-scene.js 0" at bounding box center [133, 216] width 184 height 21
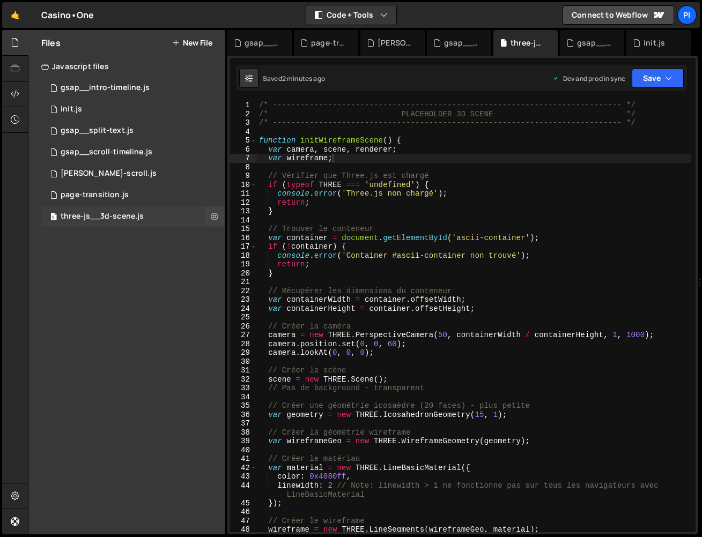
scroll to position [7351, 0]
click at [145, 193] on div "0 page-transition.js 0" at bounding box center [133, 195] width 184 height 21
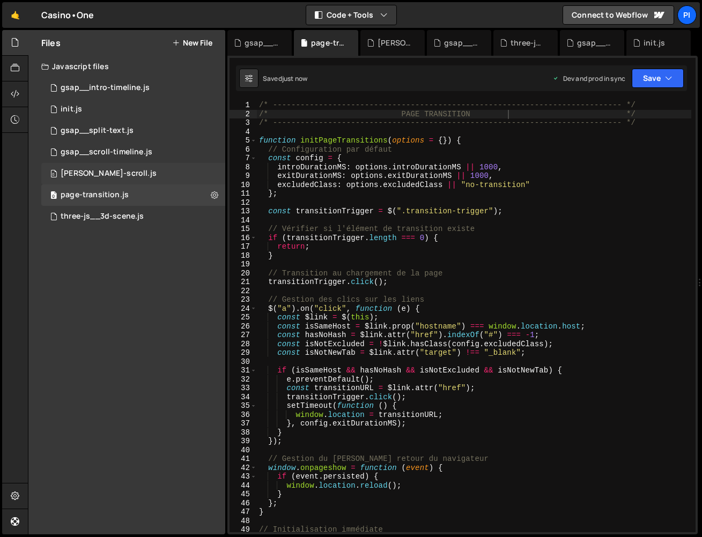
click at [142, 177] on div "0 [PERSON_NAME]-scroll.js 0" at bounding box center [133, 173] width 184 height 21
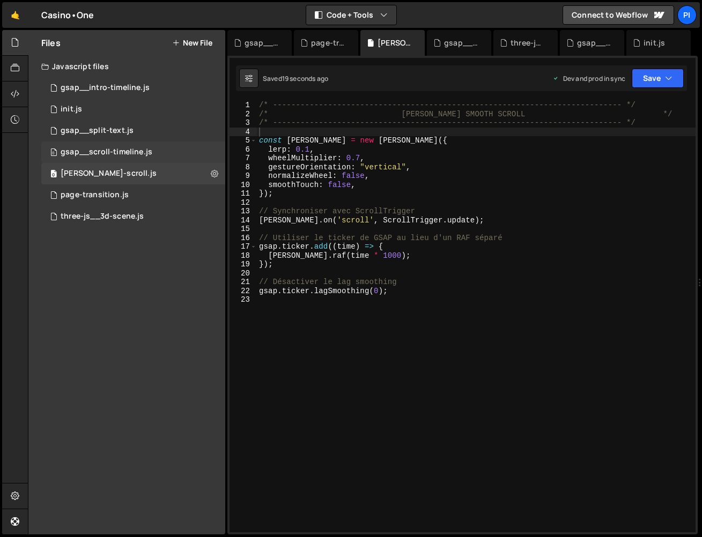
click at [142, 160] on div "0 gsap__scroll-timeline.js 0" at bounding box center [133, 152] width 184 height 21
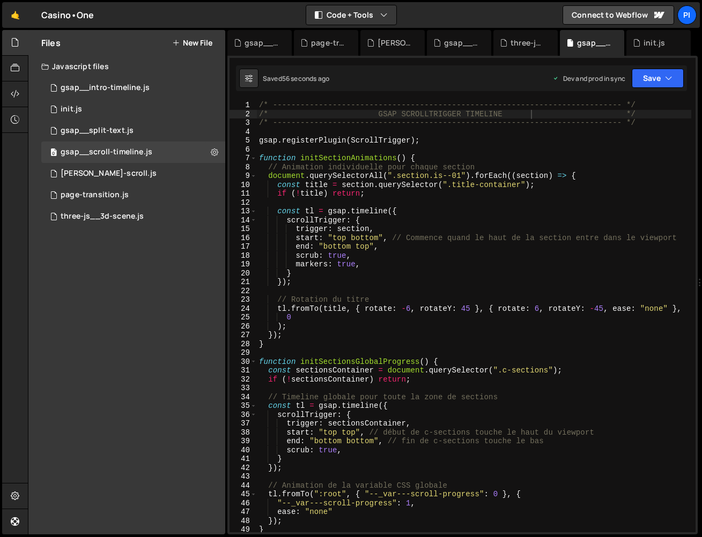
type textarea "start: "top bottom", // Commence quand le haut de la section entre dans le view…"
click at [463, 241] on div "/* ----------------------------------------------------------------------------…" at bounding box center [474, 326] width 434 height 450
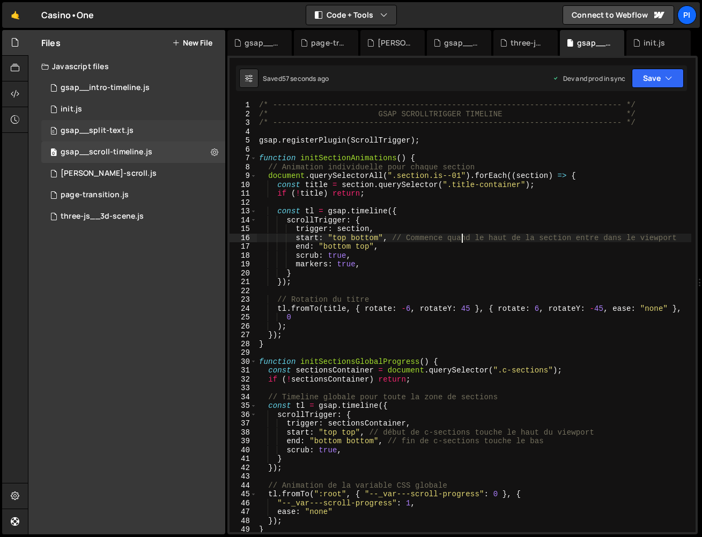
click at [134, 133] on div "0 gsap__split-text.js 0" at bounding box center [133, 130] width 184 height 21
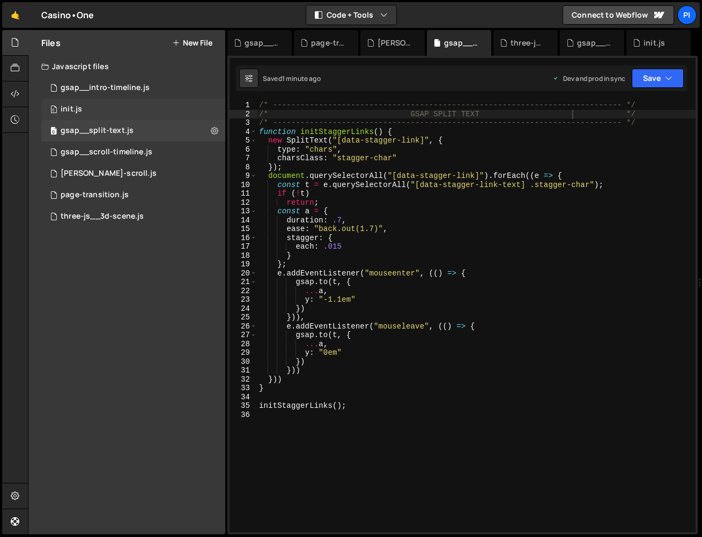
click at [137, 106] on div "0 init.js 0" at bounding box center [133, 109] width 184 height 21
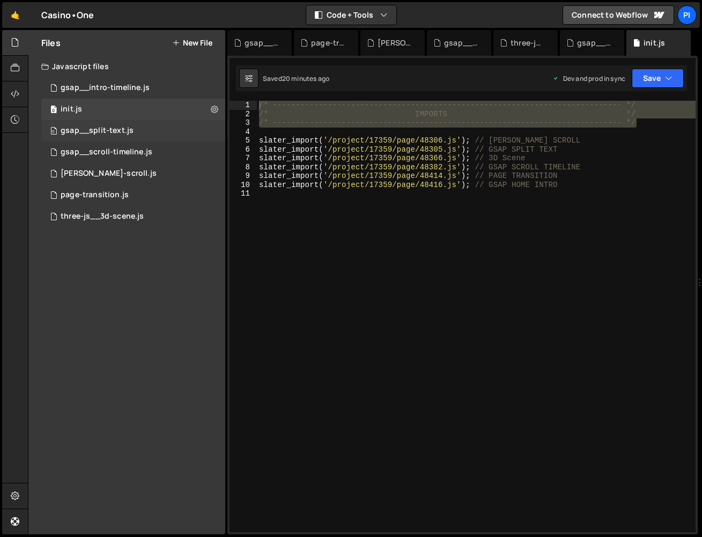
click at [134, 131] on div "0 gsap__split-text.js 0" at bounding box center [133, 130] width 184 height 21
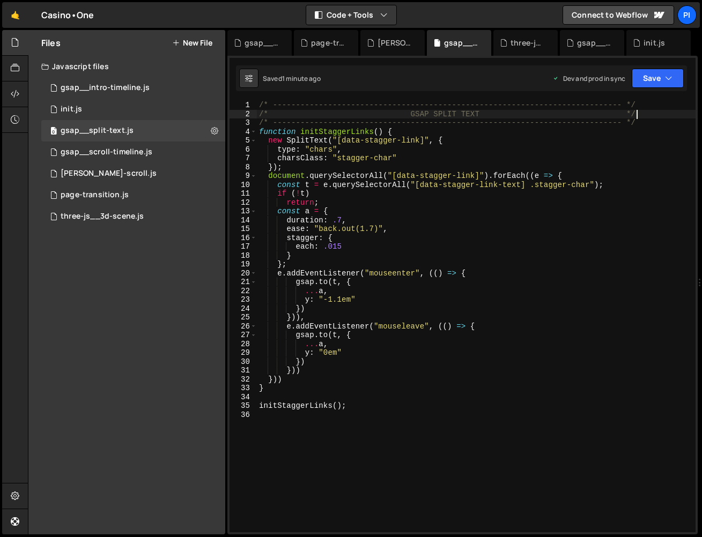
click at [648, 117] on div "/* ----------------------------------------------------------------------------…" at bounding box center [476, 326] width 439 height 450
click at [644, 119] on div "/* ----------------------------------------------------------------------------…" at bounding box center [476, 326] width 439 height 450
type textarea "/* ----------------------------------------------------------------------------…"
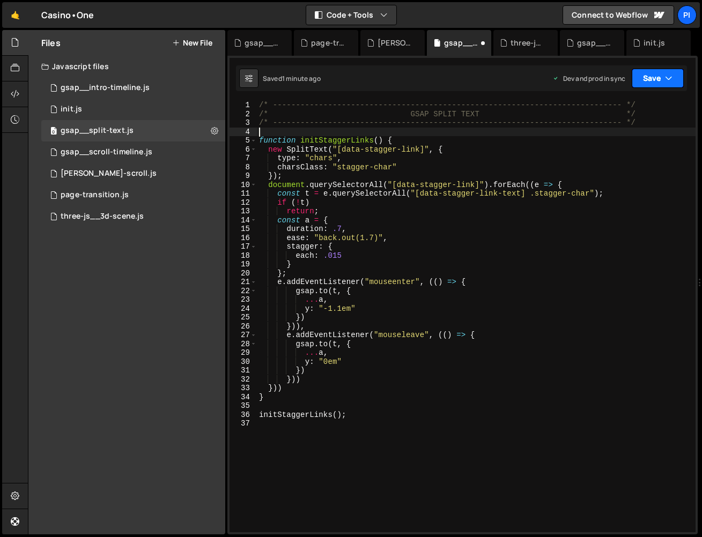
click at [666, 85] on button "Save" at bounding box center [658, 78] width 52 height 19
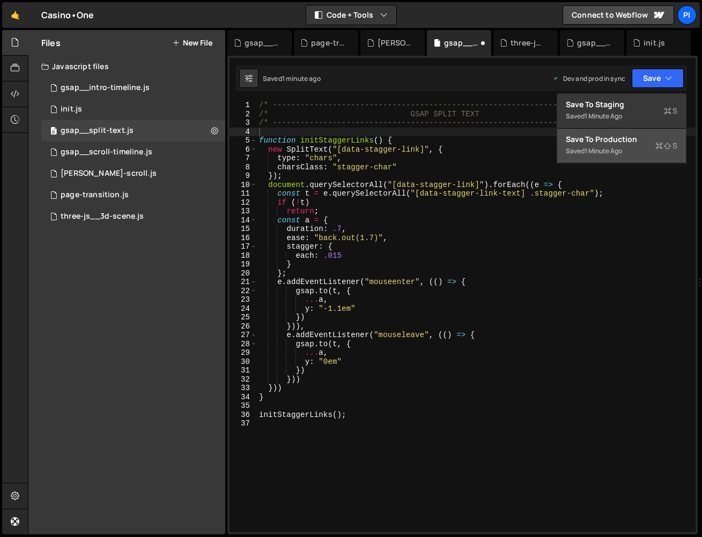
click at [637, 143] on div "Save to Production S" at bounding box center [622, 139] width 112 height 11
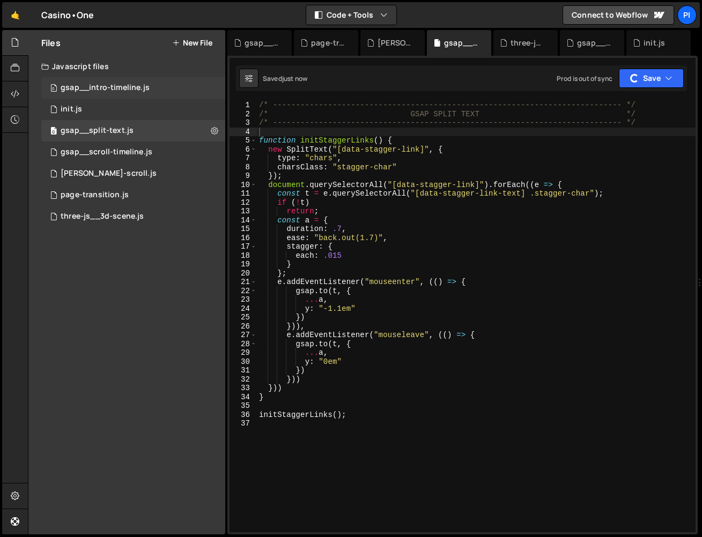
click at [139, 87] on div "gsap__intro-timeline.js" at bounding box center [105, 88] width 89 height 10
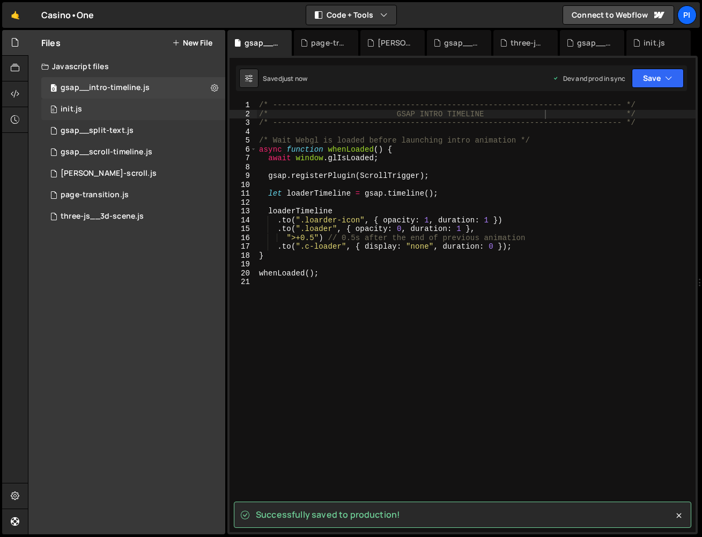
click at [128, 116] on div "0 init.js 0" at bounding box center [133, 109] width 184 height 21
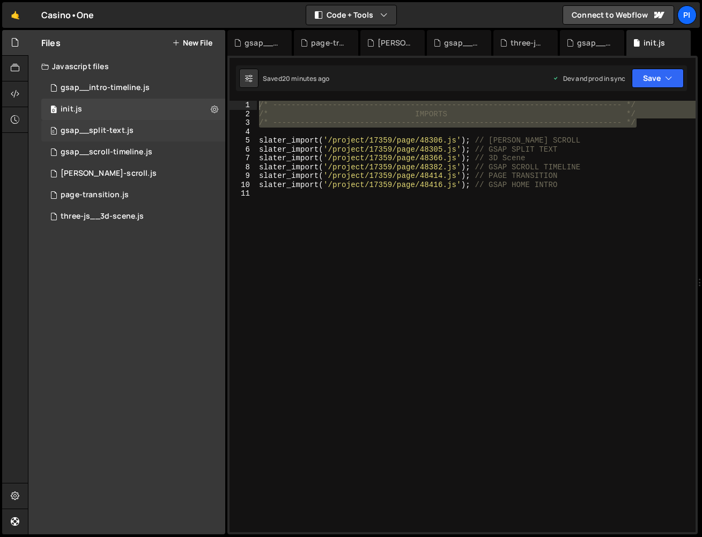
click at [124, 130] on div "gsap__split-text.js" at bounding box center [97, 131] width 73 height 10
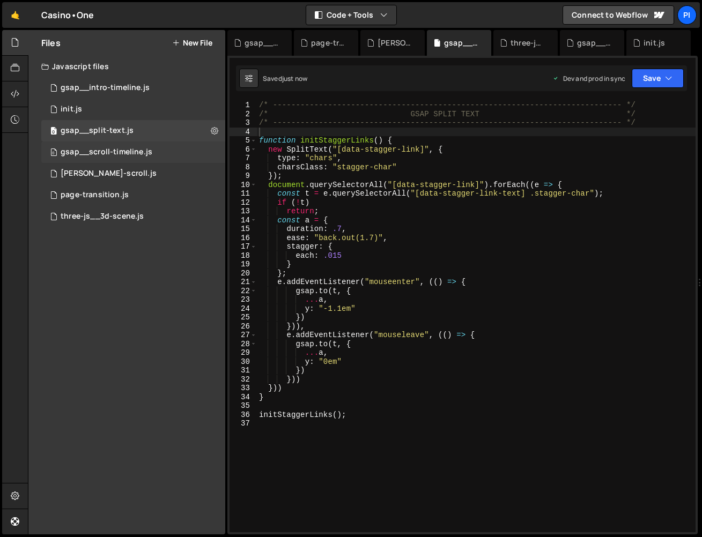
click at [118, 157] on div "gsap__scroll-timeline.js" at bounding box center [107, 153] width 92 height 10
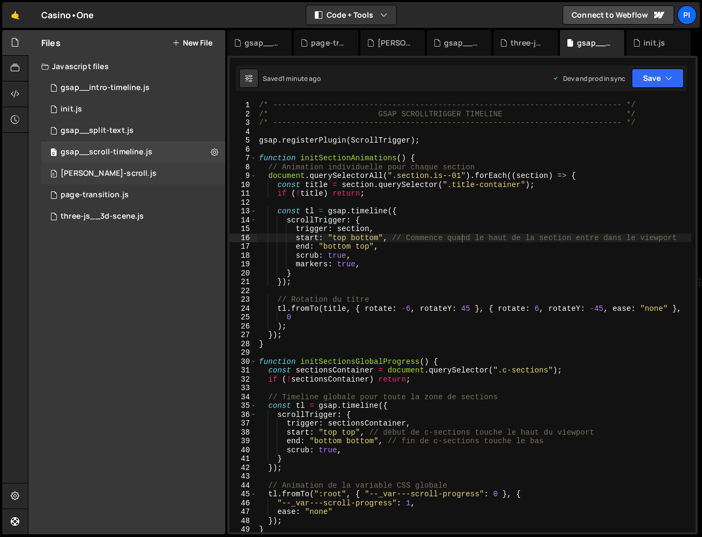
click at [114, 175] on div "0 [PERSON_NAME]-scroll.js 0" at bounding box center [133, 173] width 184 height 21
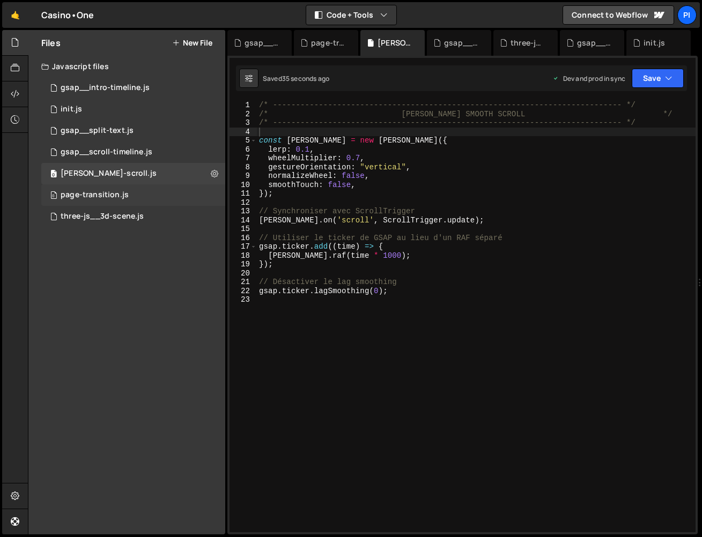
click at [112, 193] on div "page-transition.js" at bounding box center [95, 195] width 68 height 10
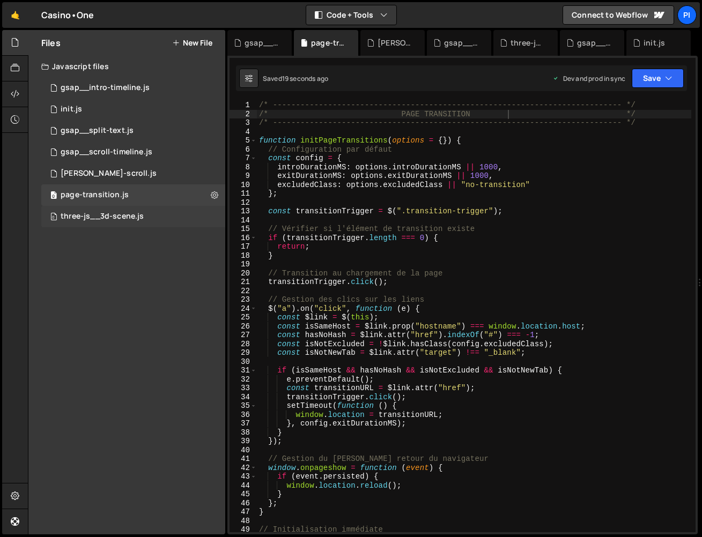
click at [111, 211] on div "0 three-js__3d-scene.js 0" at bounding box center [133, 216] width 184 height 21
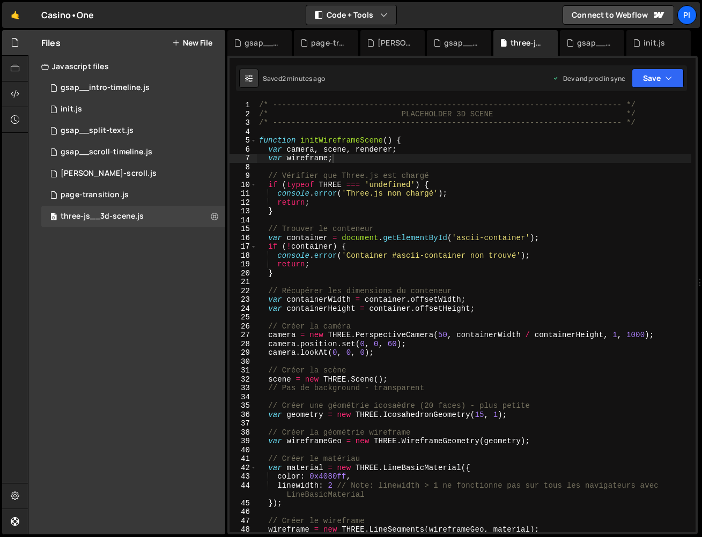
scroll to position [7351, 0]
click at [121, 85] on div "gsap__intro-timeline.js" at bounding box center [105, 88] width 89 height 10
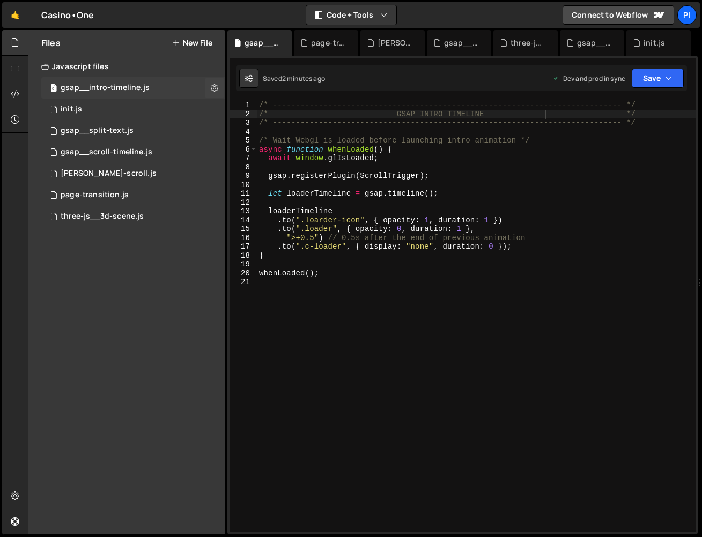
scroll to position [0, 0]
click at [154, 203] on div "0 page-transition.js 0" at bounding box center [133, 195] width 184 height 21
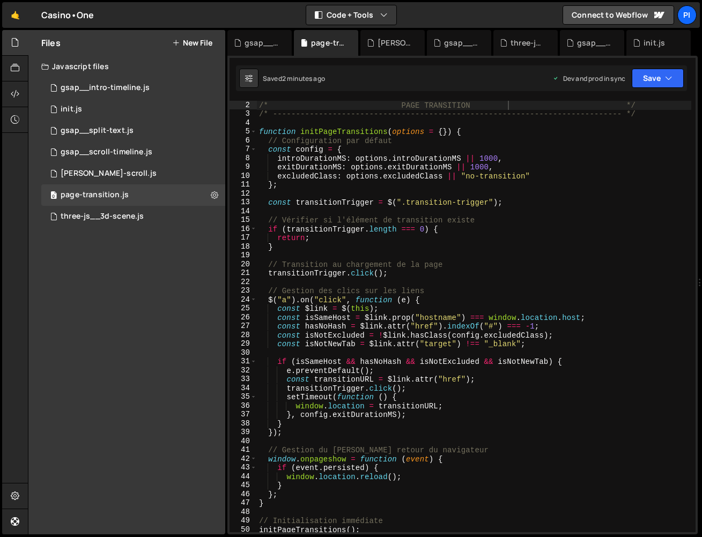
scroll to position [10, 0]
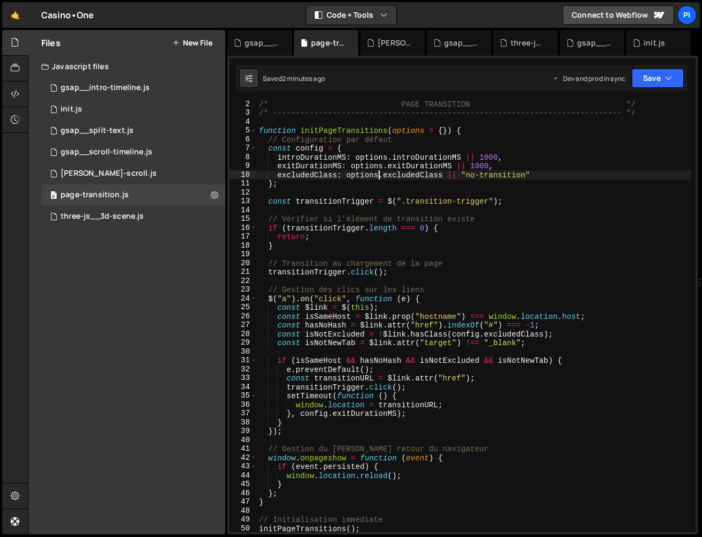
click at [378, 175] on div "/* PAGE TRANSITION */ /* ------------------------------------------------------…" at bounding box center [474, 325] width 434 height 450
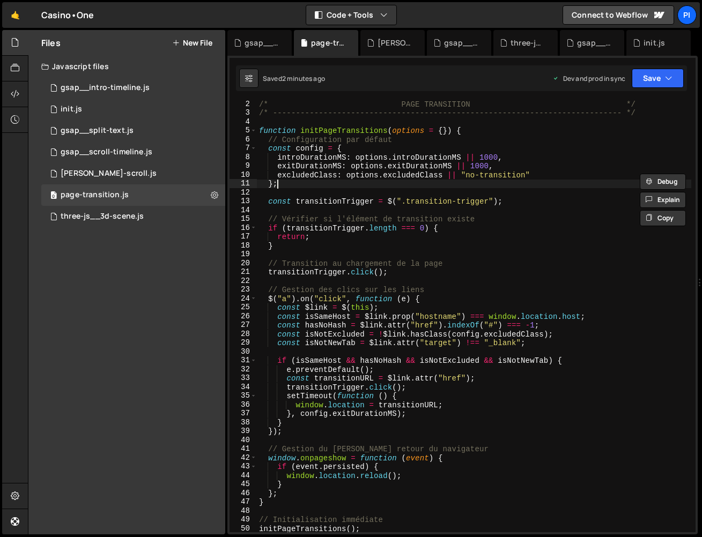
click at [554, 183] on div "/* PAGE TRANSITION */ /* ------------------------------------------------------…" at bounding box center [474, 325] width 434 height 450
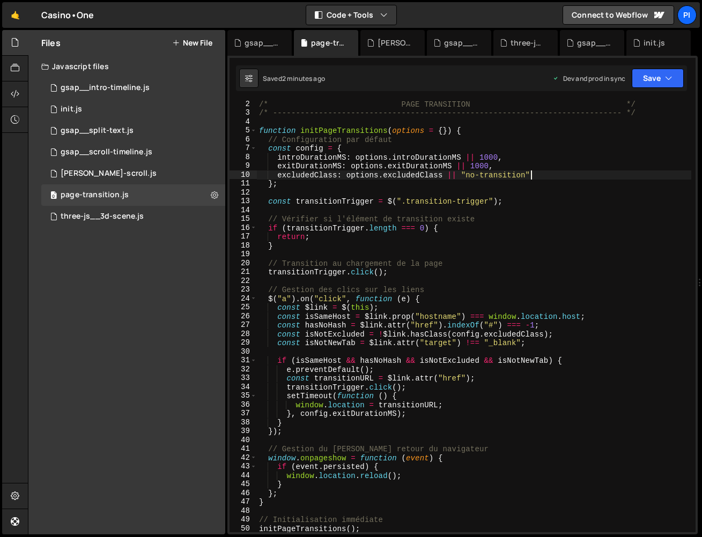
click at [557, 177] on div "/* PAGE TRANSITION */ /* ------------------------------------------------------…" at bounding box center [474, 325] width 434 height 450
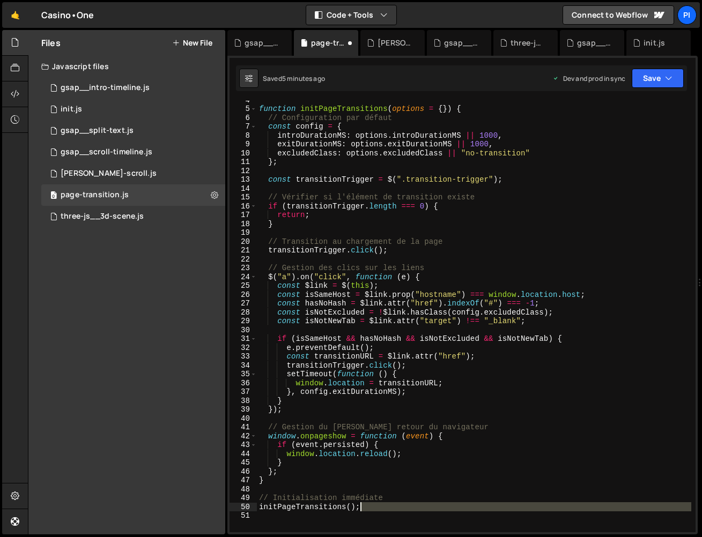
scroll to position [0, 0]
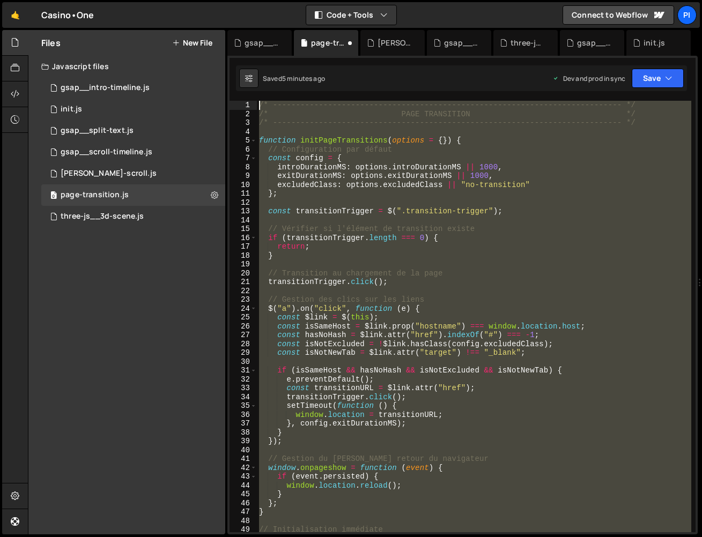
drag, startPoint x: 409, startPoint y: 515, endPoint x: 167, endPoint y: -14, distance: 581.6
click at [167, 0] on html "Projects [GEOGRAPHIC_DATA] Blog Pi Projects Your Teams Invite team member Accou…" at bounding box center [351, 268] width 702 height 537
click at [288, 144] on div "/* ----------------------------------------------------------------------------…" at bounding box center [474, 317] width 434 height 432
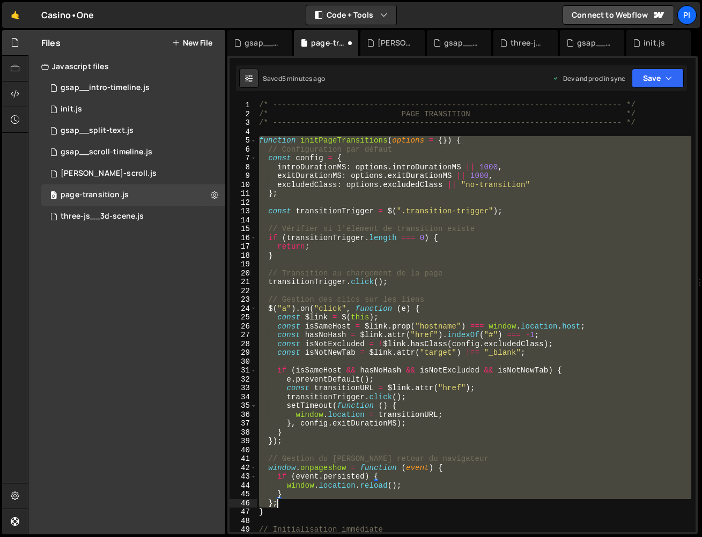
scroll to position [19, 0]
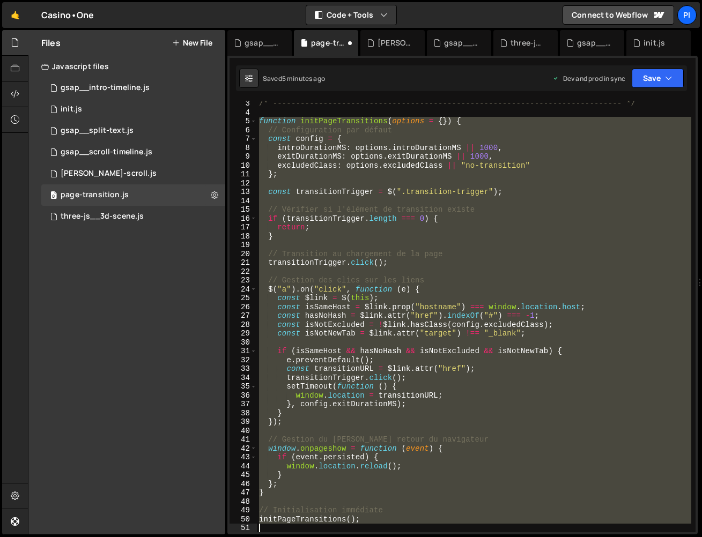
drag, startPoint x: 261, startPoint y: 139, endPoint x: 466, endPoint y: 548, distance: 457.5
click at [466, 537] on html "Projects [GEOGRAPHIC_DATA] Blog Pi Projects Your Teams Invite team member Accou…" at bounding box center [351, 268] width 702 height 537
paste textarea
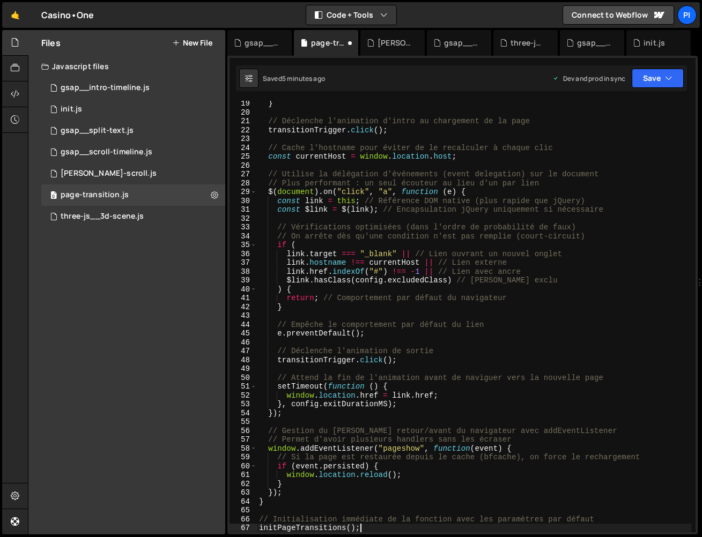
scroll to position [0, 0]
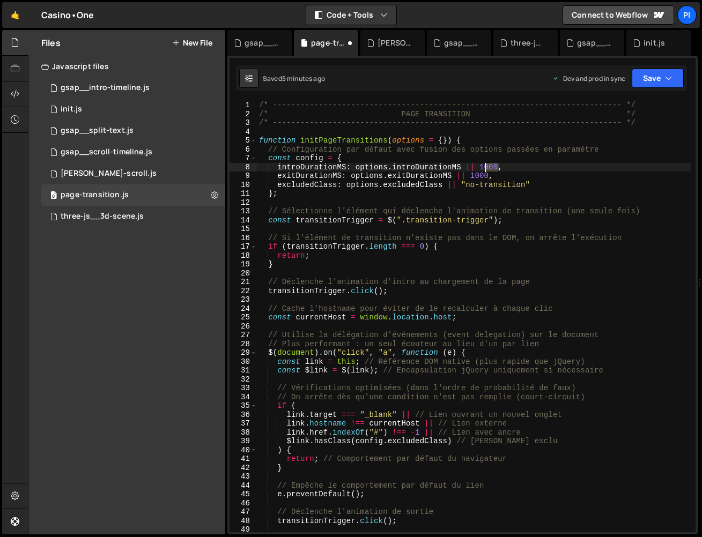
drag, startPoint x: 499, startPoint y: 167, endPoint x: 481, endPoint y: 168, distance: 18.2
click at [481, 168] on div "/* ----------------------------------------------------------------------------…" at bounding box center [474, 326] width 434 height 450
click at [488, 174] on div "/* ----------------------------------------------------------------------------…" at bounding box center [474, 326] width 434 height 450
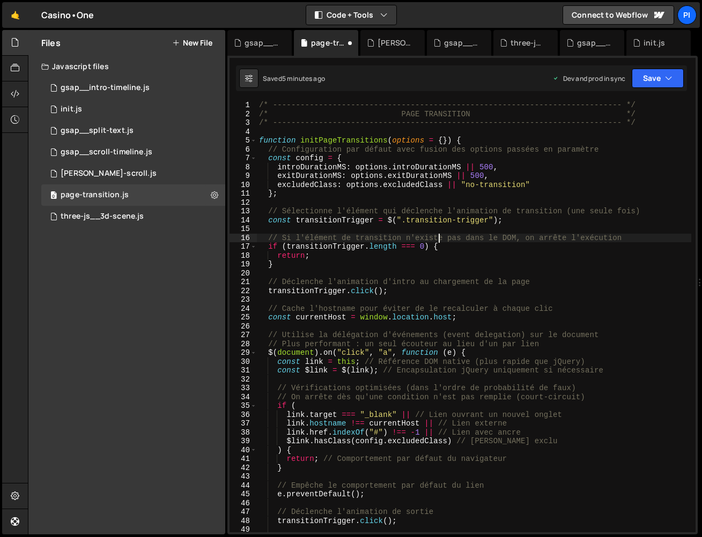
click at [439, 241] on div "/* ----------------------------------------------------------------------------…" at bounding box center [474, 326] width 434 height 450
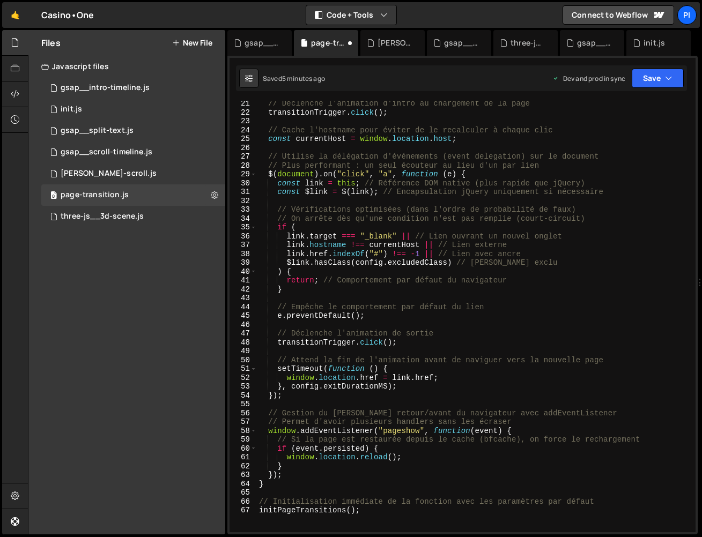
scroll to position [179, 0]
type textarea "// Si l'élément de transition n'existe pas dans le DOM, on arrête l'exécution"
click at [651, 82] on button "Save" at bounding box center [658, 78] width 52 height 19
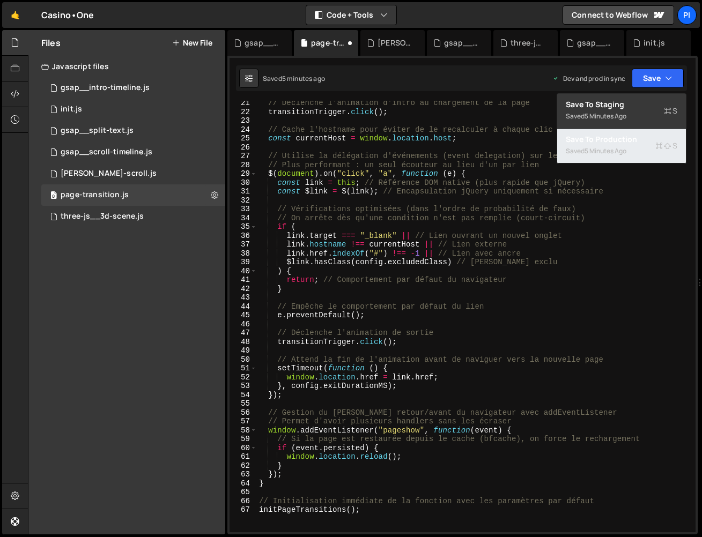
click at [624, 145] on div "Saved 5 minutes ago" at bounding box center [622, 151] width 112 height 13
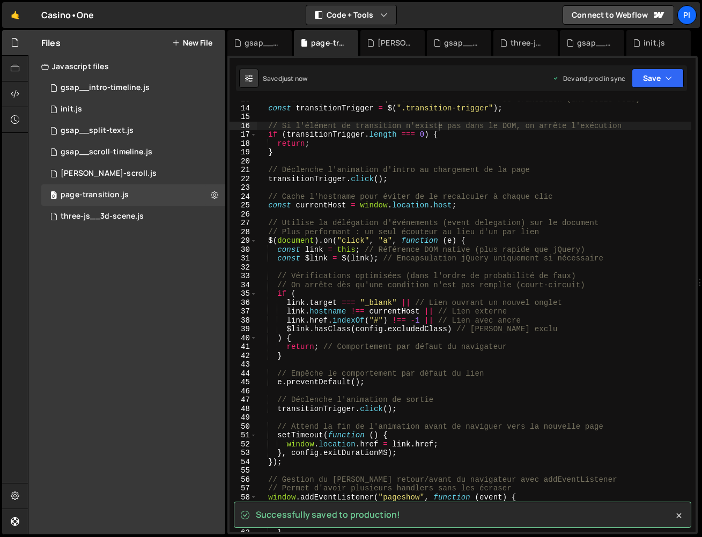
scroll to position [222, 0]
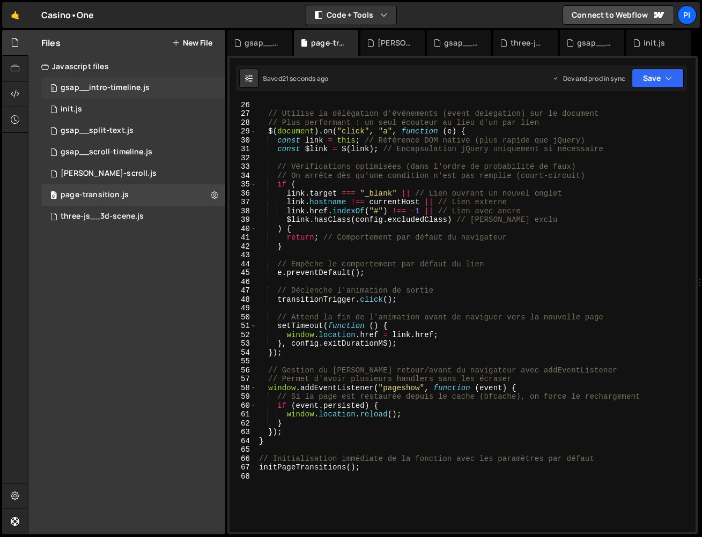
click at [86, 87] on div "gsap__intro-timeline.js" at bounding box center [105, 88] width 89 height 10
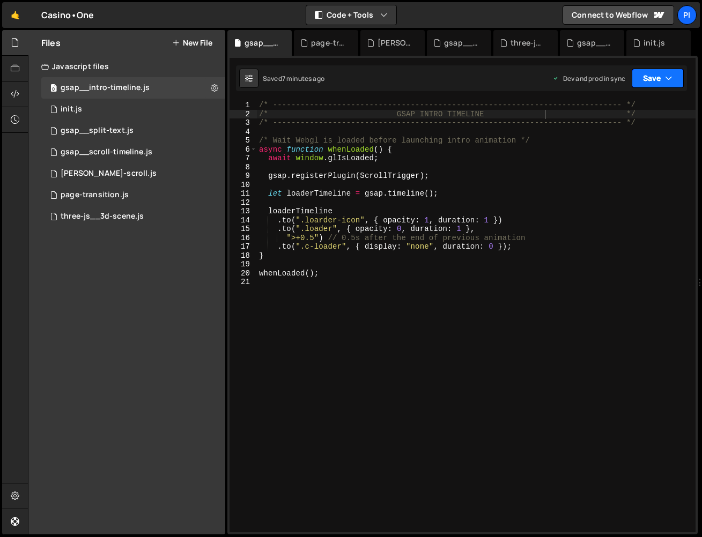
click at [649, 83] on button "Save" at bounding box center [658, 78] width 52 height 19
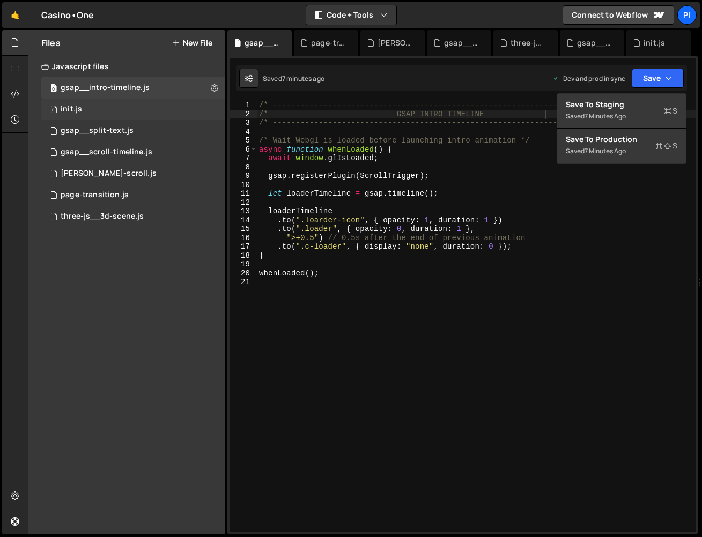
click at [146, 111] on div "0 init.js 0" at bounding box center [133, 109] width 184 height 21
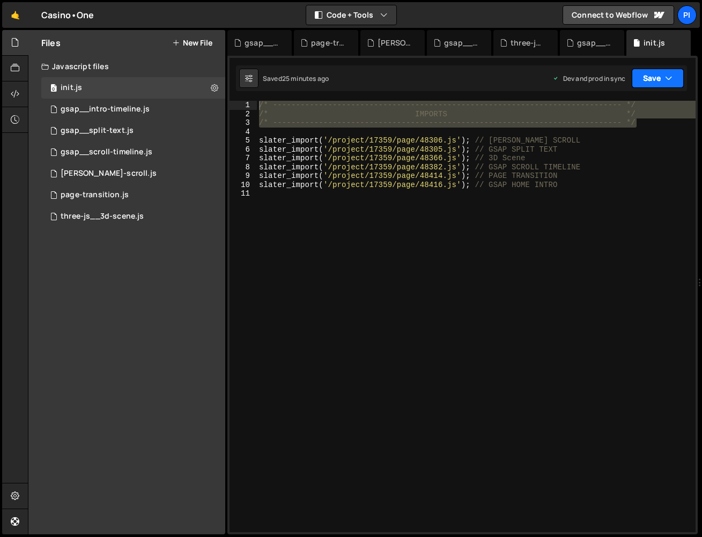
click at [649, 85] on button "Save" at bounding box center [658, 78] width 52 height 19
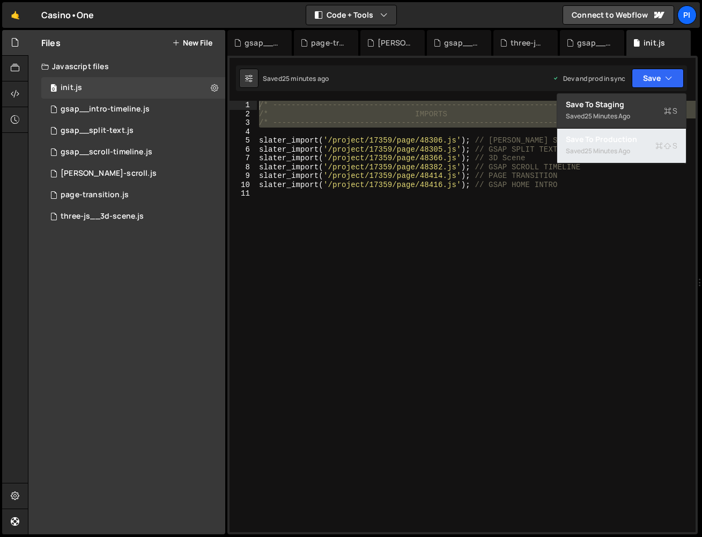
click at [624, 154] on div "25 minutes ago" at bounding box center [608, 150] width 46 height 9
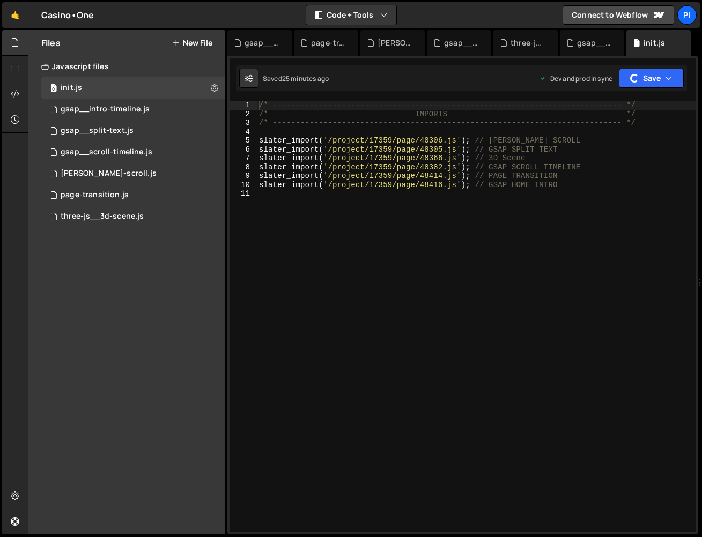
click at [600, 192] on div "/* ----------------------------------------------------------------------------…" at bounding box center [476, 326] width 439 height 450
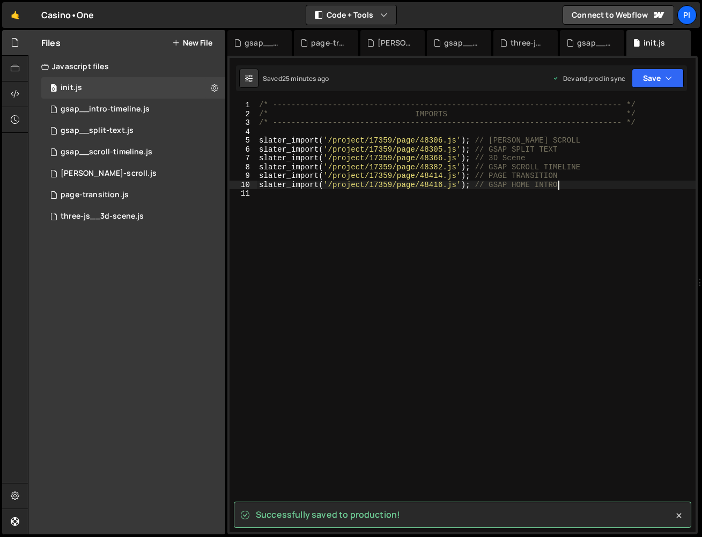
click at [566, 185] on div "/* ----------------------------------------------------------------------------…" at bounding box center [476, 326] width 439 height 450
drag, startPoint x: 564, startPoint y: 187, endPoint x: 513, endPoint y: 182, distance: 50.7
click at [513, 182] on div "/* ----------------------------------------------------------------------------…" at bounding box center [476, 326] width 439 height 450
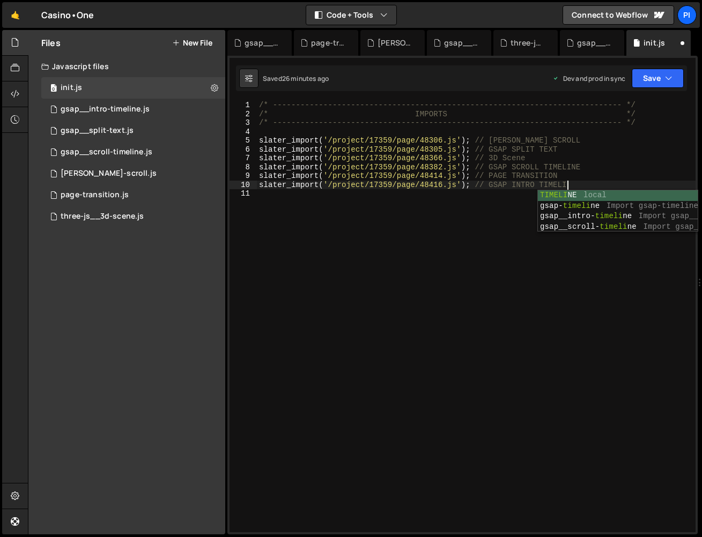
scroll to position [0, 21]
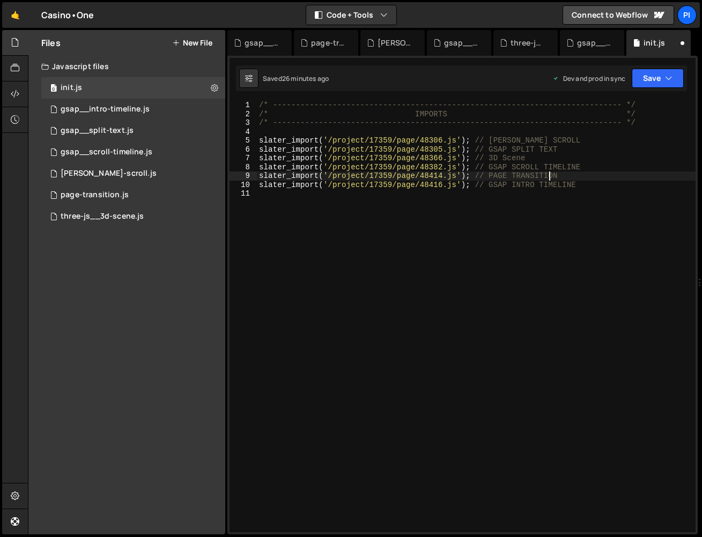
click at [549, 174] on div "/* ----------------------------------------------------------------------------…" at bounding box center [476, 326] width 439 height 450
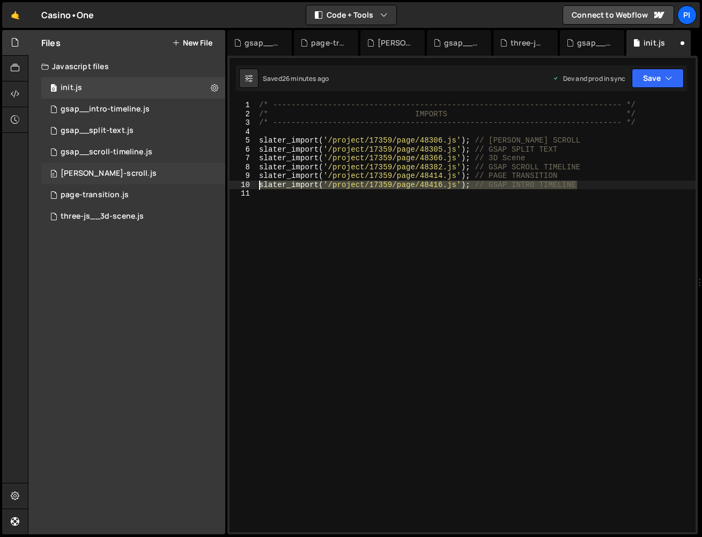
drag, startPoint x: 588, startPoint y: 183, endPoint x: 205, endPoint y: 182, distance: 382.5
click at [205, 182] on div "Files New File Javascript files 0 init.js 0 0 gsap__intro-timeline.js 0 0 gsap_…" at bounding box center [365, 282] width 674 height 505
type textarea "slater_import('/project/17359/page/48416.js'); // GSAP INTRO TIMELINE"
type textarea "slater_import('/project/17359/page/48414.js'); // PAGE TRANSITION"
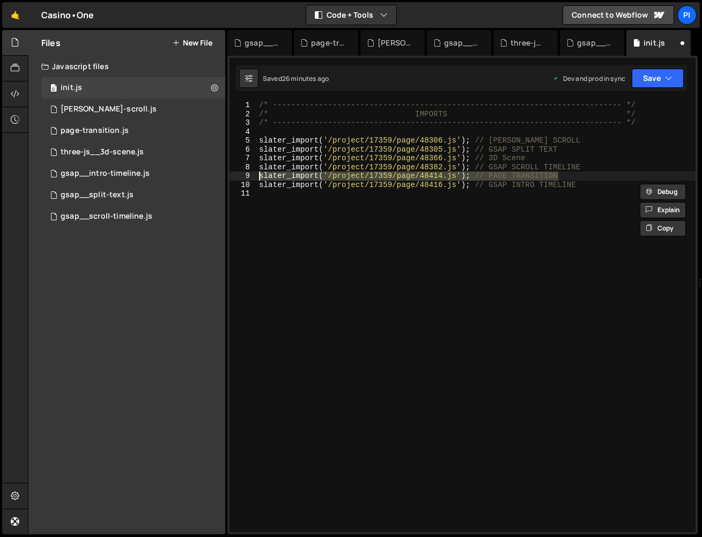
drag, startPoint x: 572, startPoint y: 175, endPoint x: 257, endPoint y: 176, distance: 314.9
click at [257, 176] on div "/* ----------------------------------------------------------------------------…" at bounding box center [476, 326] width 439 height 450
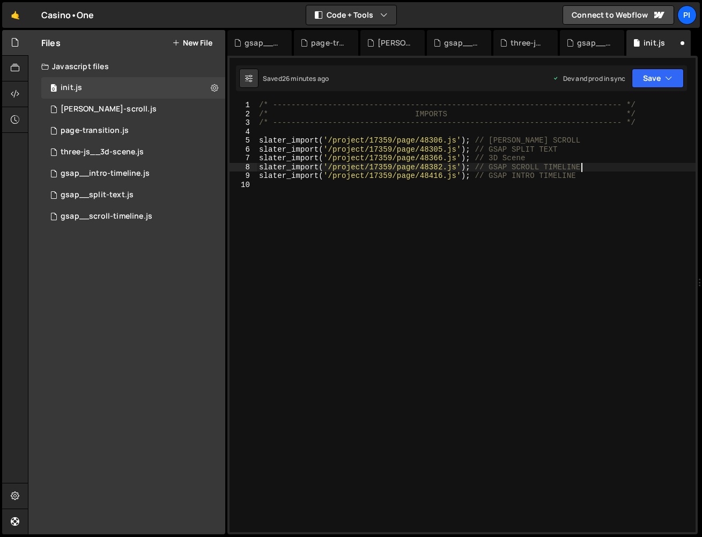
click at [565, 138] on div "/* ----------------------------------------------------------------------------…" at bounding box center [476, 326] width 439 height 450
type textarea "slater_import('/project/17359/page/48306.js'); // [PERSON_NAME] SCROLL"
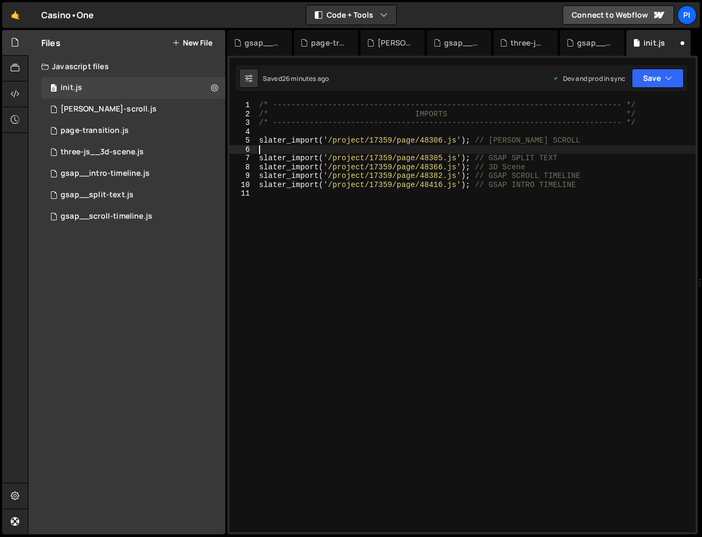
paste textarea "slater_import('/project/17359/page/48414.js'); // PAGE TRANSITION"
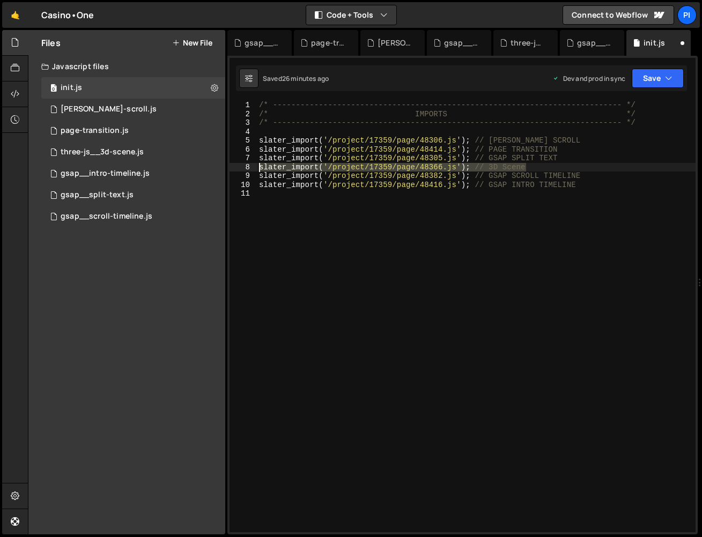
drag, startPoint x: 549, startPoint y: 169, endPoint x: 258, endPoint y: 167, distance: 291.3
click at [258, 167] on div "/* ----------------------------------------------------------------------------…" at bounding box center [476, 326] width 439 height 450
type textarea "slater_import('/project/17359/page/48366.js'); // 3D Scene"
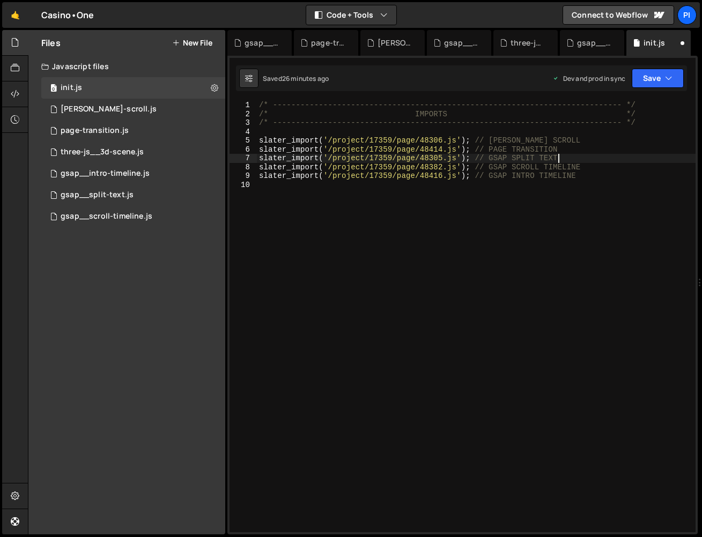
click at [570, 146] on div "/* ----------------------------------------------------------------------------…" at bounding box center [476, 326] width 439 height 450
type textarea "slater_import('/project/17359/page/48414.js'); // PAGE TRANSITION"
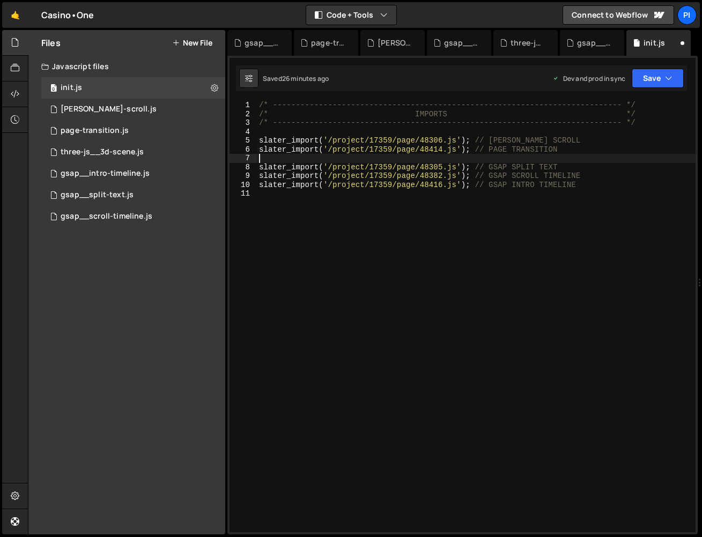
paste textarea "slater_import('/project/17359/page/48366.js'); // 3D Scene"
drag, startPoint x: 529, startPoint y: 157, endPoint x: 509, endPoint y: 157, distance: 20.4
click at [509, 157] on div "/* ----------------------------------------------------------------------------…" at bounding box center [476, 326] width 439 height 450
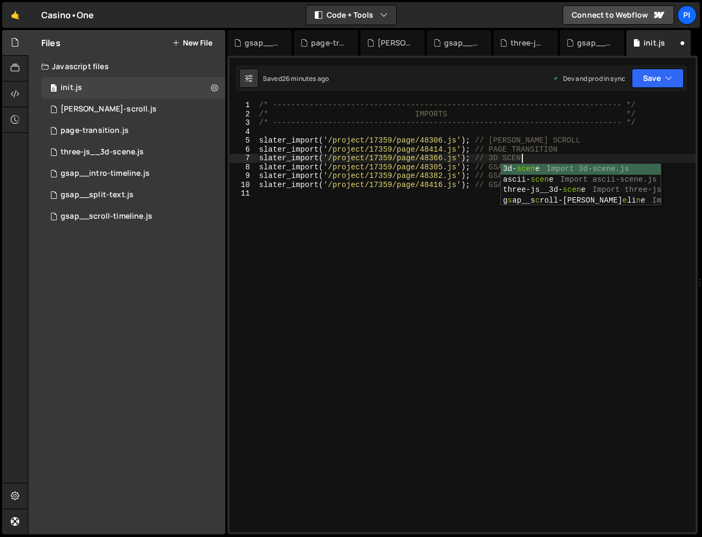
scroll to position [0, 18]
click at [484, 145] on div "/* ----------------------------------------------------------------------------…" at bounding box center [476, 326] width 439 height 450
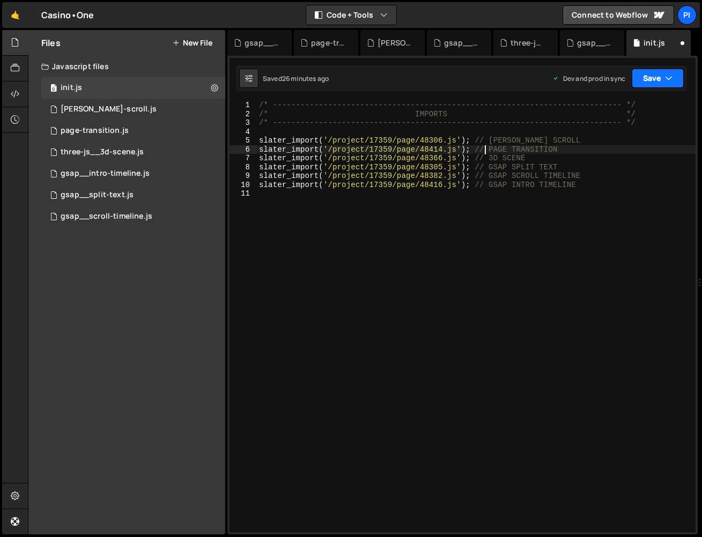
type textarea "slater_import('/project/17359/page/48414.js'); // PAGE TRANSITION"
click at [660, 81] on button "Save" at bounding box center [658, 78] width 52 height 19
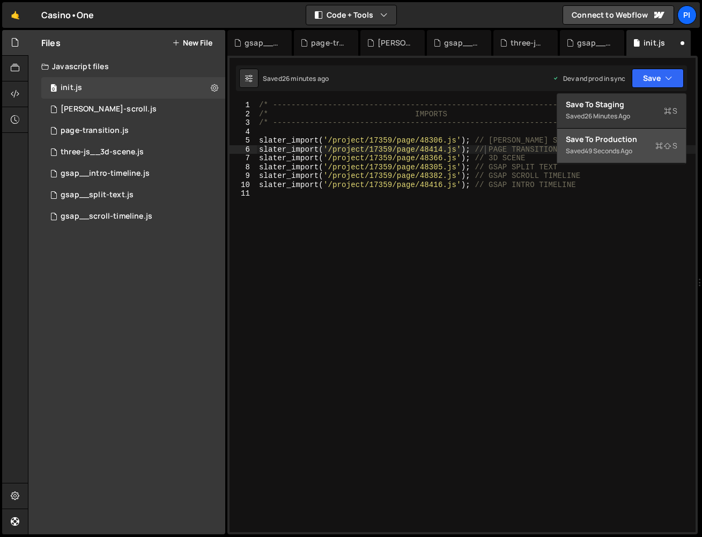
click at [630, 142] on div "Save to Production S" at bounding box center [622, 139] width 112 height 11
